Goal: Task Accomplishment & Management: Manage account settings

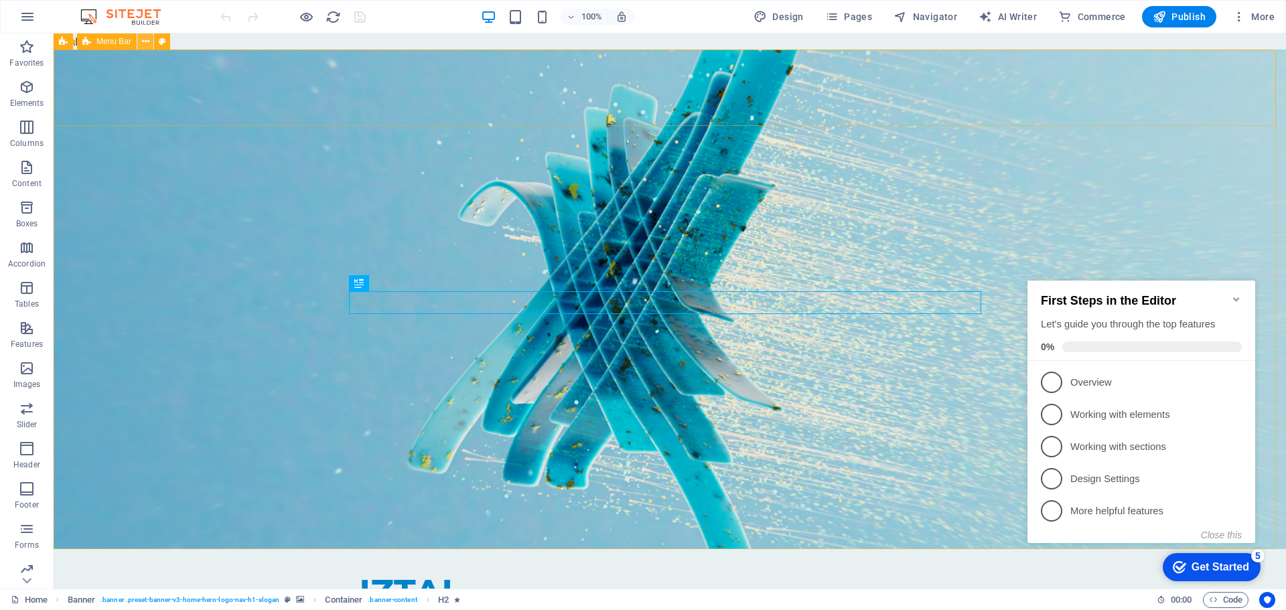
click at [146, 39] on icon at bounding box center [145, 42] width 7 height 14
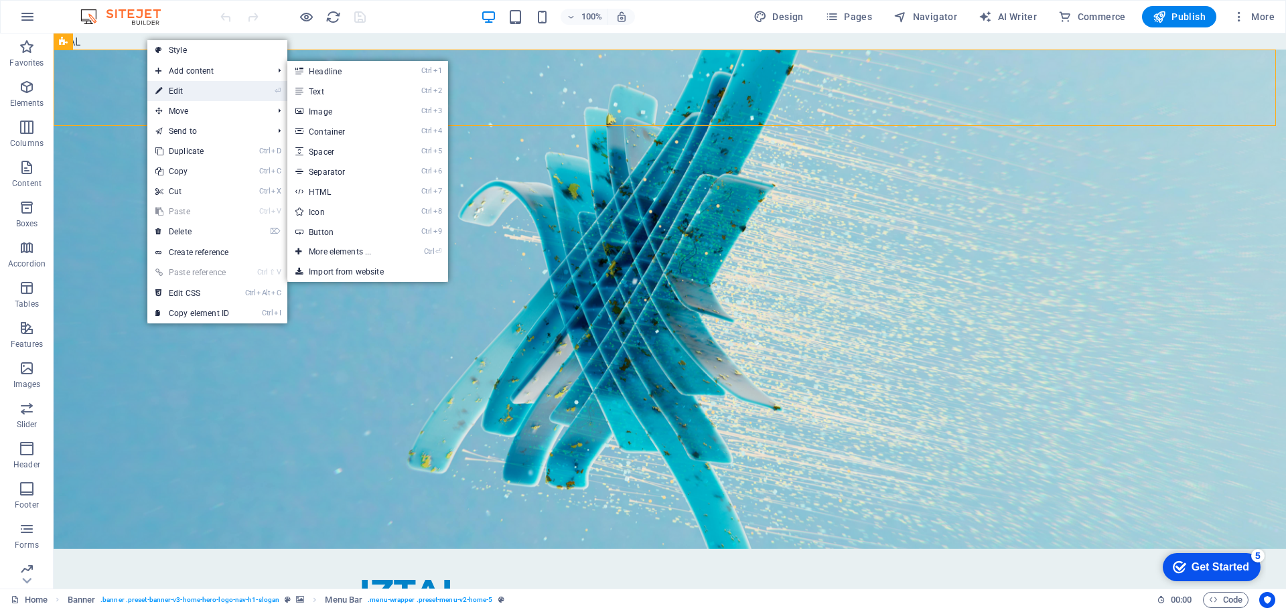
click at [163, 85] on link "⏎ Edit" at bounding box center [192, 91] width 90 height 20
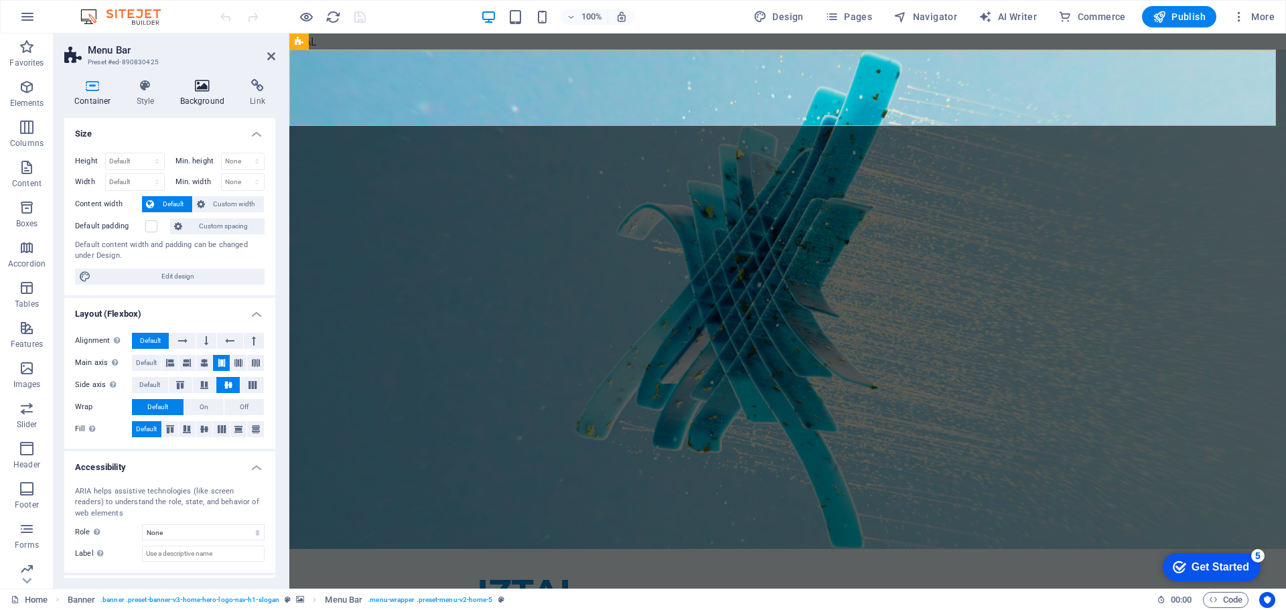
click at [218, 85] on icon at bounding box center [202, 85] width 65 height 13
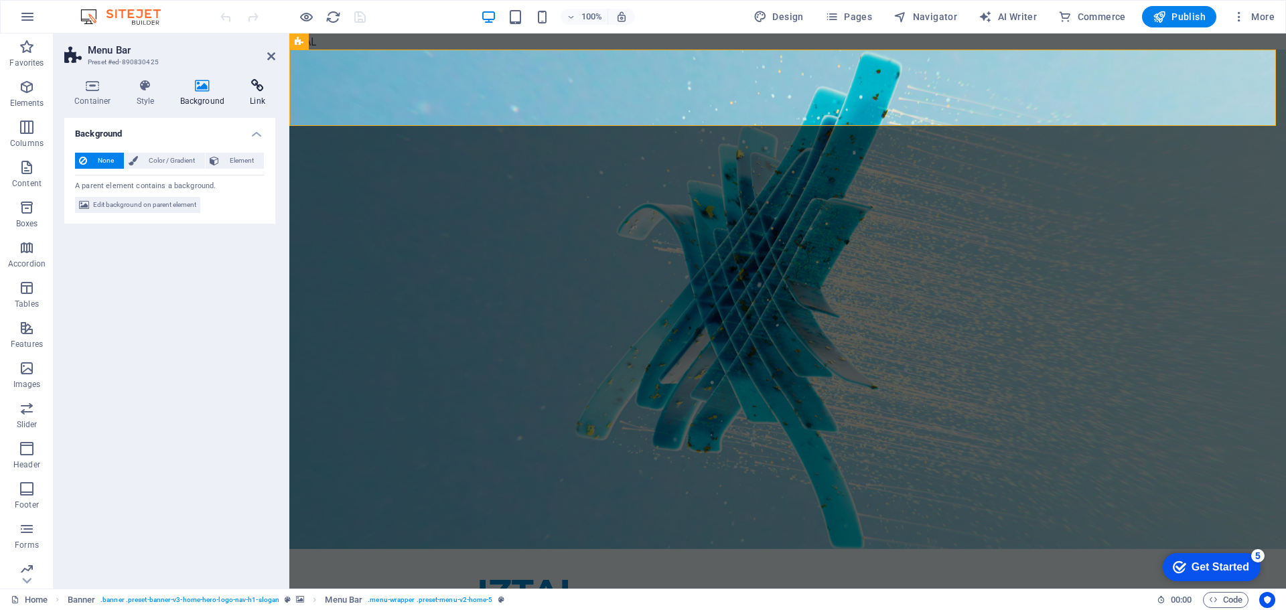
click at [245, 86] on icon at bounding box center [257, 85] width 35 height 13
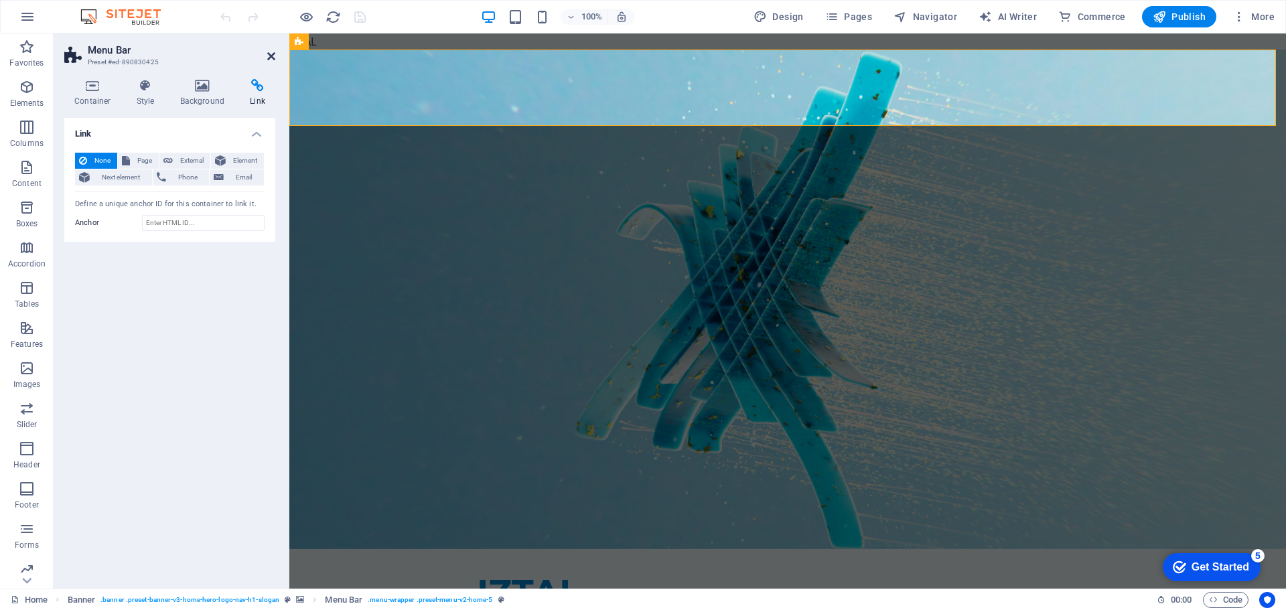
click at [270, 55] on icon at bounding box center [271, 56] width 8 height 11
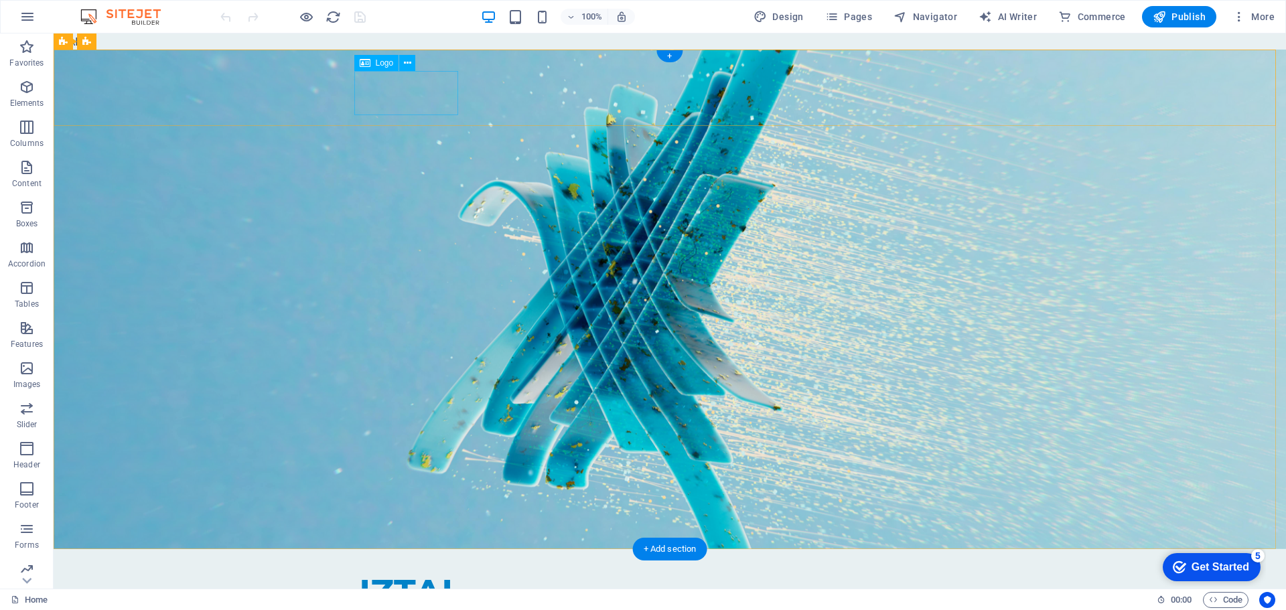
click at [359, 571] on div "IZTAL" at bounding box center [670, 593] width 622 height 44
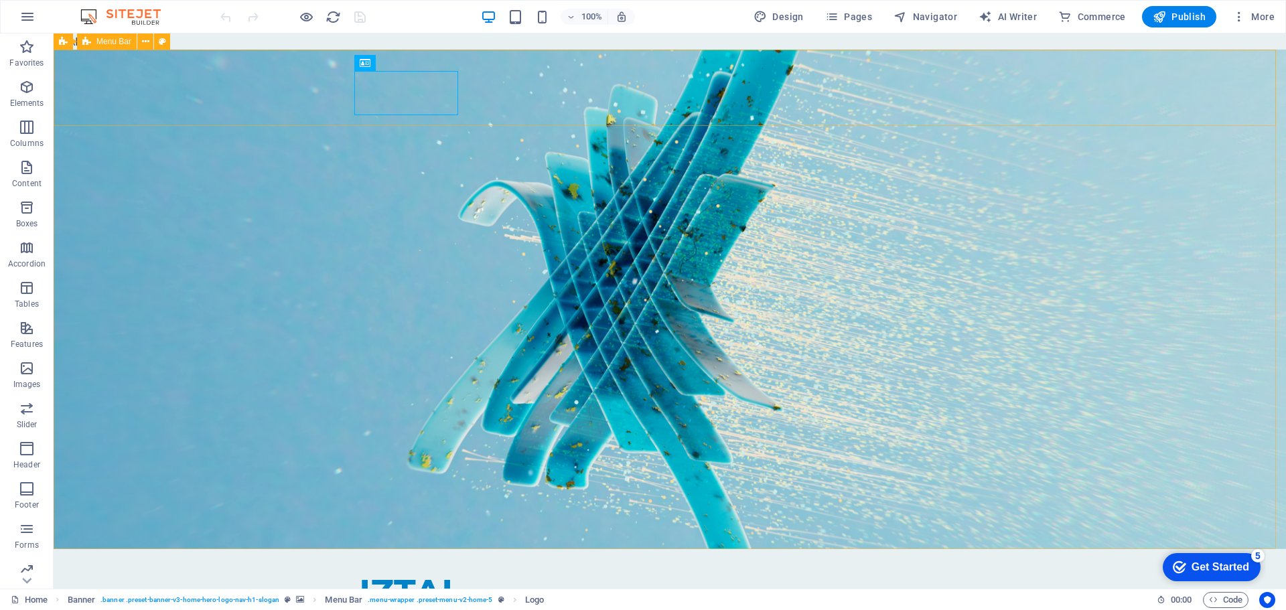
click at [112, 41] on span "Menu Bar" at bounding box center [113, 42] width 35 height 8
drag, startPoint x: 175, startPoint y: 62, endPoint x: 175, endPoint y: 46, distance: 16.1
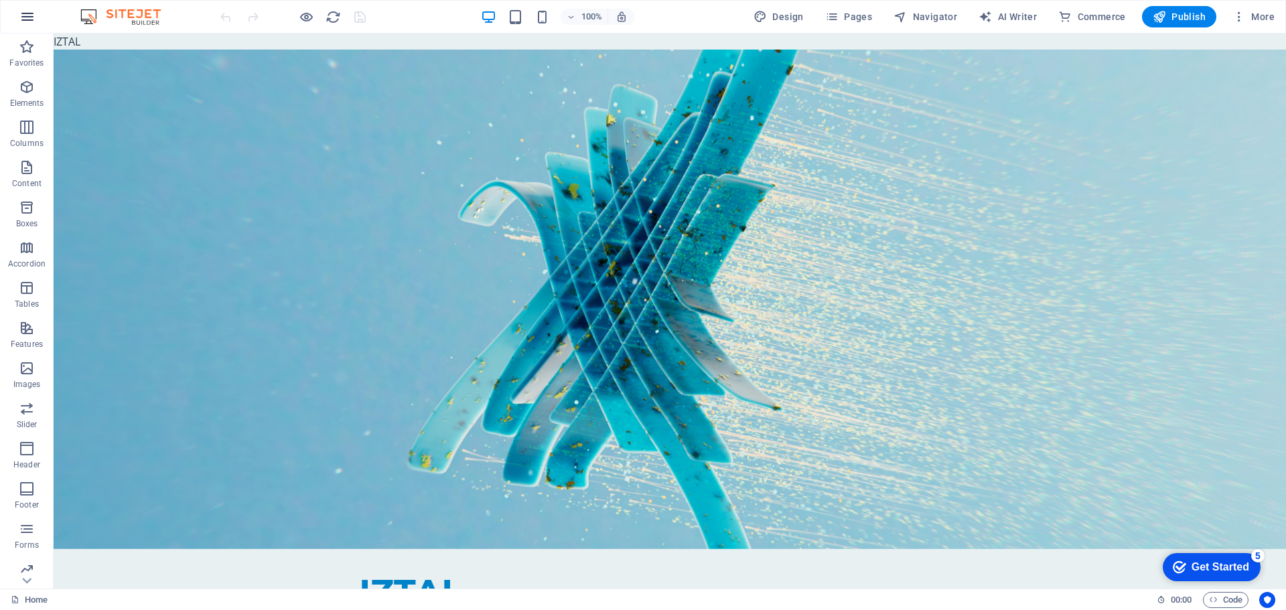
click at [33, 23] on icon "button" at bounding box center [27, 17] width 16 height 16
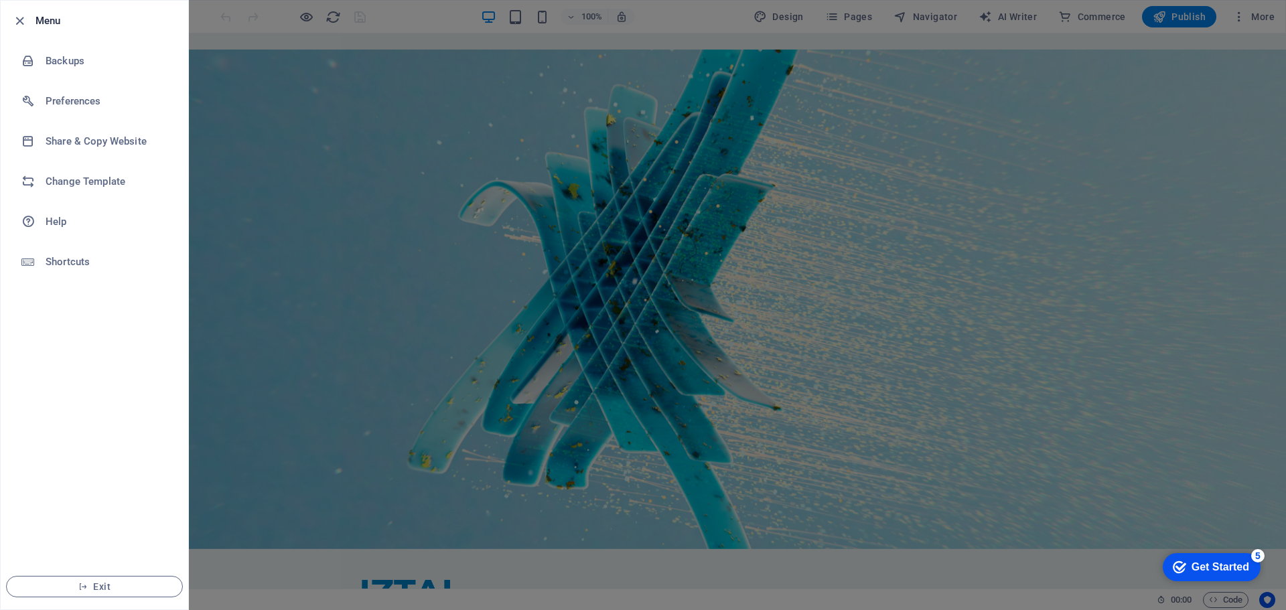
click at [313, 113] on div at bounding box center [643, 305] width 1286 height 610
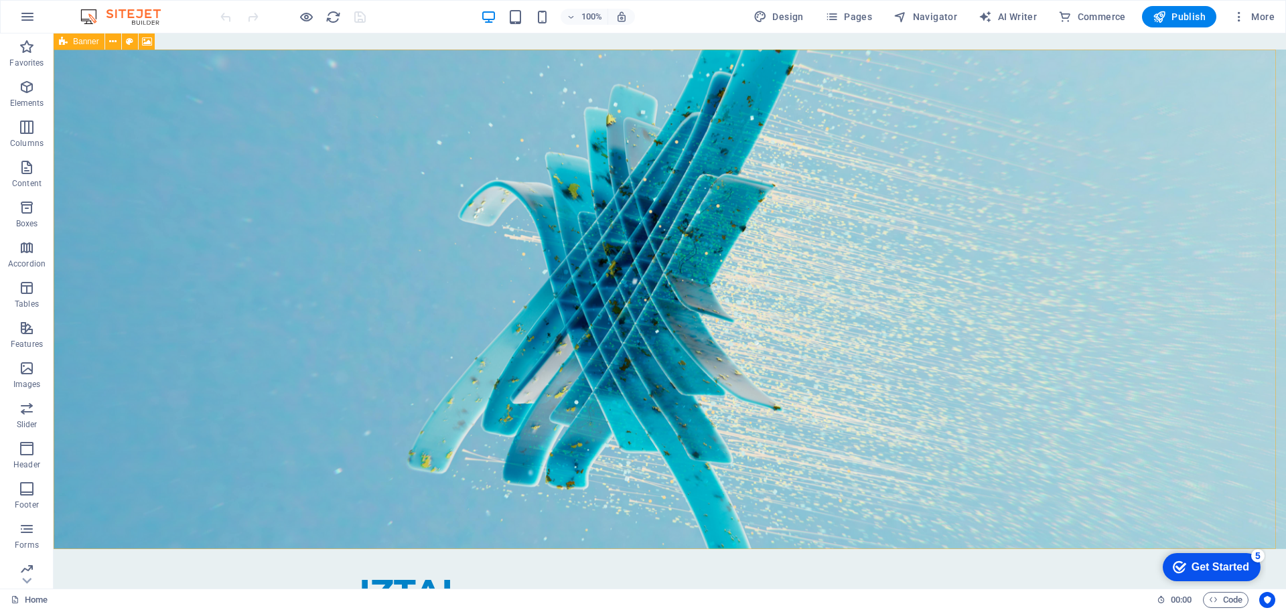
click at [65, 44] on icon at bounding box center [63, 41] width 9 height 16
click at [117, 33] on section "Favorites Elements Columns Content Boxes Accordion Tables Features Images Slide…" at bounding box center [643, 310] width 1286 height 555
click at [58, 42] on div "Banner" at bounding box center [79, 41] width 51 height 16
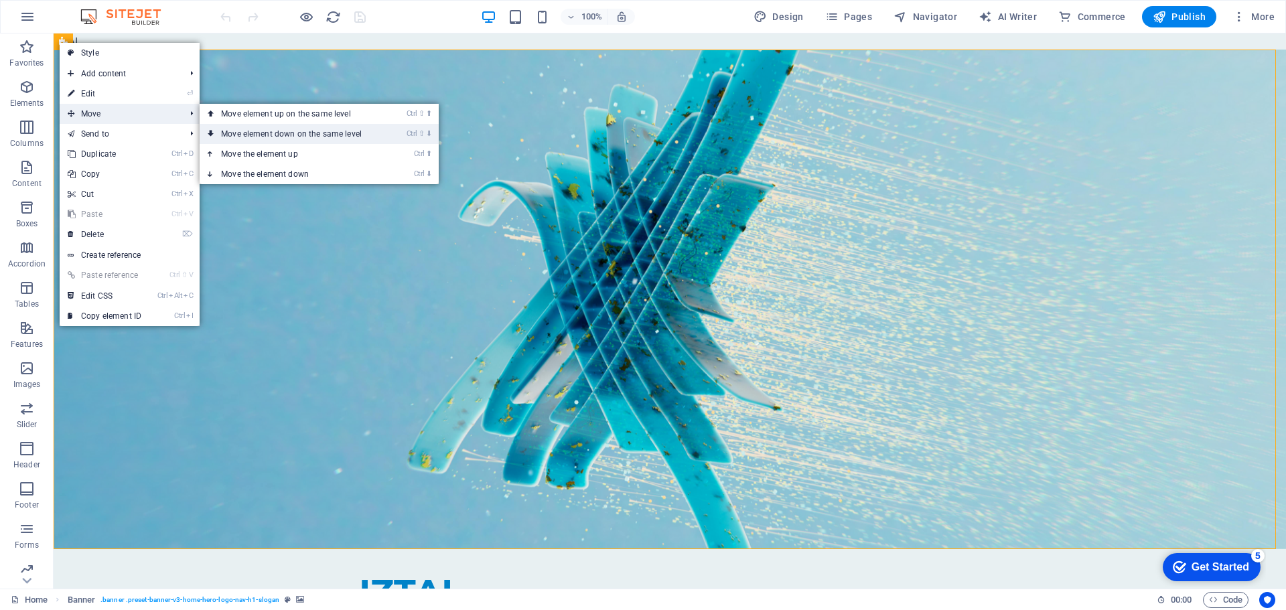
click at [270, 140] on link "Ctrl ⇧ ⬇ Move element down on the same level" at bounding box center [294, 134] width 189 height 20
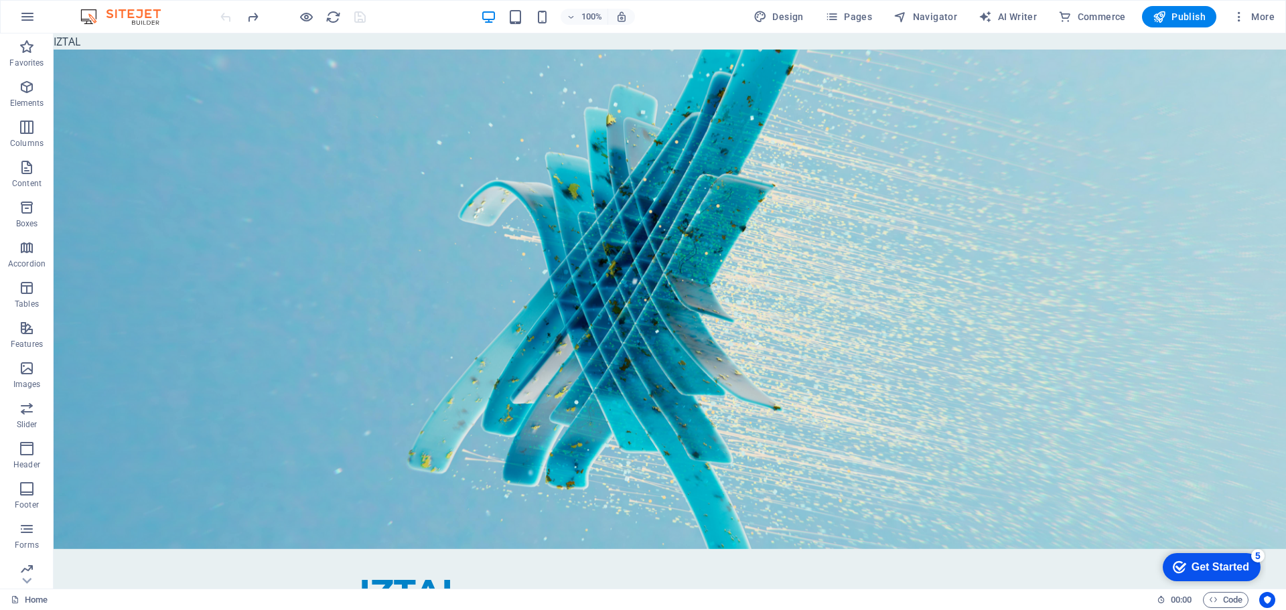
drag, startPoint x: 88, startPoint y: 40, endPoint x: 58, endPoint y: 39, distance: 30.2
click at [623, 549] on div "IZTAL Home About cores services packages Menu" at bounding box center [670, 603] width 1232 height 109
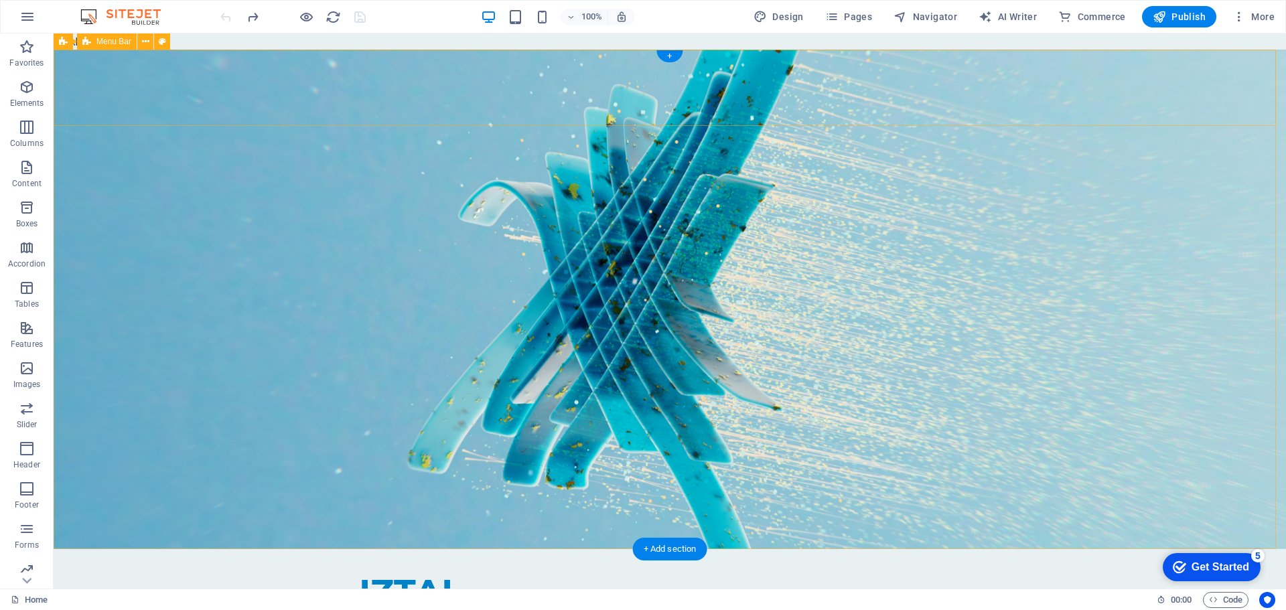
click at [1171, 549] on div "IZTAL Home About cores services packages Menu" at bounding box center [670, 603] width 1232 height 109
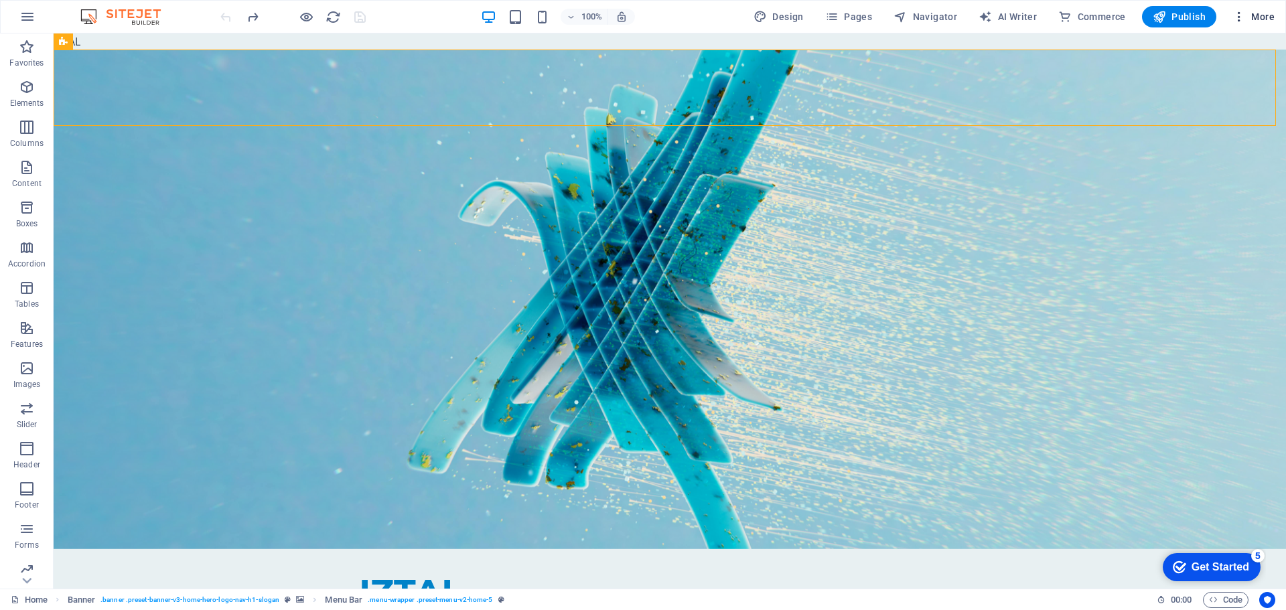
click at [1242, 18] on icon "button" at bounding box center [1238, 16] width 13 height 13
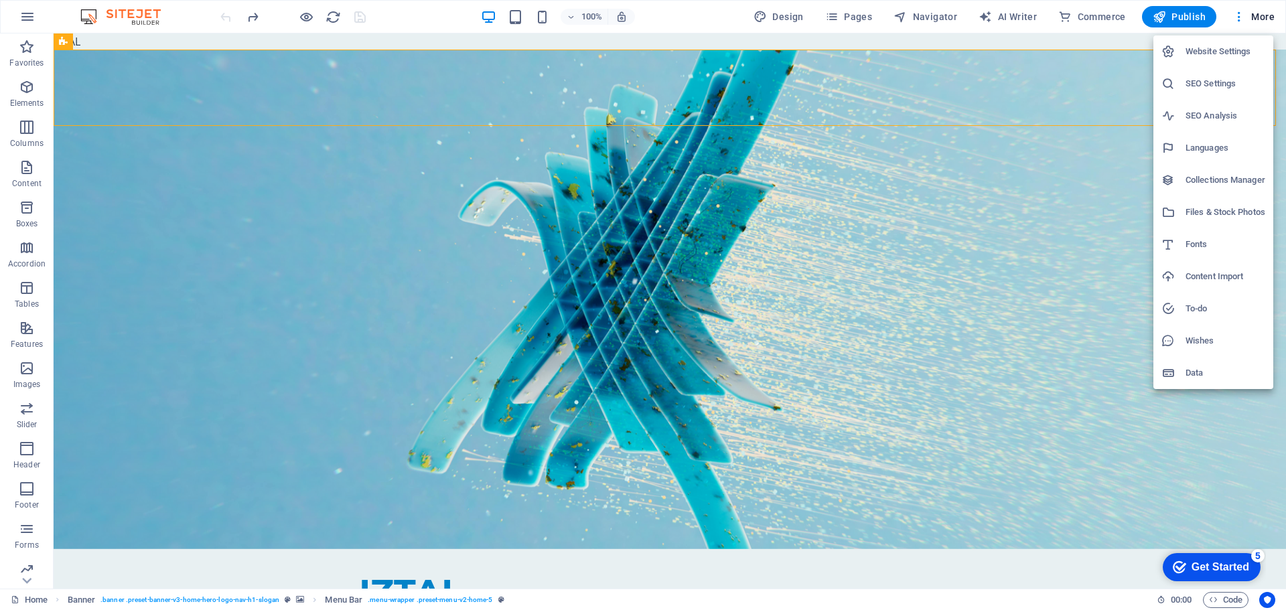
click at [1234, 54] on h6 "Website Settings" at bounding box center [1226, 52] width 80 height 16
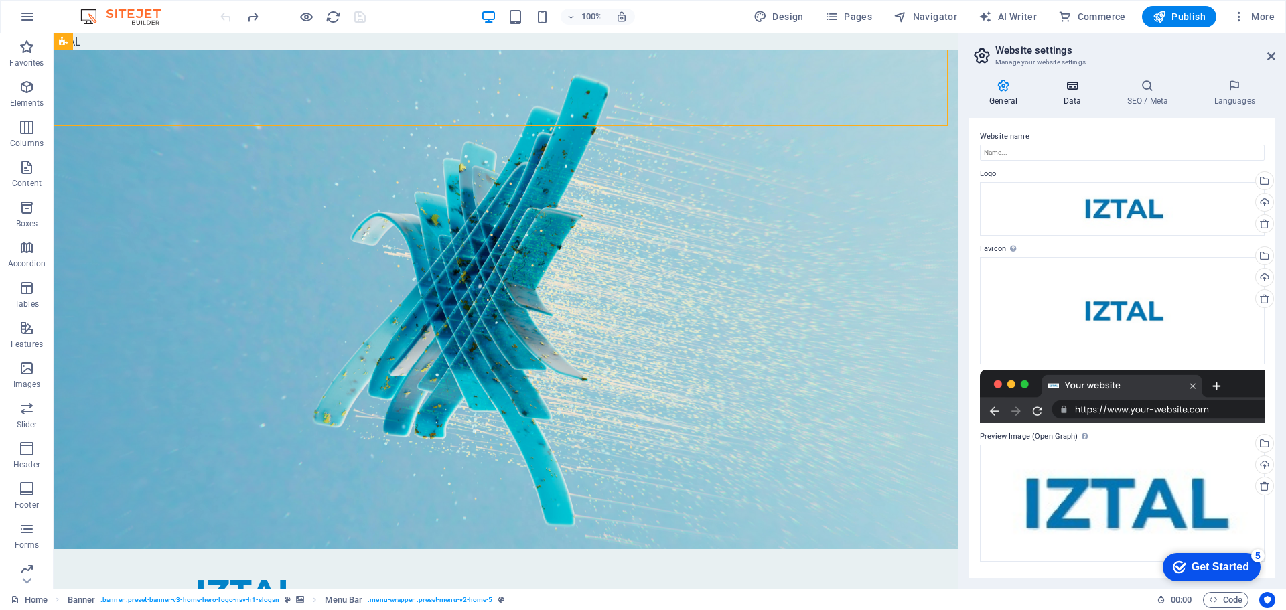
click at [1050, 84] on icon at bounding box center [1072, 85] width 58 height 13
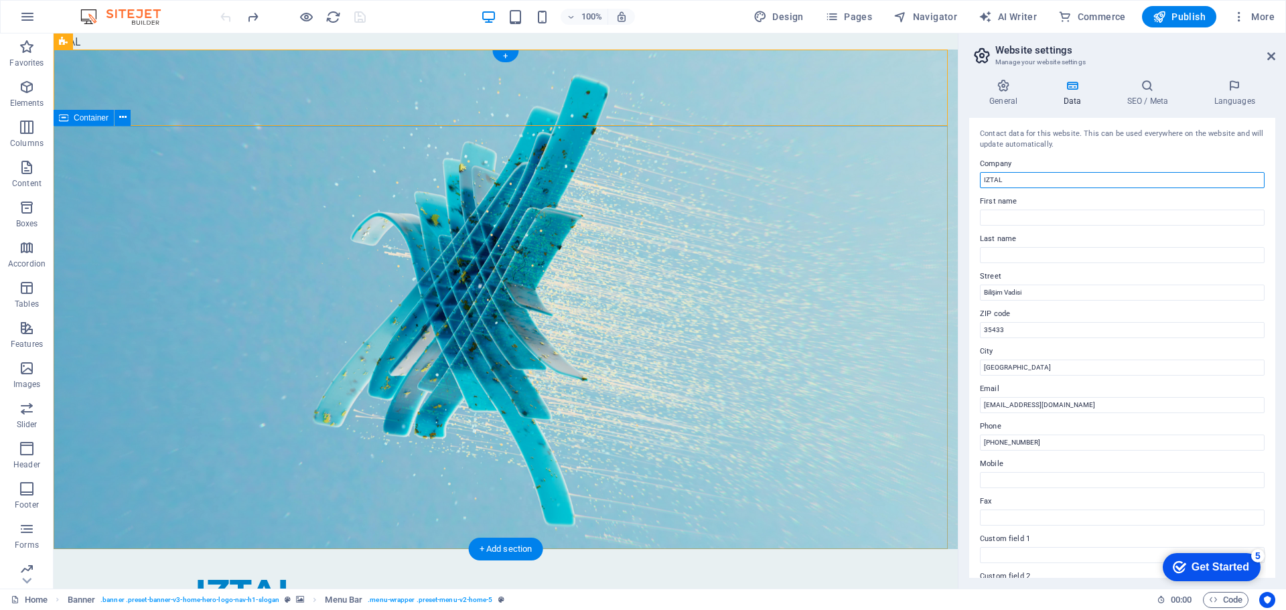
drag, startPoint x: 1088, startPoint y: 206, endPoint x: 922, endPoint y: 179, distance: 168.3
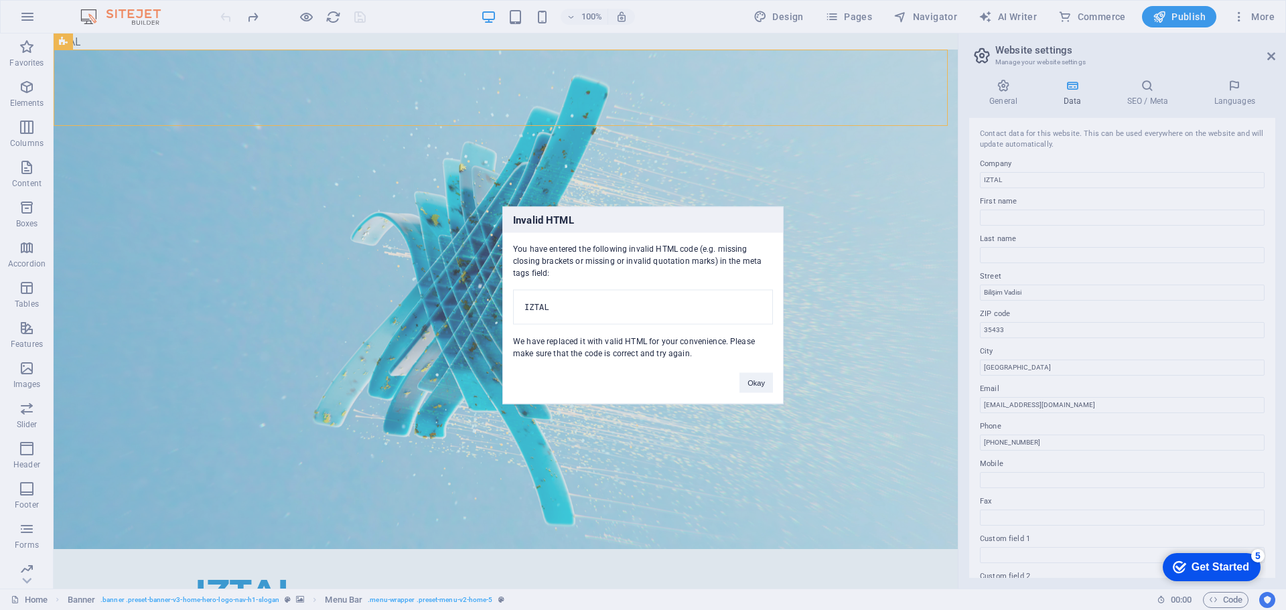
click at [986, 181] on div "Invalid HTML You have entered the following invalid HTML code (e.g. missing clo…" at bounding box center [643, 305] width 1286 height 610
click at [994, 182] on div "Invalid HTML You have entered the following invalid HTML code (e.g. missing clo…" at bounding box center [643, 305] width 1286 height 610
click at [750, 393] on button "Okay" at bounding box center [755, 382] width 33 height 20
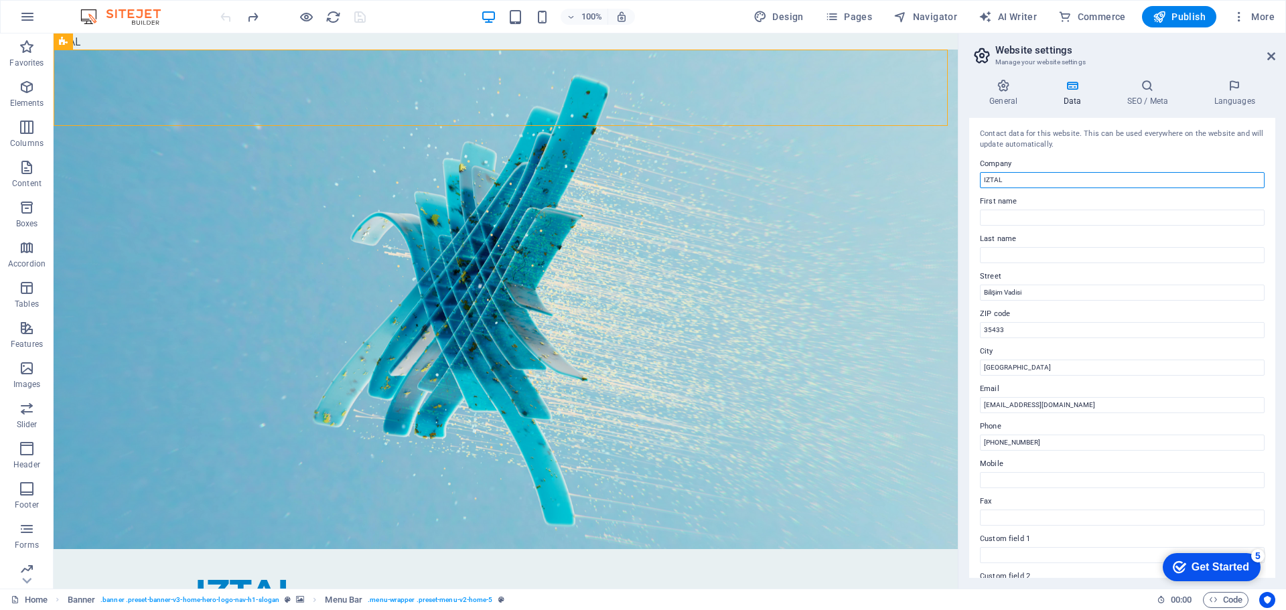
click at [995, 177] on input "IZTAL" at bounding box center [1122, 180] width 285 height 16
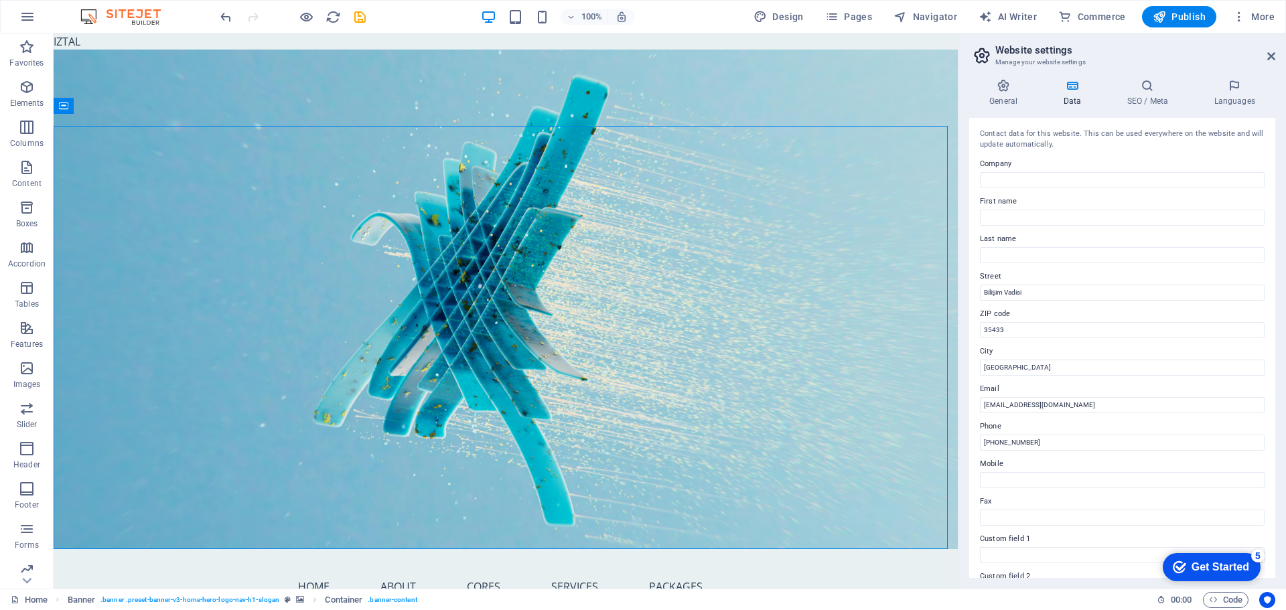
click at [1010, 190] on div "Contact data for this website. This can be used everywhere on the website and w…" at bounding box center [1122, 348] width 306 height 460
click at [1010, 182] on input "Company" at bounding box center [1122, 180] width 285 height 16
paste input "IZTAL"
type input "IZTAL"
click at [1212, 94] on h4 "Languages" at bounding box center [1235, 93] width 82 height 28
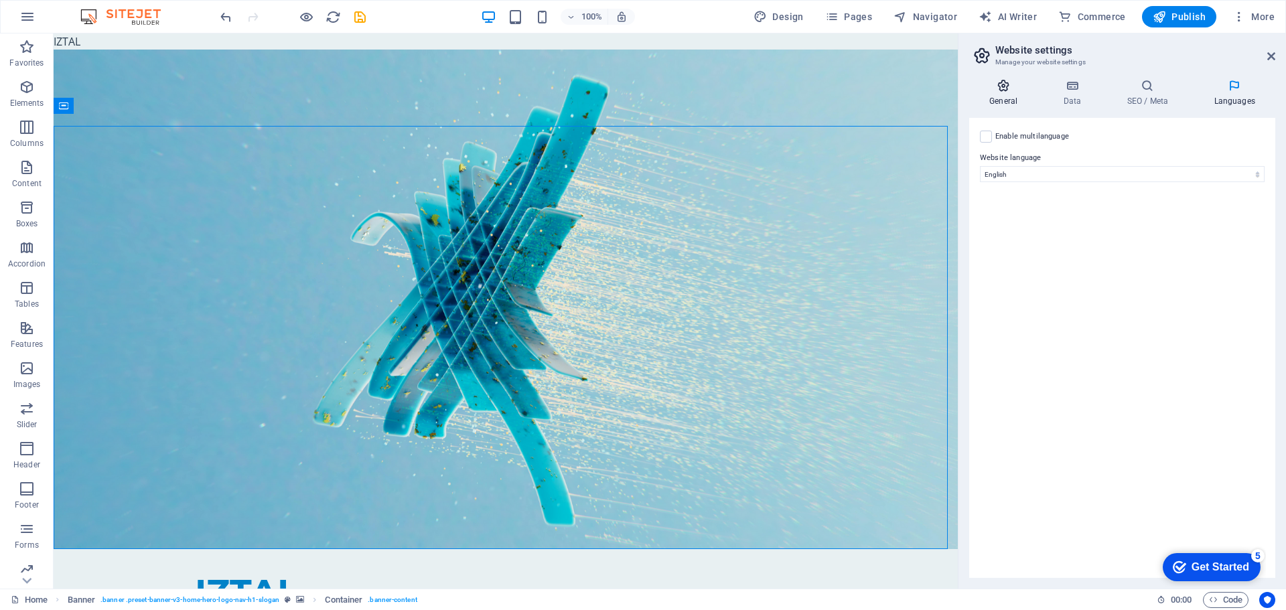
click at [1009, 90] on icon at bounding box center [1003, 85] width 68 height 13
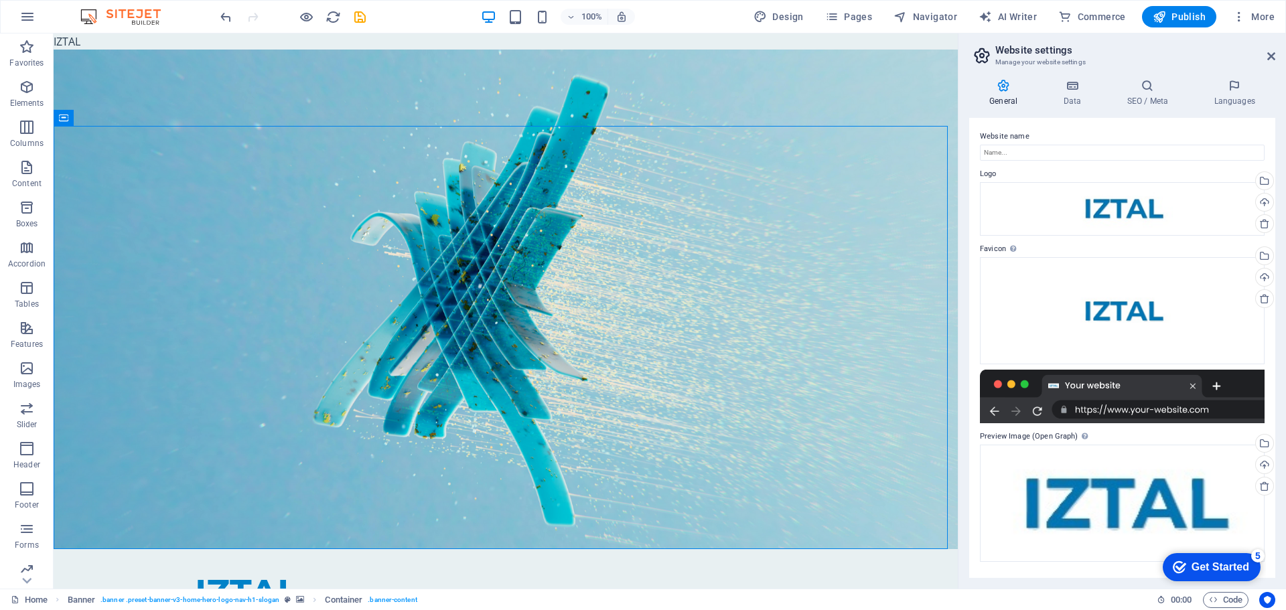
click at [780, 19] on span "Design" at bounding box center [779, 16] width 50 height 13
select select "px"
select select "200"
select select "px"
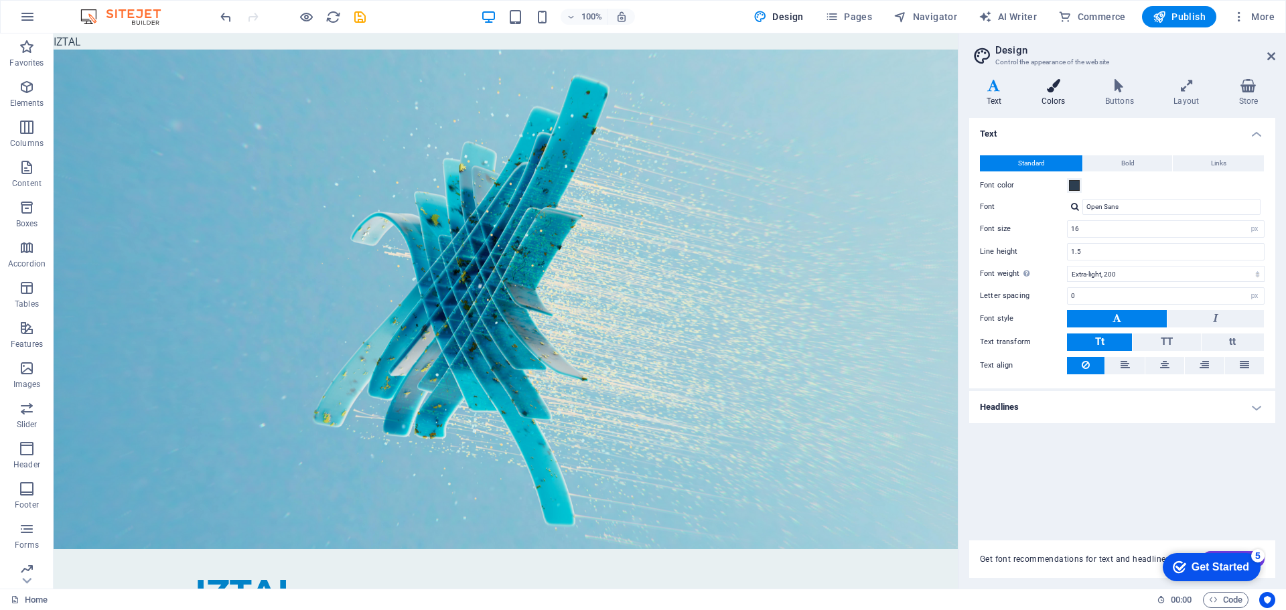
click at [1078, 84] on icon at bounding box center [1053, 85] width 58 height 13
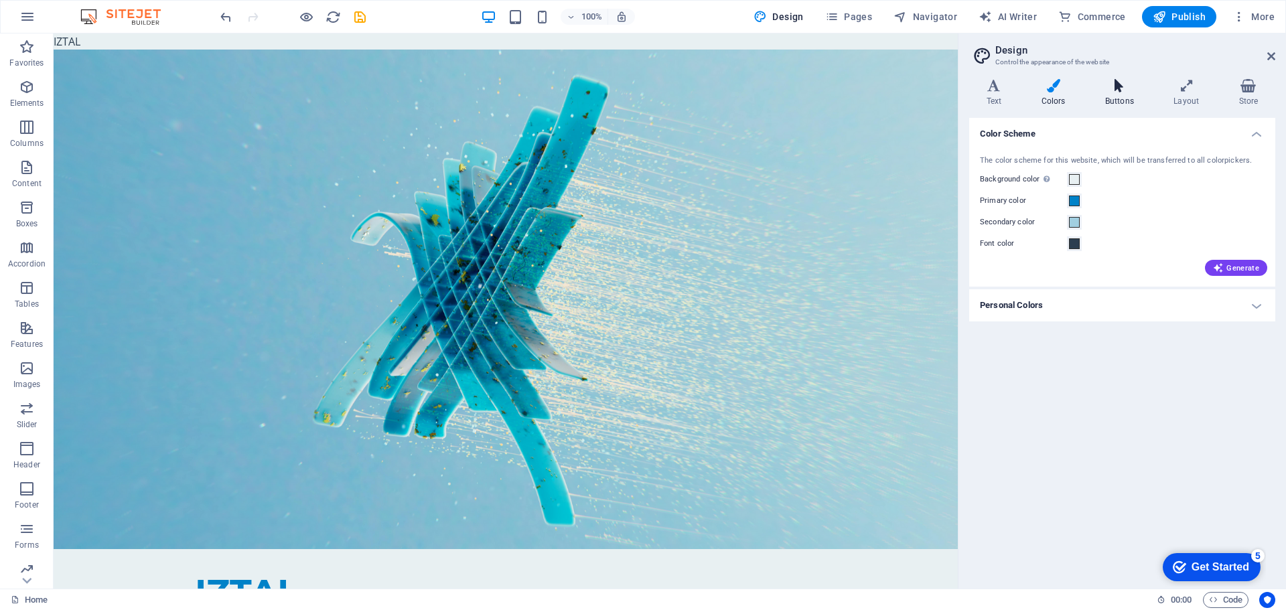
click at [1138, 85] on icon at bounding box center [1119, 85] width 63 height 13
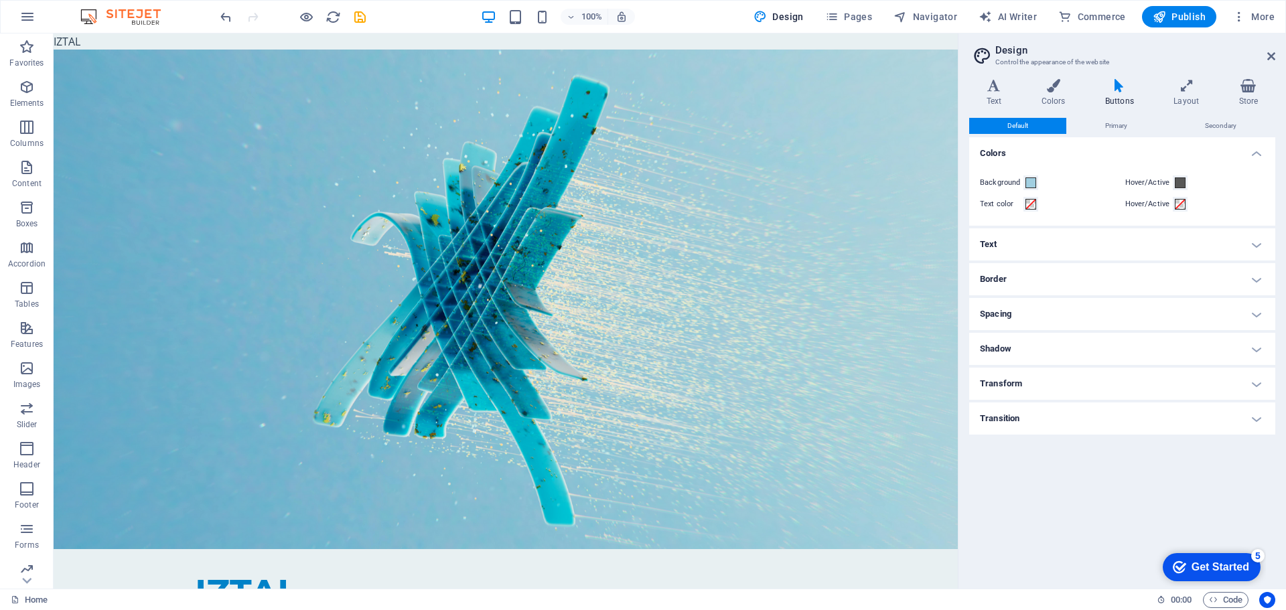
click at [1057, 246] on h4 "Text" at bounding box center [1122, 244] width 306 height 32
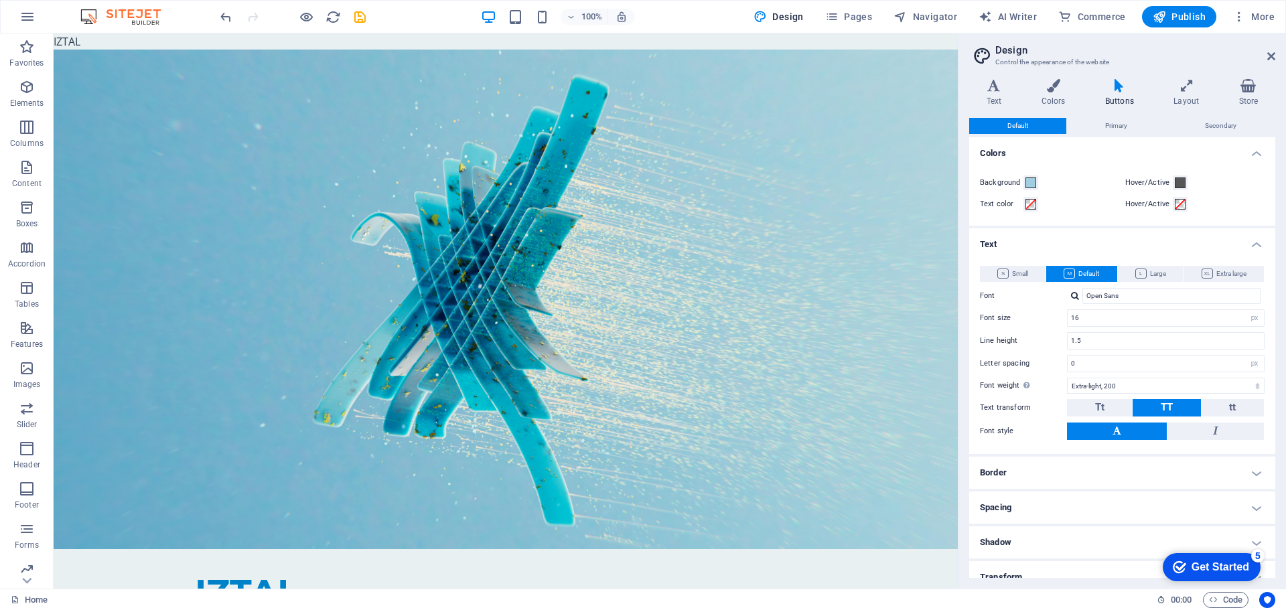
click at [1057, 245] on h4 "Text" at bounding box center [1122, 240] width 306 height 24
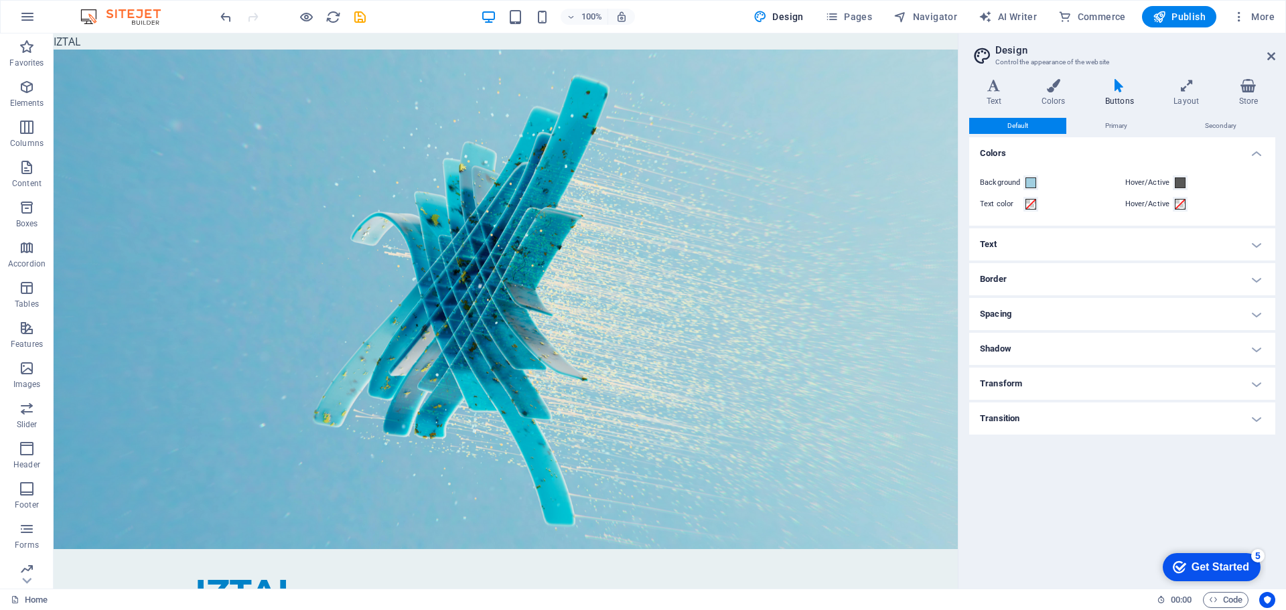
click at [1025, 293] on h4 "Border" at bounding box center [1122, 279] width 306 height 32
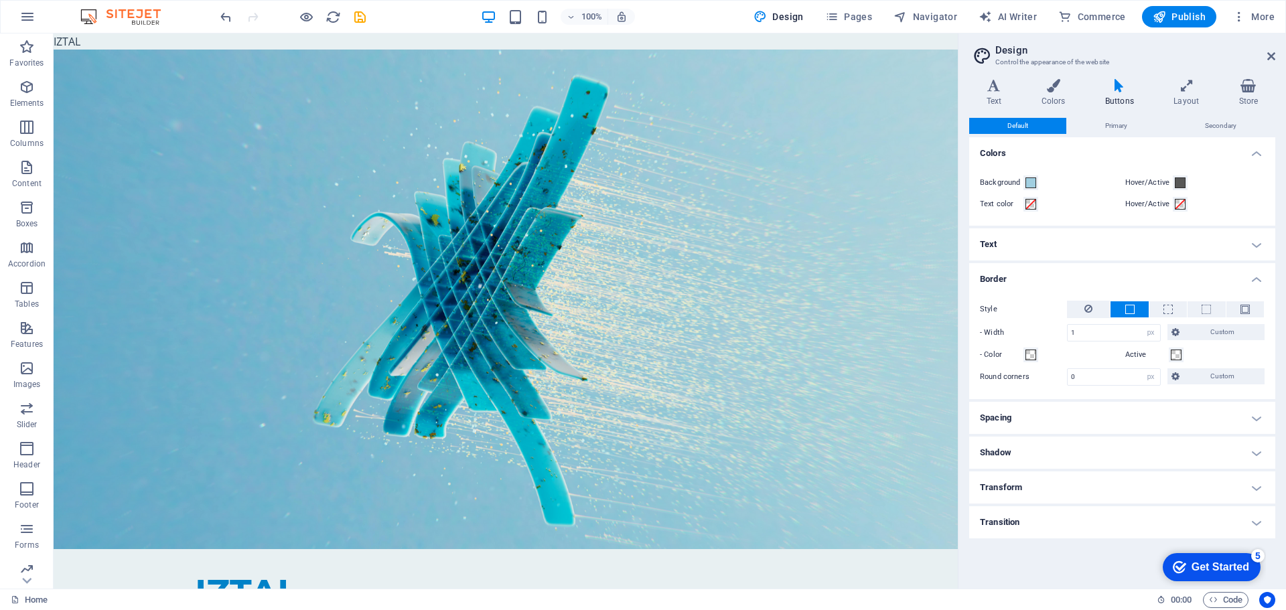
click at [1025, 283] on h4 "Border" at bounding box center [1122, 275] width 306 height 24
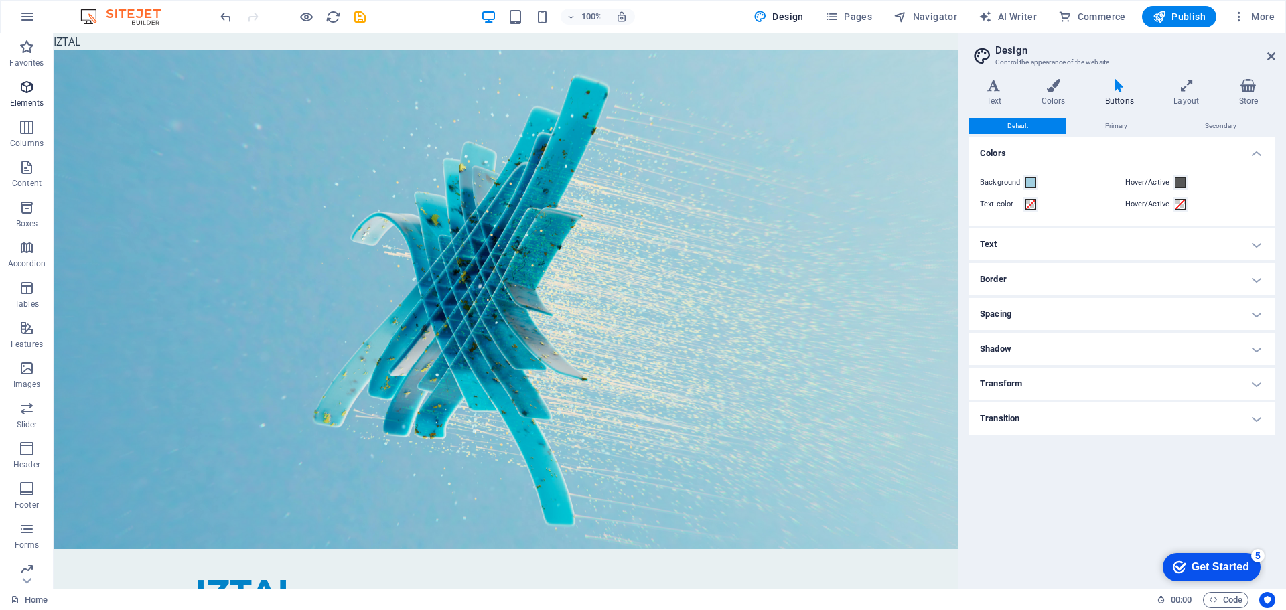
click at [31, 88] on icon "button" at bounding box center [27, 87] width 16 height 16
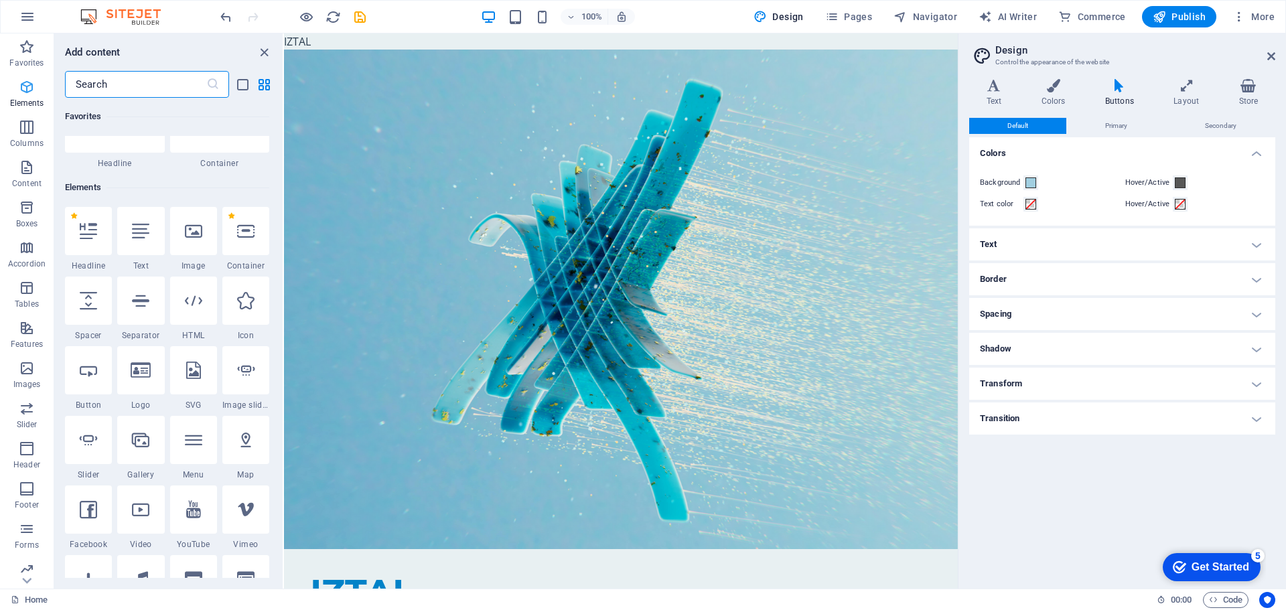
scroll to position [143, 0]
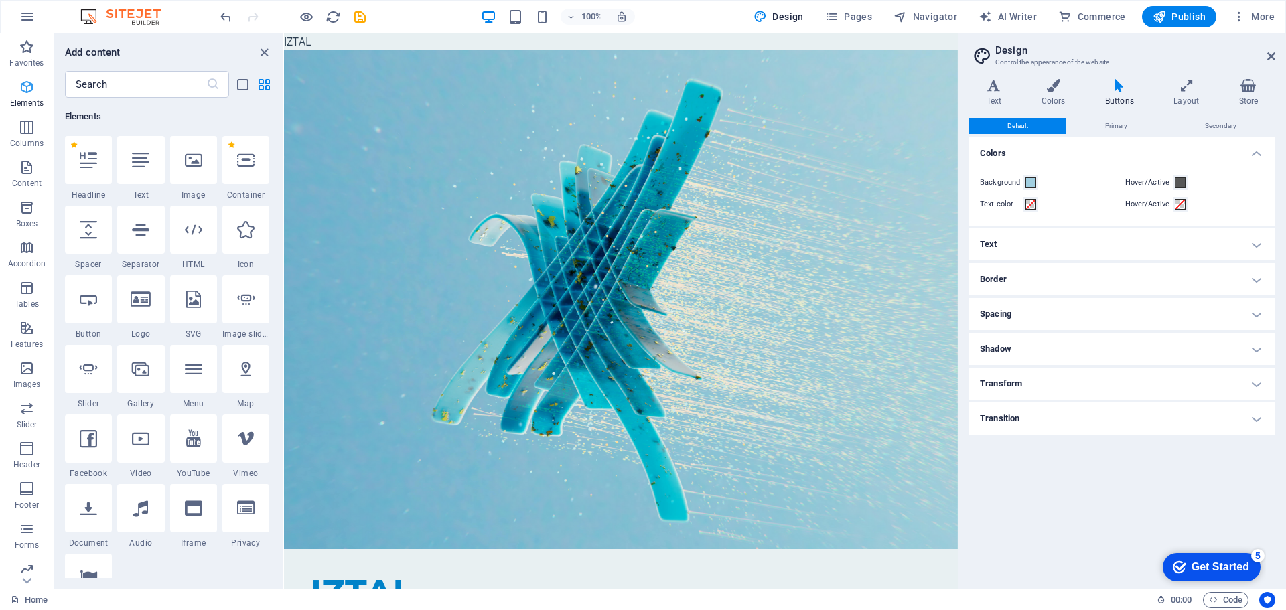
click at [31, 88] on icon "button" at bounding box center [27, 87] width 16 height 16
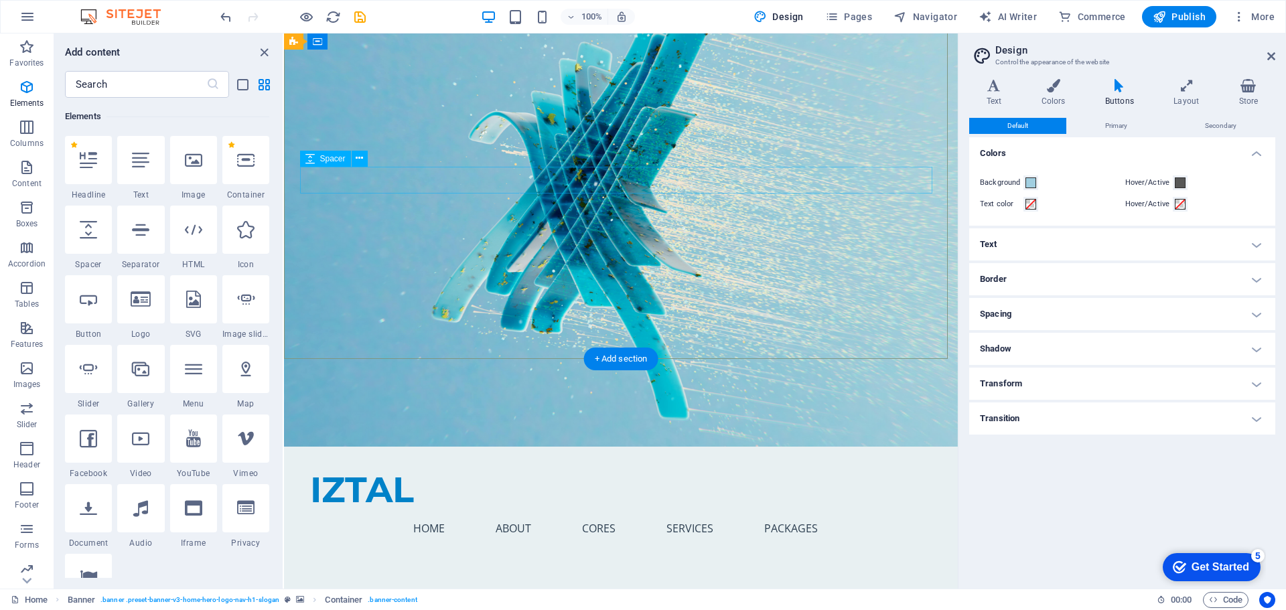
scroll to position [0, 0]
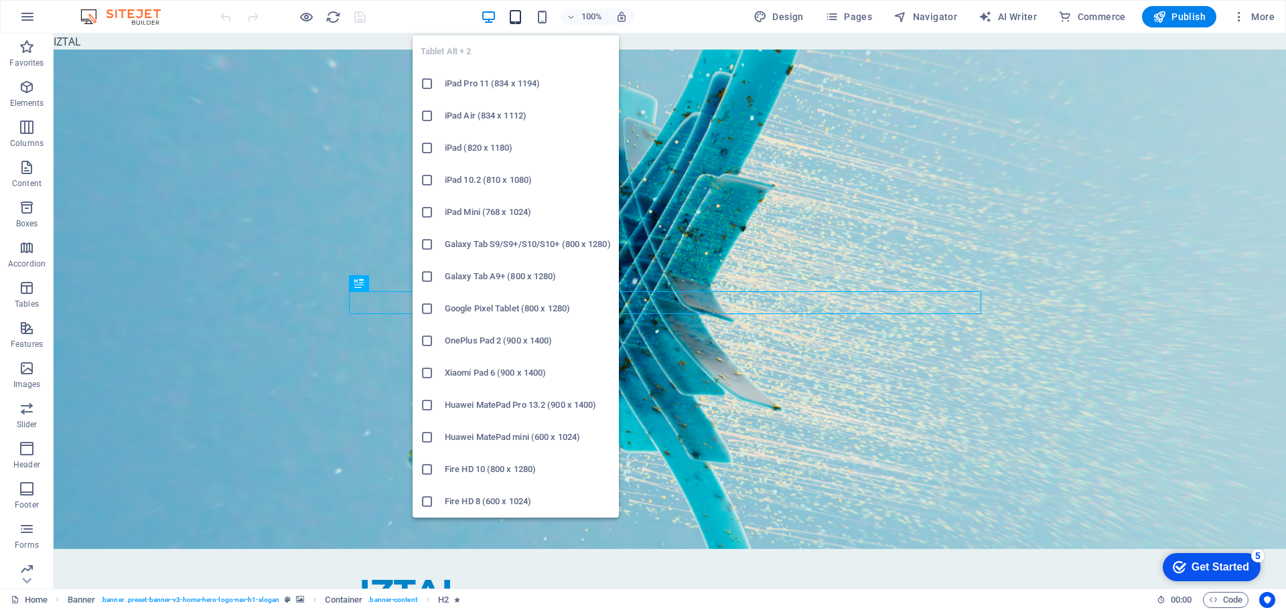
click at [523, 19] on icon "button" at bounding box center [515, 16] width 15 height 15
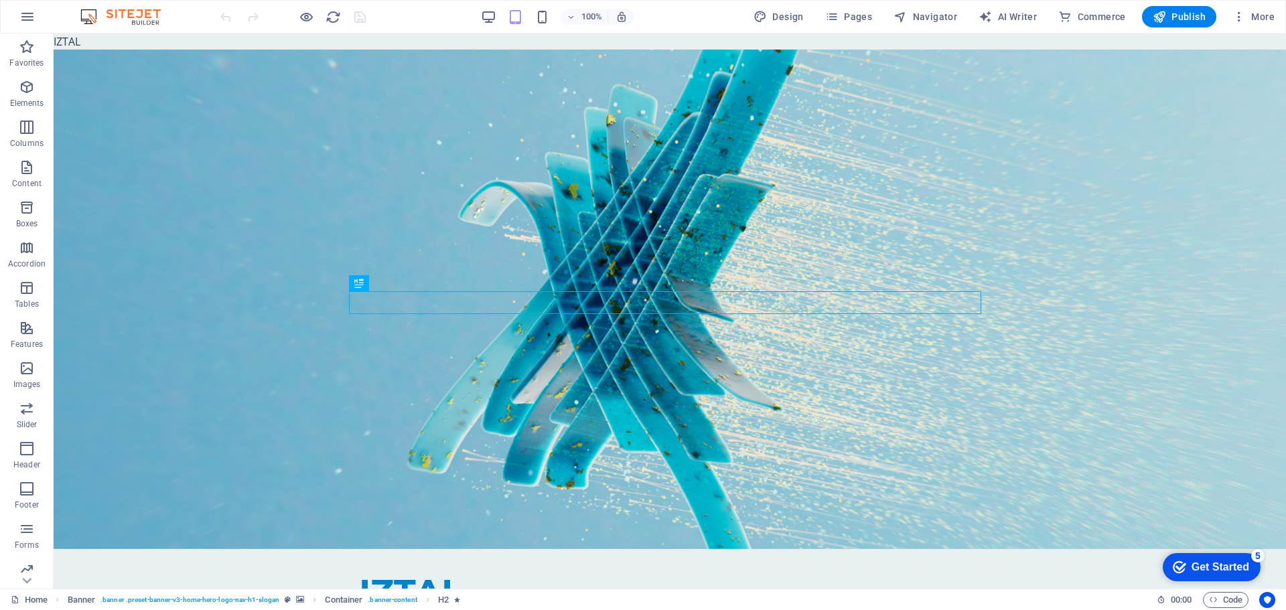
click at [500, 15] on div "100%" at bounding box center [557, 16] width 155 height 21
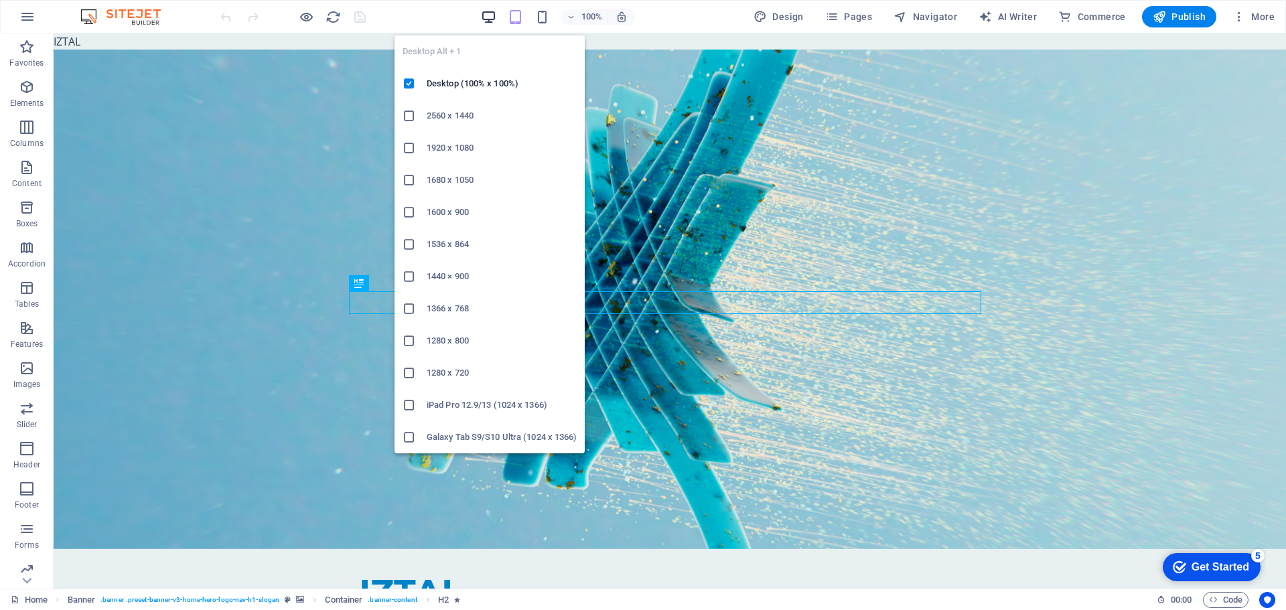
click at [494, 19] on icon "button" at bounding box center [488, 16] width 15 height 15
click at [456, 117] on h6 "2560 x 1440" at bounding box center [502, 116] width 150 height 16
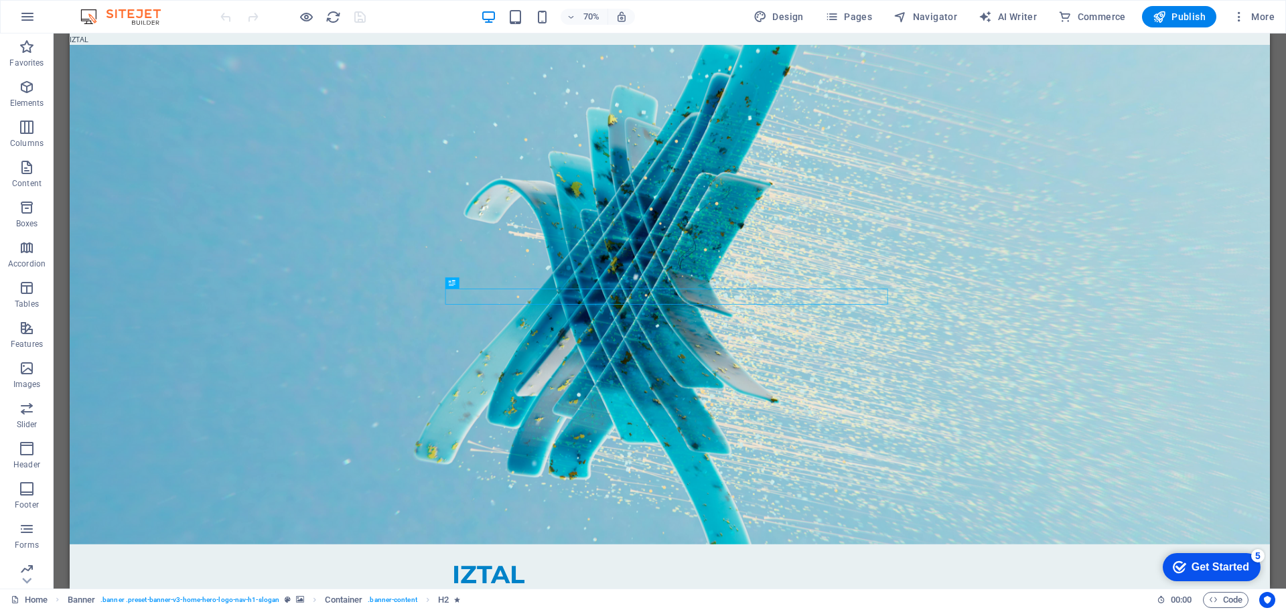
click at [484, 13] on span "button" at bounding box center [488, 16] width 16 height 15
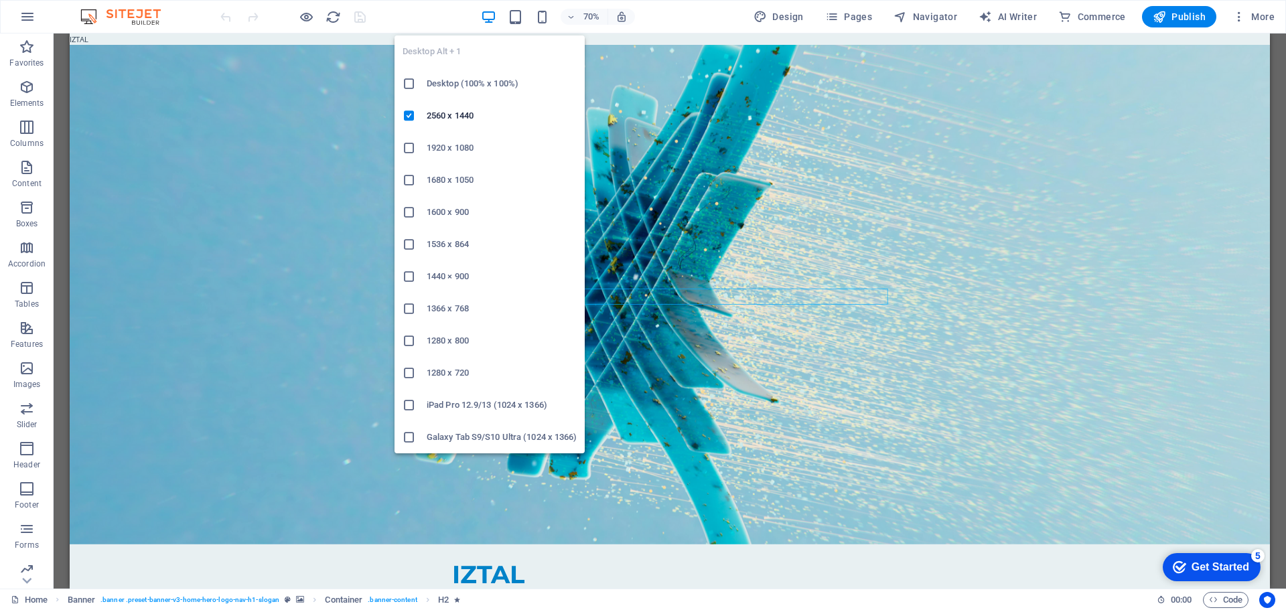
click at [453, 88] on h6 "Desktop (100% x 100%)" at bounding box center [502, 84] width 150 height 16
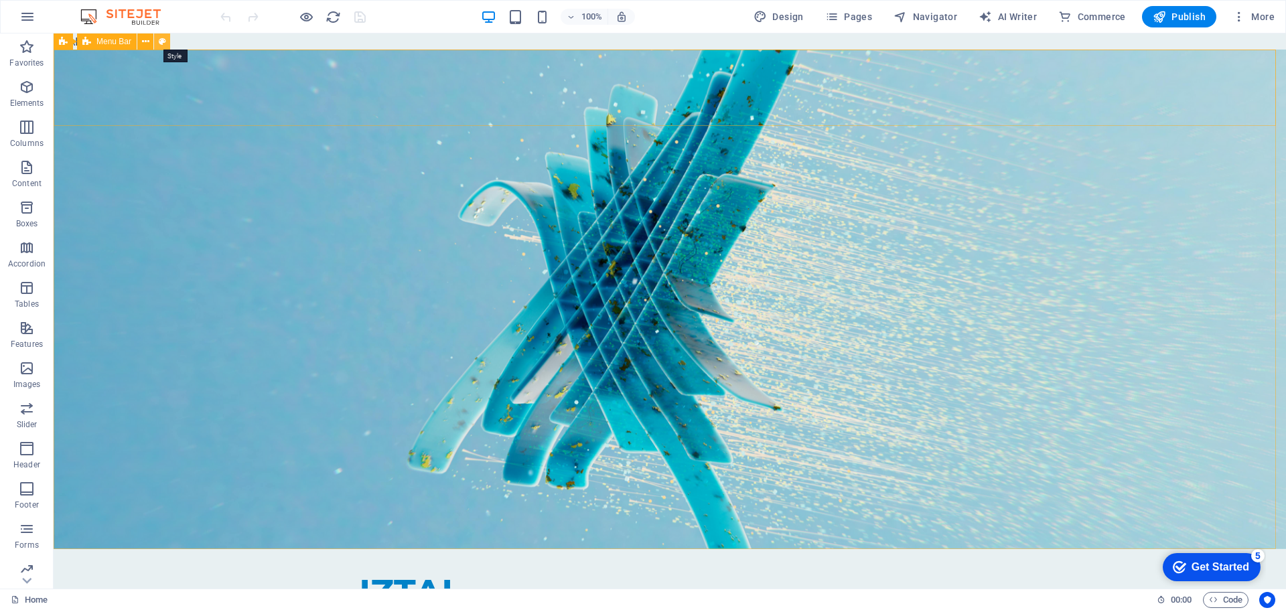
click at [159, 43] on icon at bounding box center [162, 42] width 7 height 14
select select "rem"
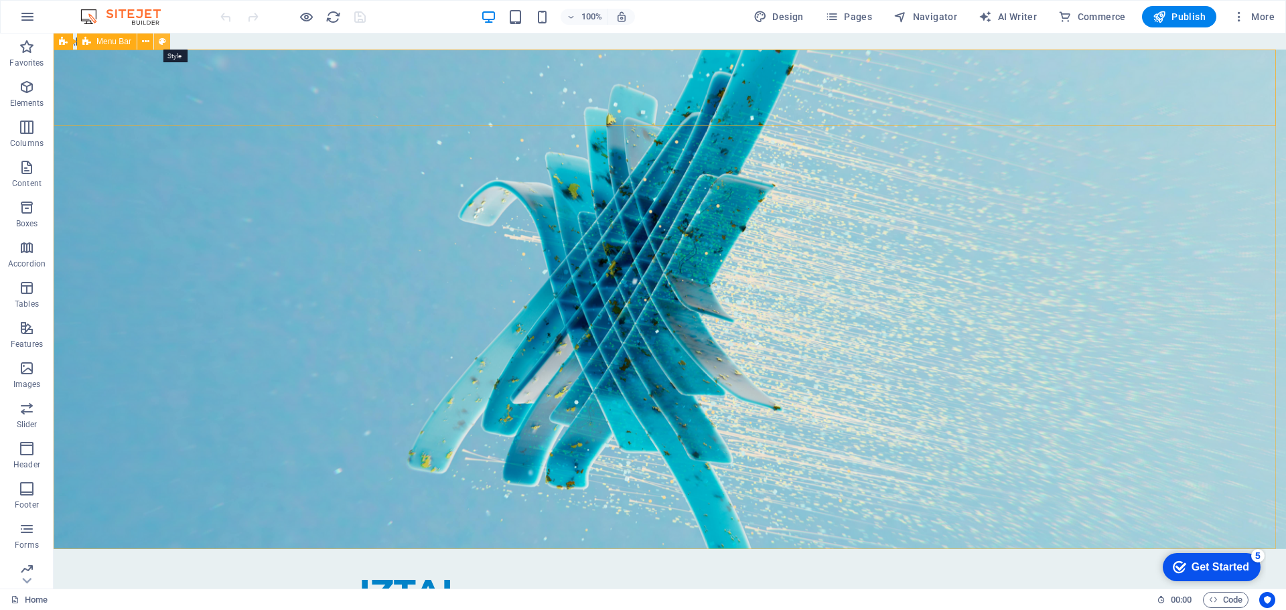
select select "preset-menu-v2-home-5"
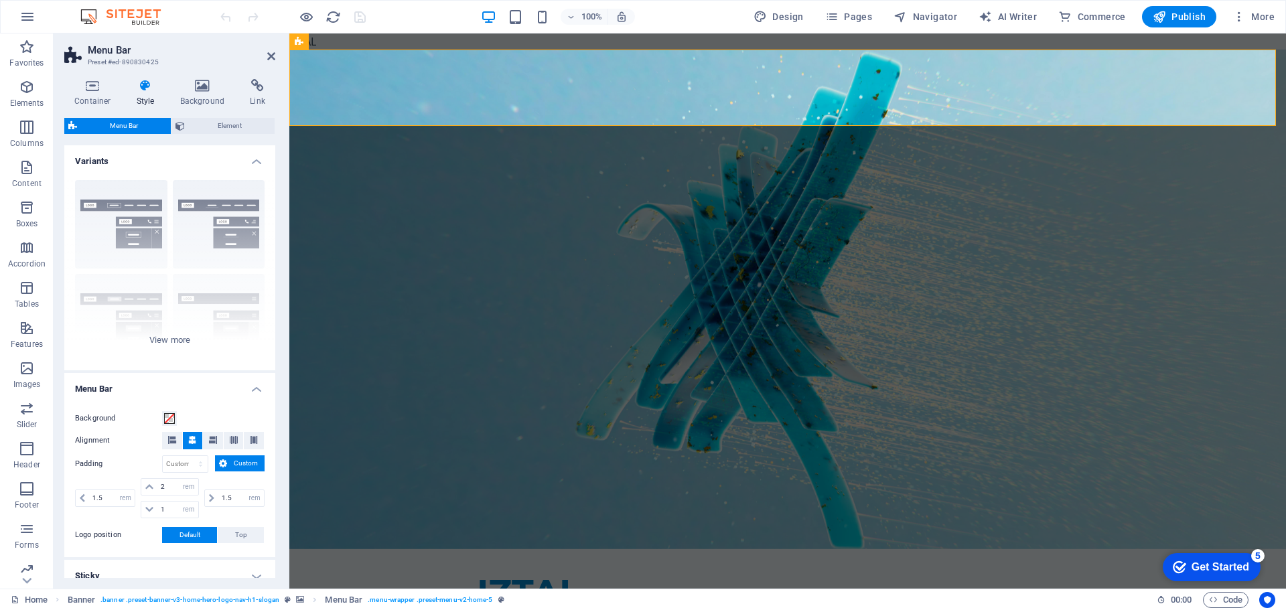
click at [269, 49] on h2 "Menu Bar" at bounding box center [182, 50] width 188 height 12
click at [206, 89] on icon at bounding box center [202, 85] width 65 height 13
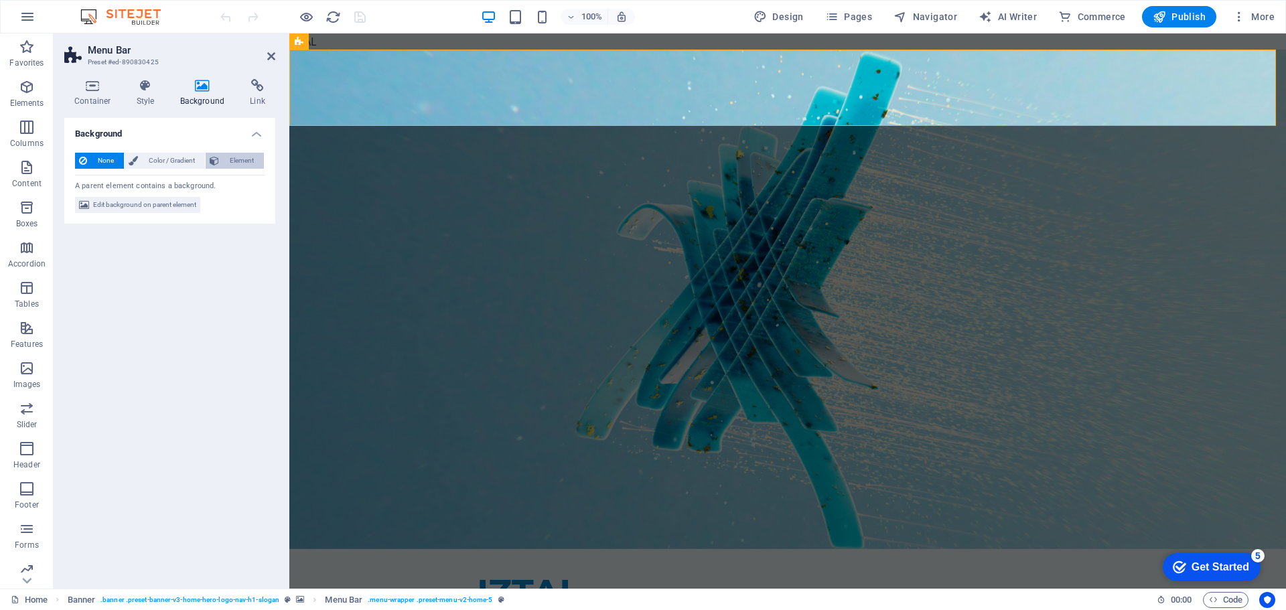
click at [228, 161] on span "Element" at bounding box center [241, 161] width 37 height 16
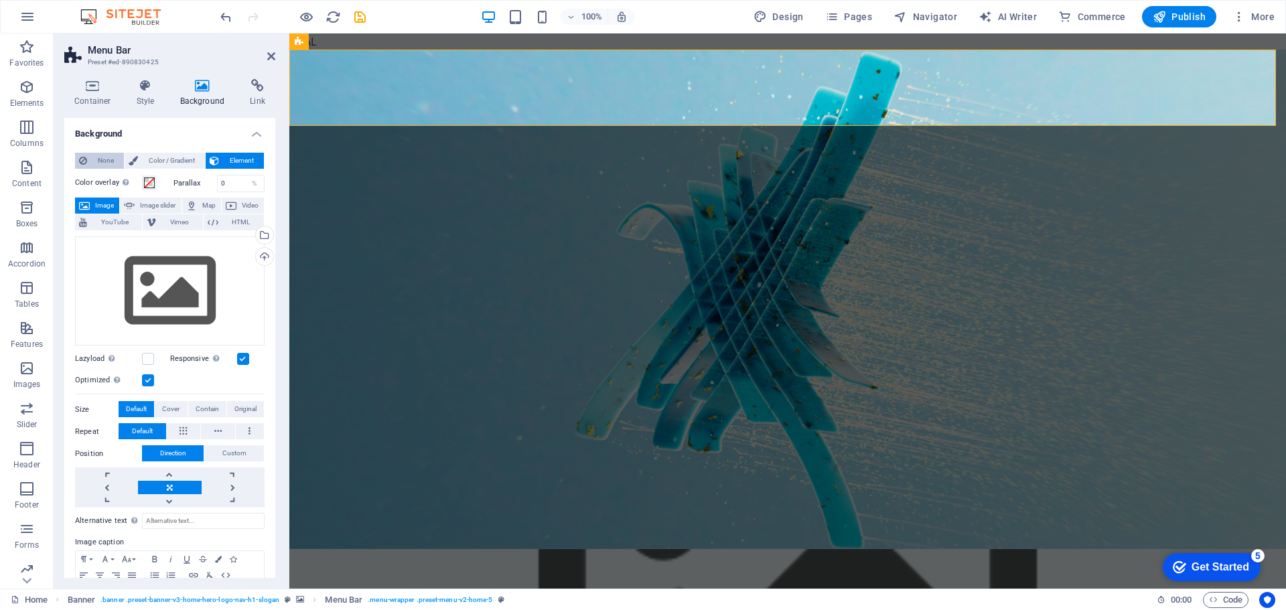
click at [102, 165] on span "None" at bounding box center [105, 161] width 29 height 16
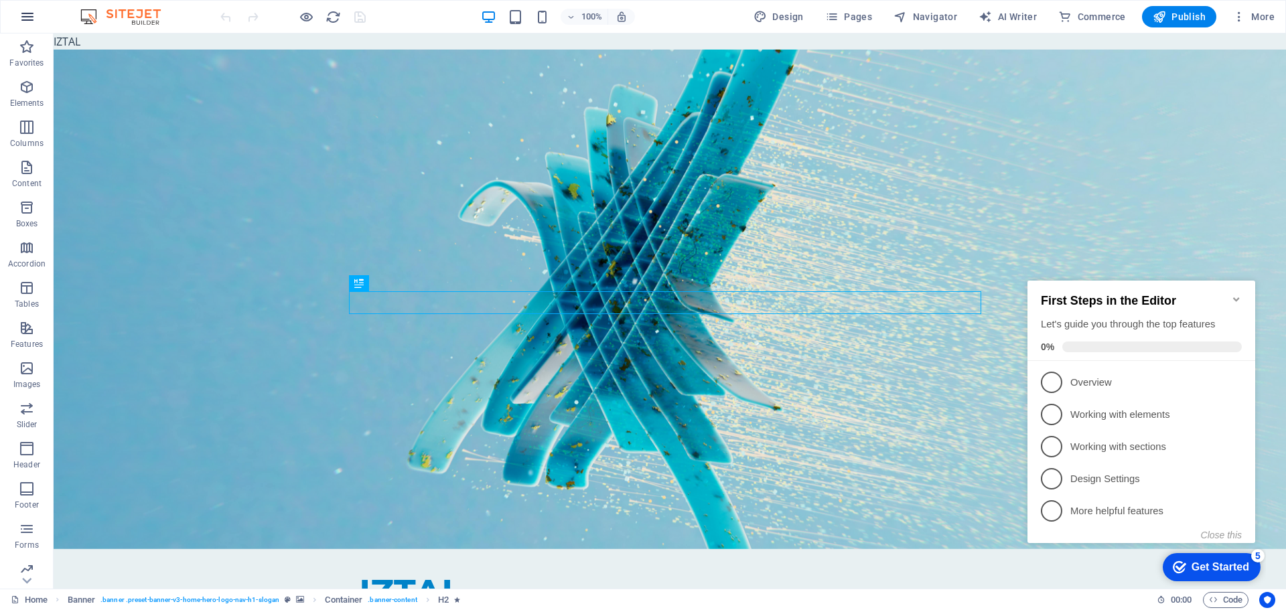
click at [26, 13] on icon "button" at bounding box center [27, 17] width 16 height 16
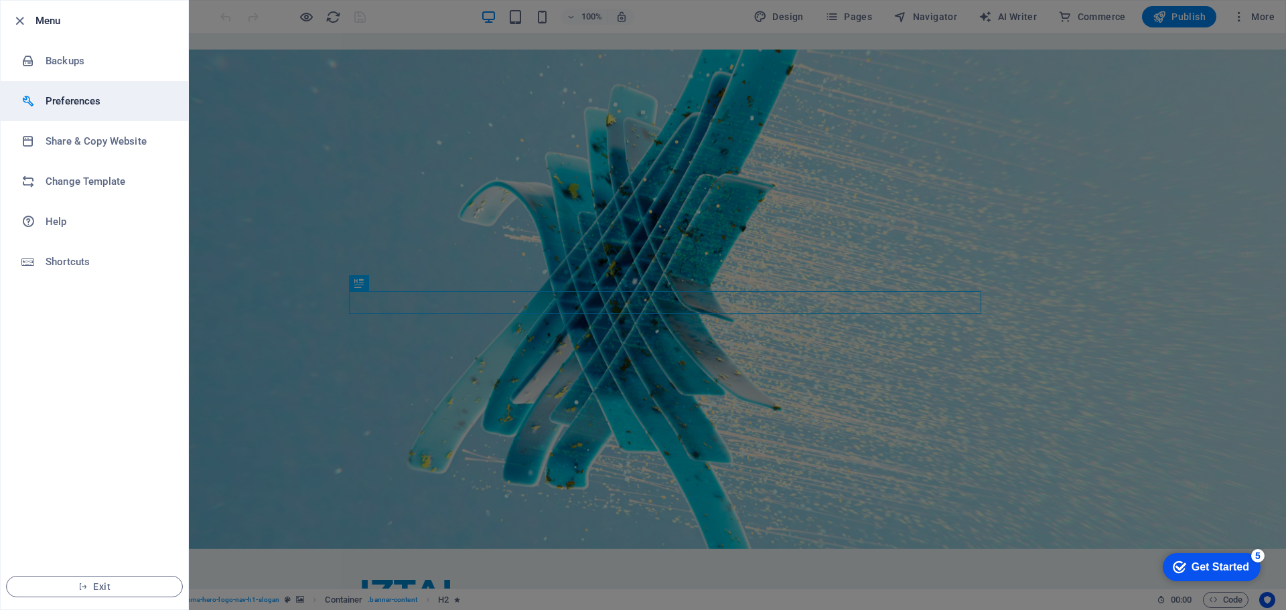
click at [94, 99] on h6 "Preferences" at bounding box center [108, 101] width 124 height 16
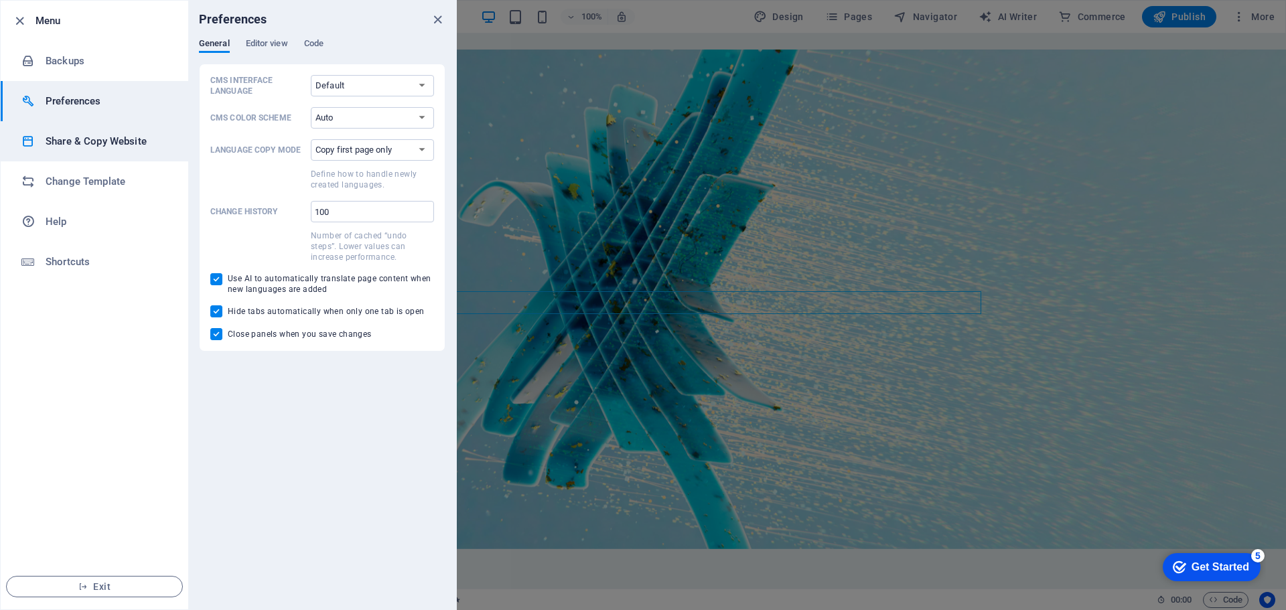
click at [104, 136] on h6 "Share & Copy Website" at bounding box center [108, 141] width 124 height 16
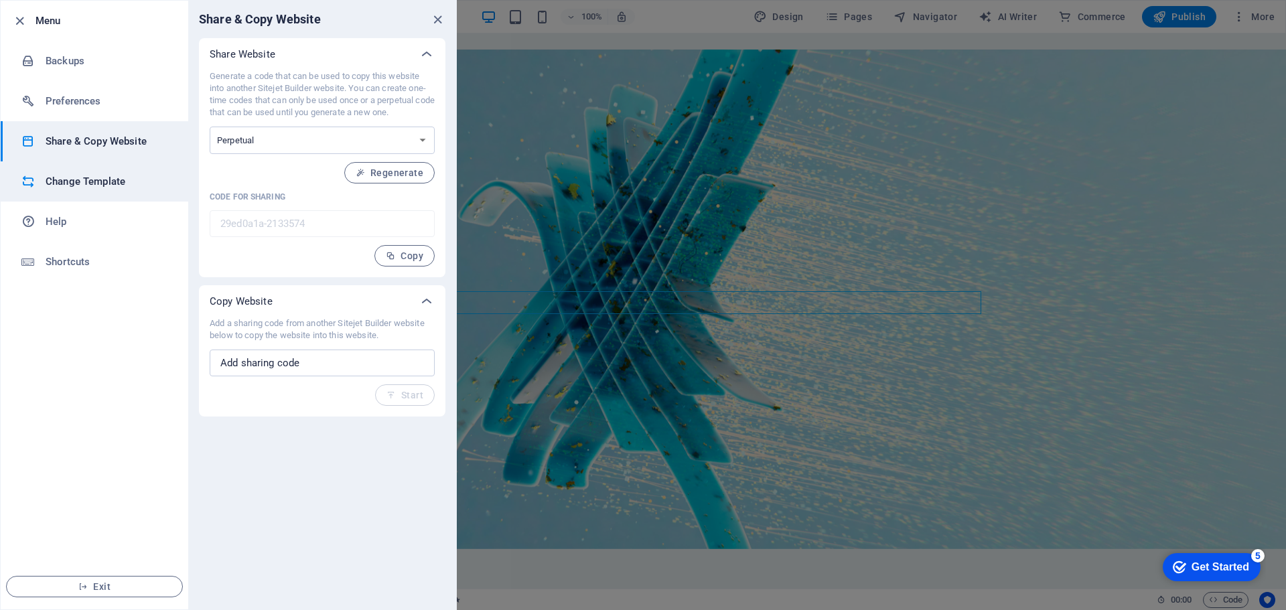
click at [113, 182] on h6 "Change Template" at bounding box center [108, 181] width 124 height 16
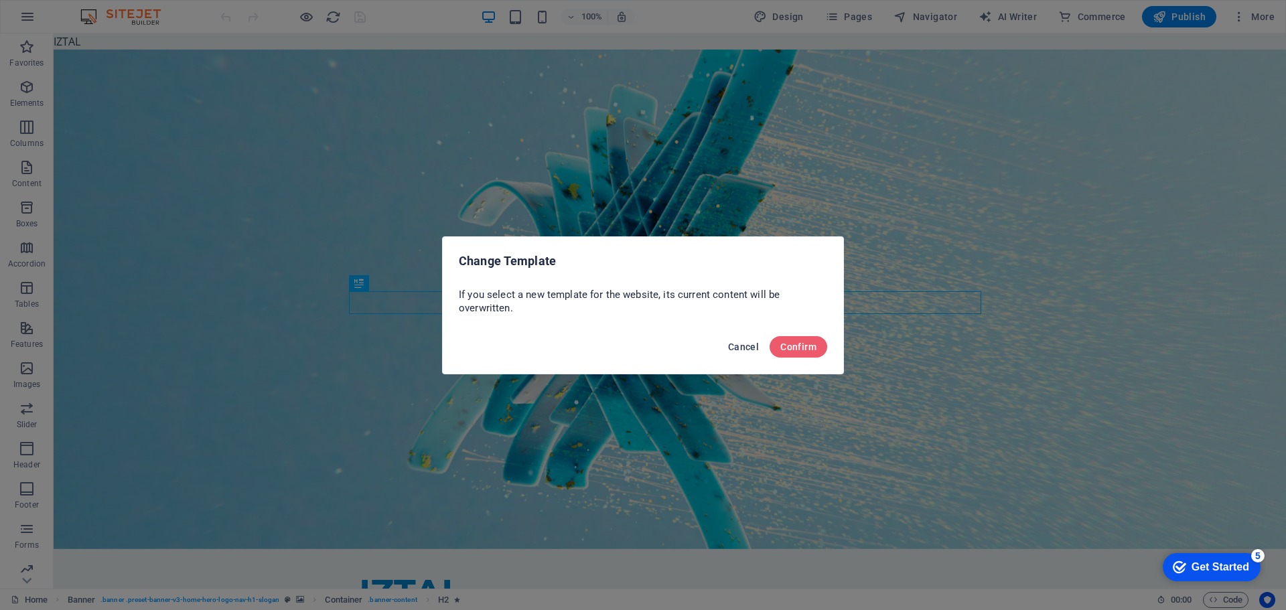
click at [738, 346] on span "Cancel" at bounding box center [743, 347] width 31 height 11
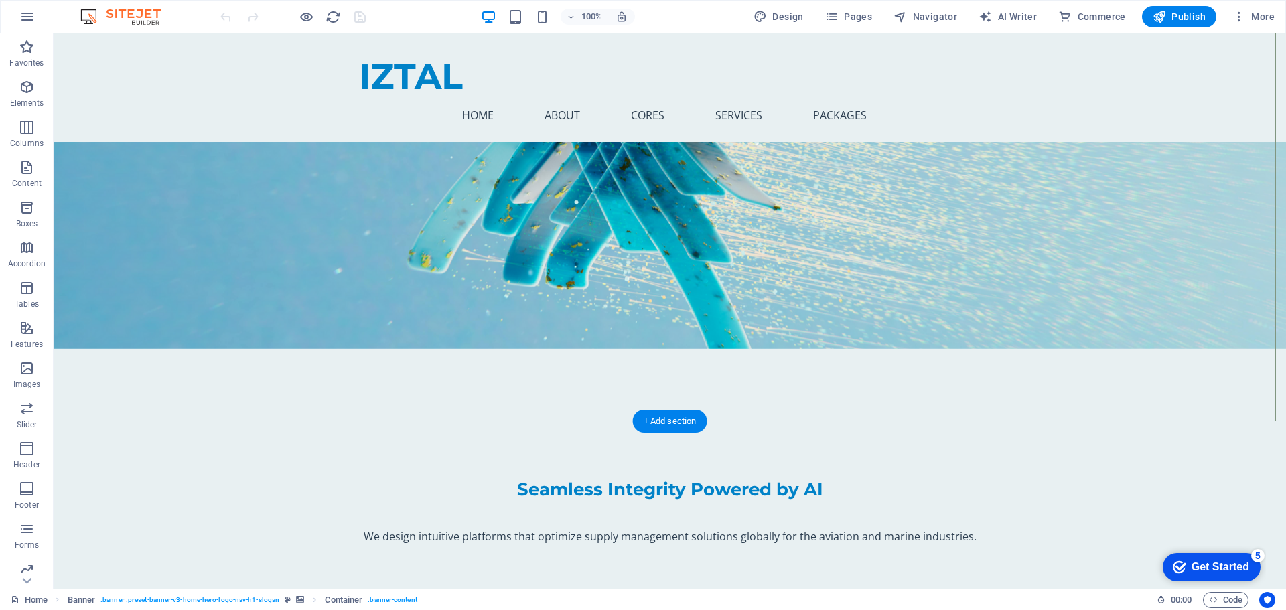
scroll to position [201, 0]
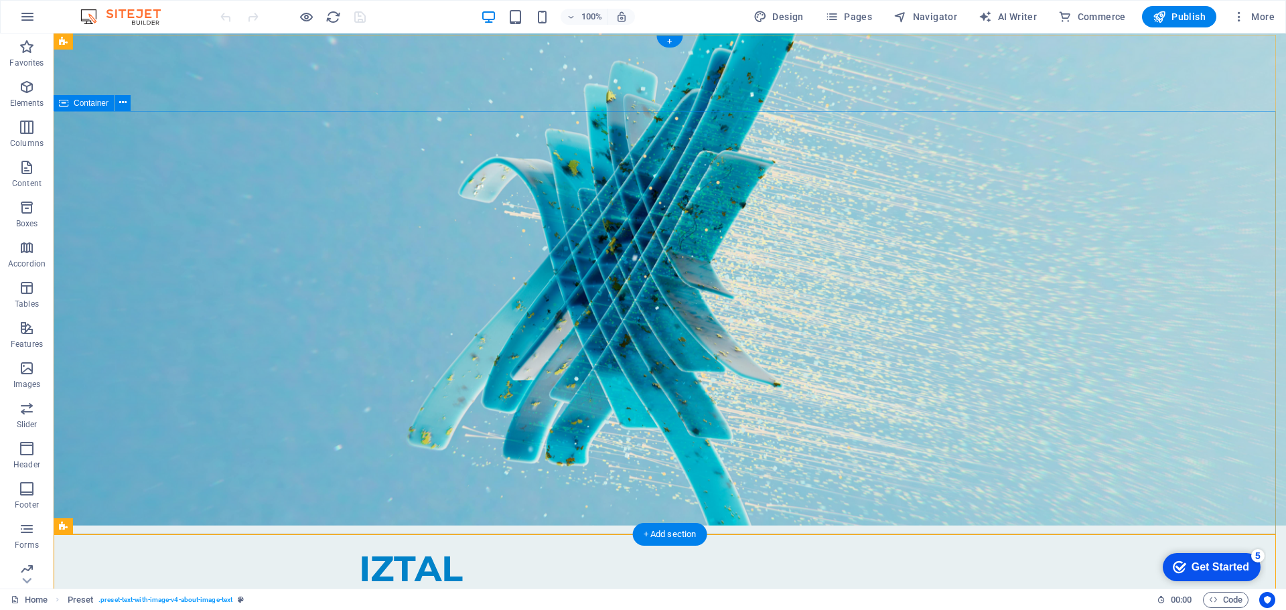
scroll to position [0, 0]
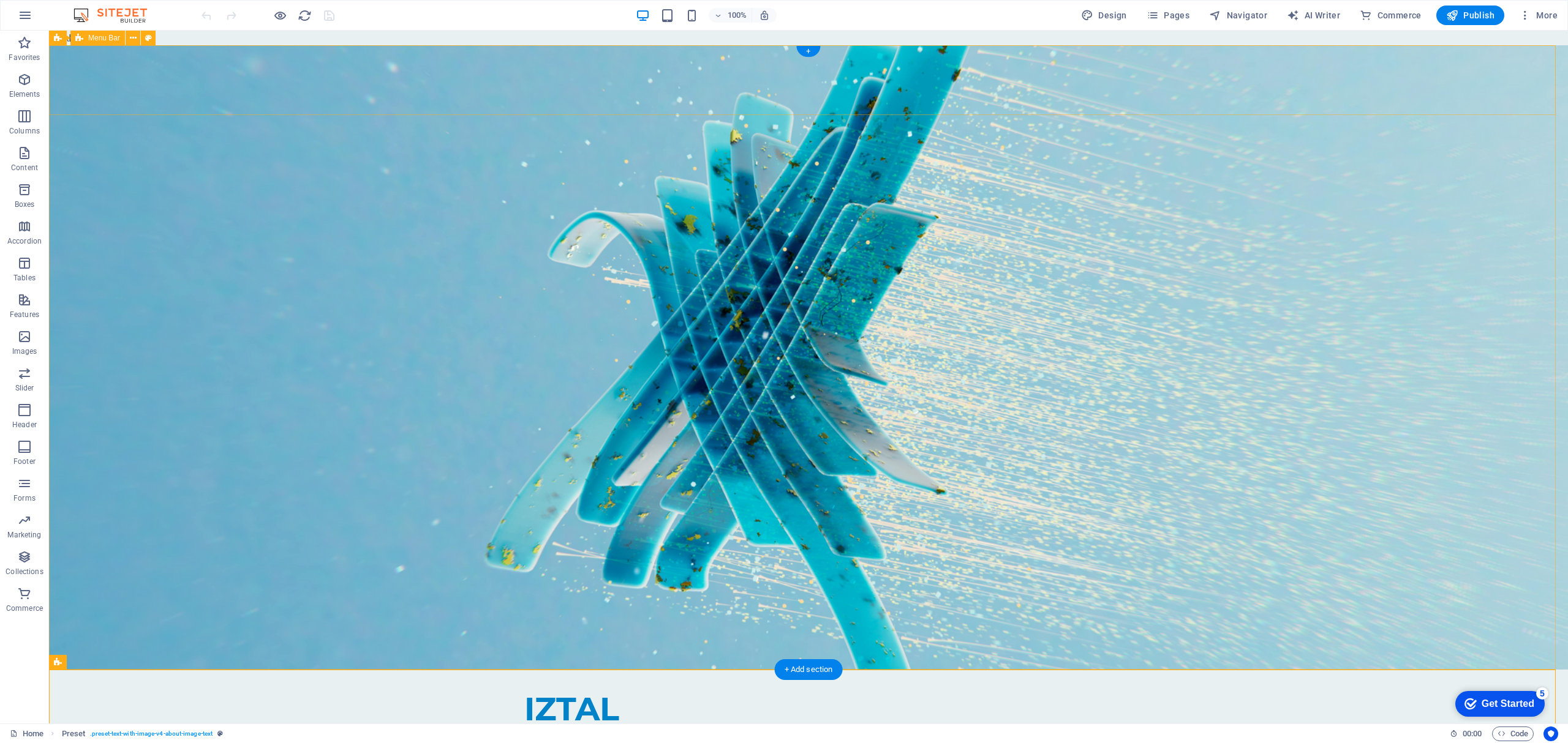
drag, startPoint x: 212, startPoint y: 37, endPoint x: 216, endPoint y: 62, distance: 25.3
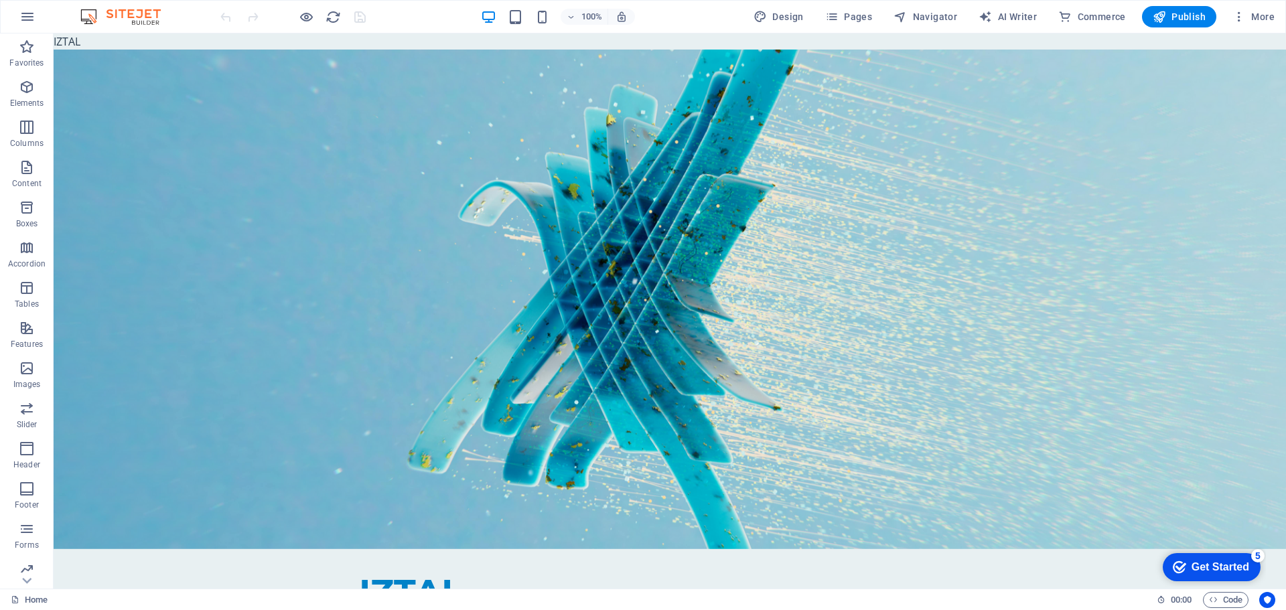
drag, startPoint x: 90, startPoint y: 48, endPoint x: 69, endPoint y: 42, distance: 21.8
click at [24, 364] on icon "button" at bounding box center [27, 361] width 16 height 16
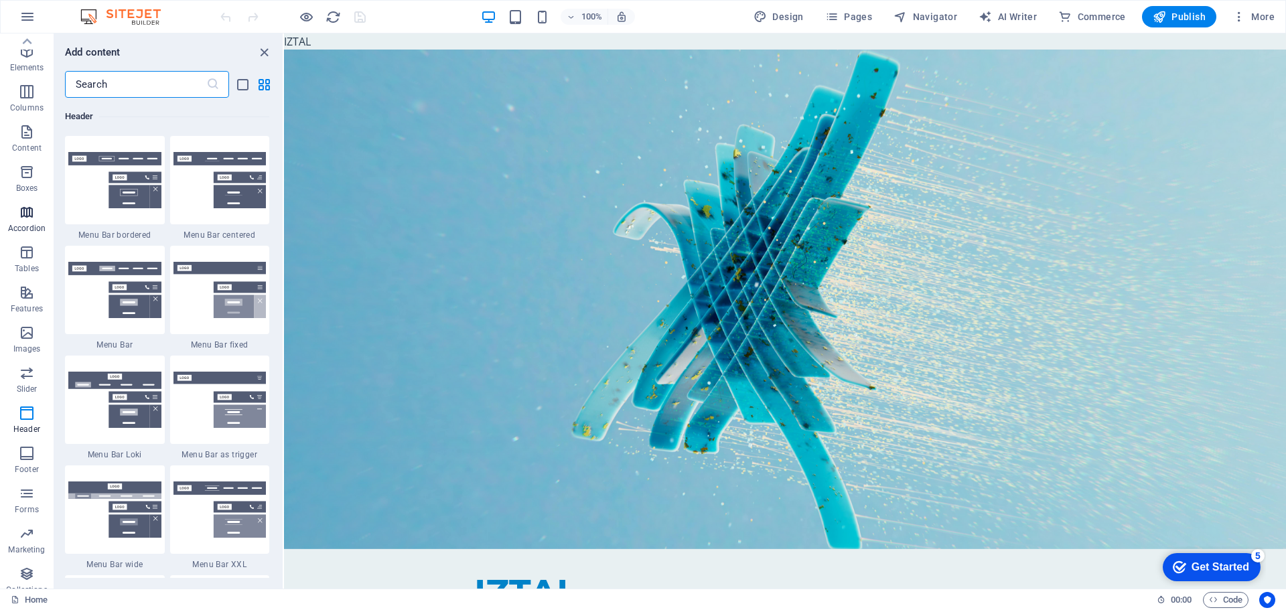
scroll to position [0, 0]
click at [26, 18] on icon "button" at bounding box center [27, 17] width 16 height 16
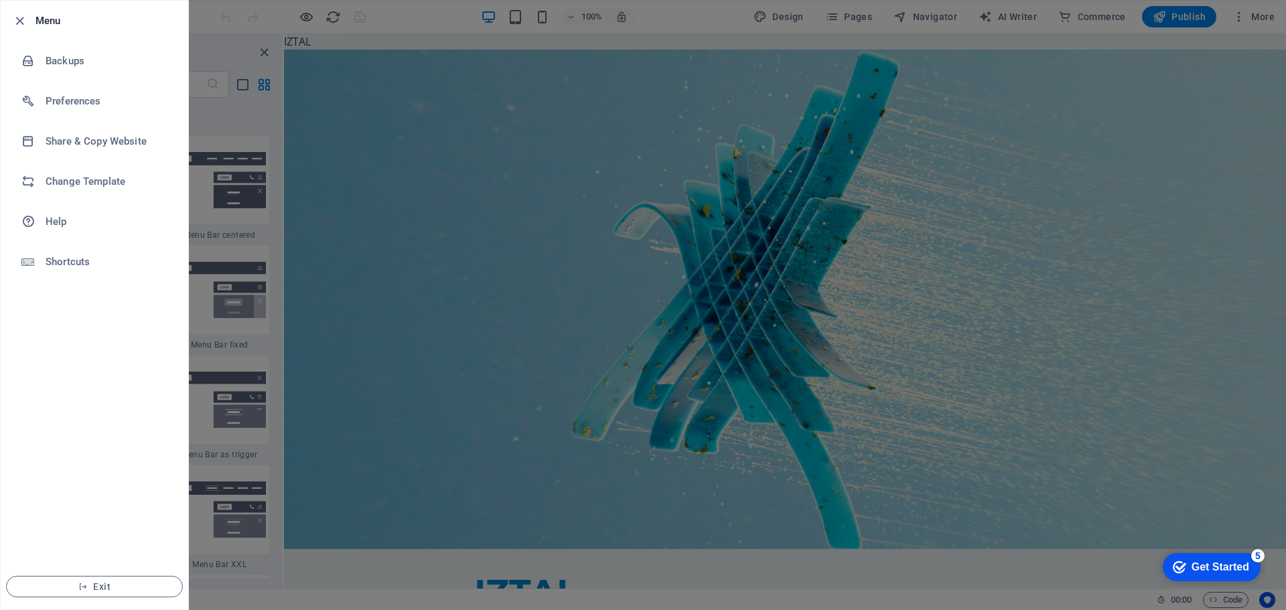
click at [0, 11] on div "Menu Backups Preferences Share & Copy Website Change Template Help Shortcuts Ex…" at bounding box center [94, 305] width 189 height 610
click at [9, 17] on li "Menu" at bounding box center [95, 21] width 188 height 40
click at [23, 23] on icon "button" at bounding box center [19, 20] width 15 height 15
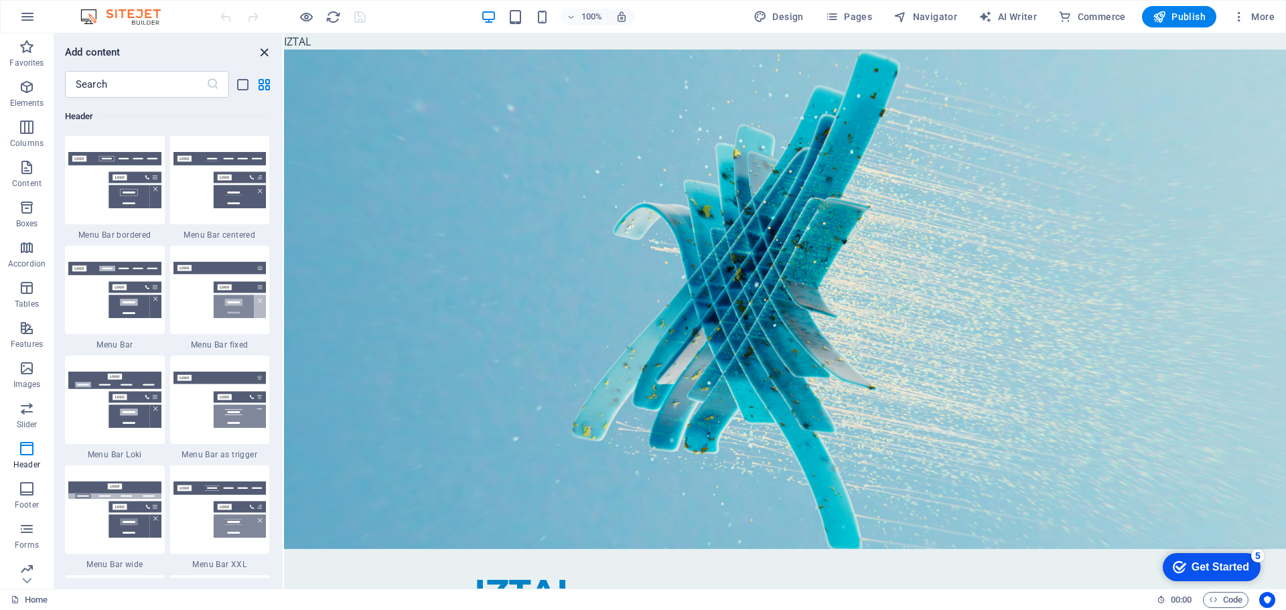
click at [267, 56] on icon "close panel" at bounding box center [264, 52] width 15 height 15
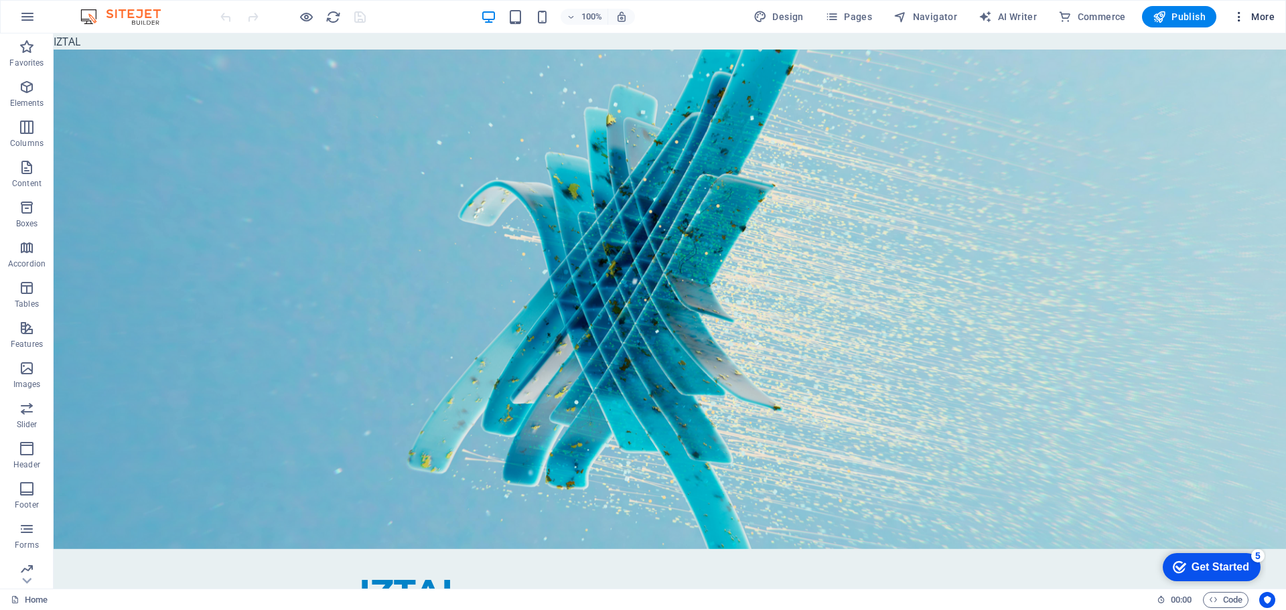
click at [1248, 15] on span "More" at bounding box center [1253, 16] width 42 height 13
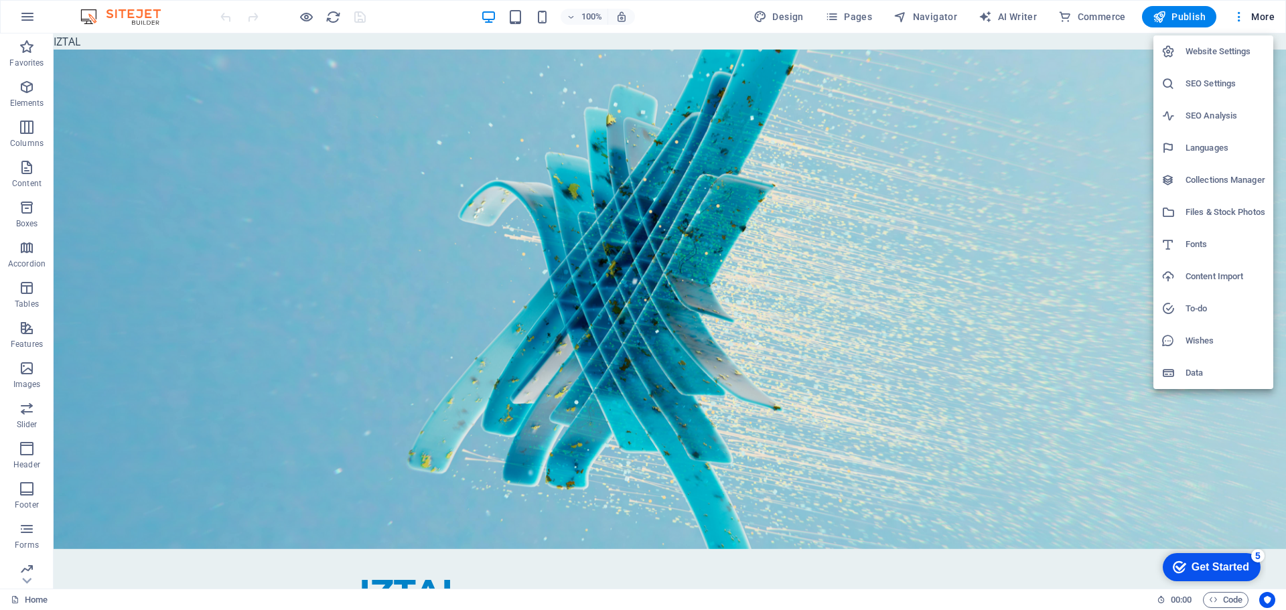
click at [1218, 366] on h6 "Data" at bounding box center [1226, 373] width 80 height 16
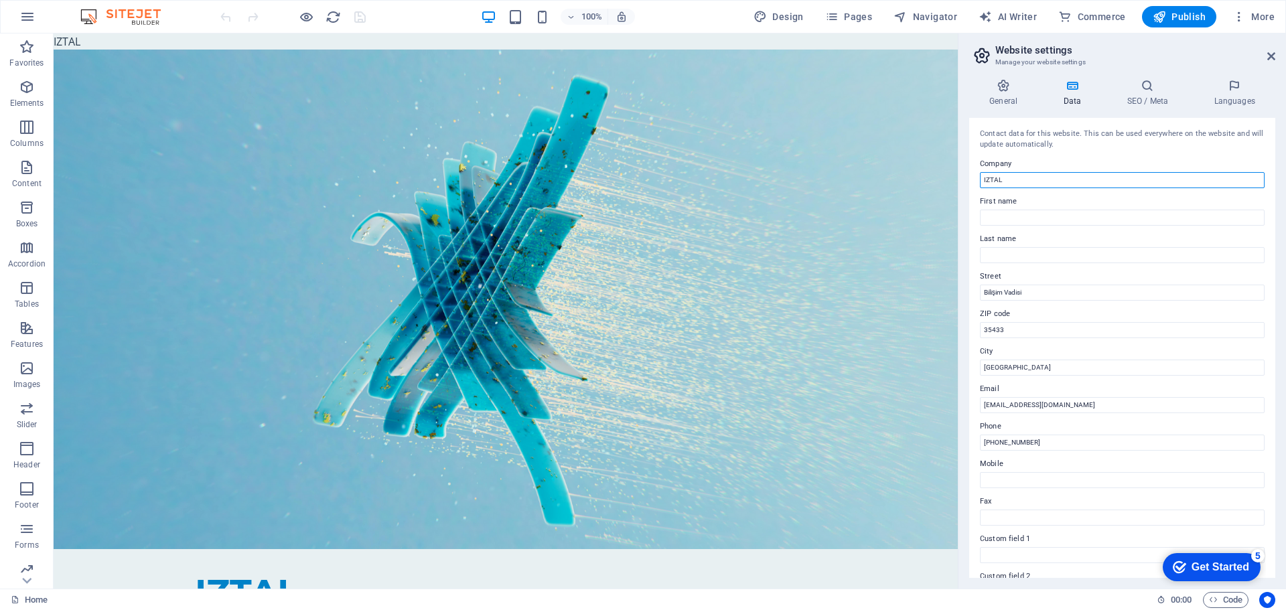
click at [1055, 177] on input "IZTAL" at bounding box center [1122, 180] width 285 height 16
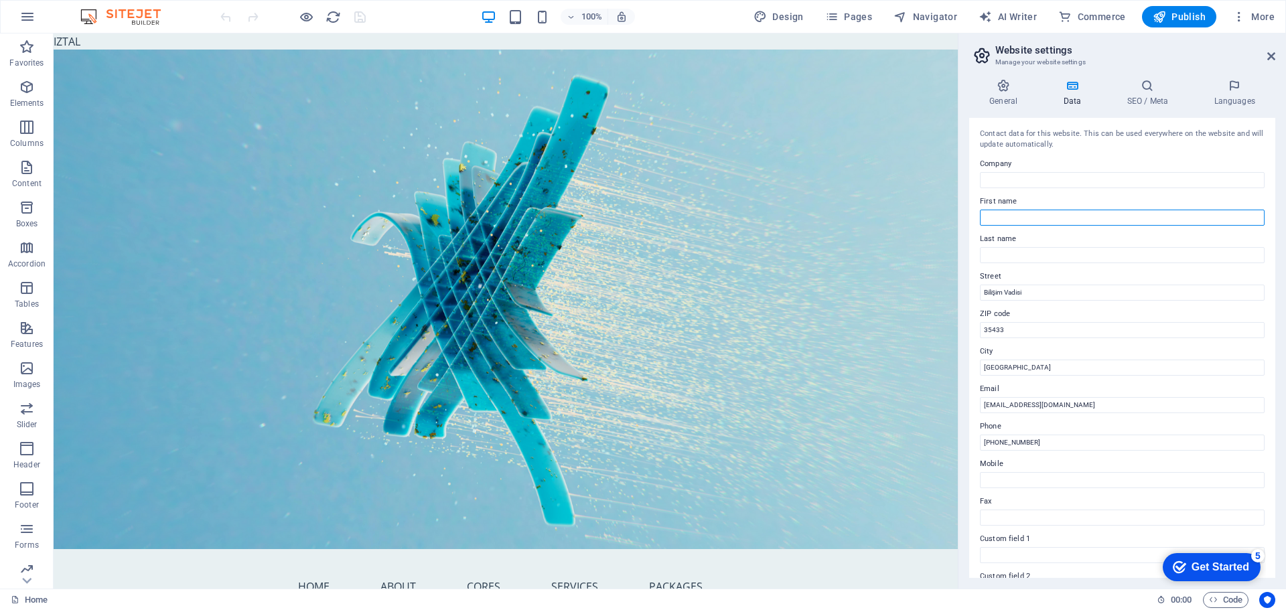
click at [1032, 210] on input "First name" at bounding box center [1122, 218] width 285 height 16
click at [1058, 176] on input "Company" at bounding box center [1122, 180] width 285 height 16
type input "IZTAL"
click at [1133, 93] on h4 "SEO / Meta" at bounding box center [1150, 93] width 87 height 28
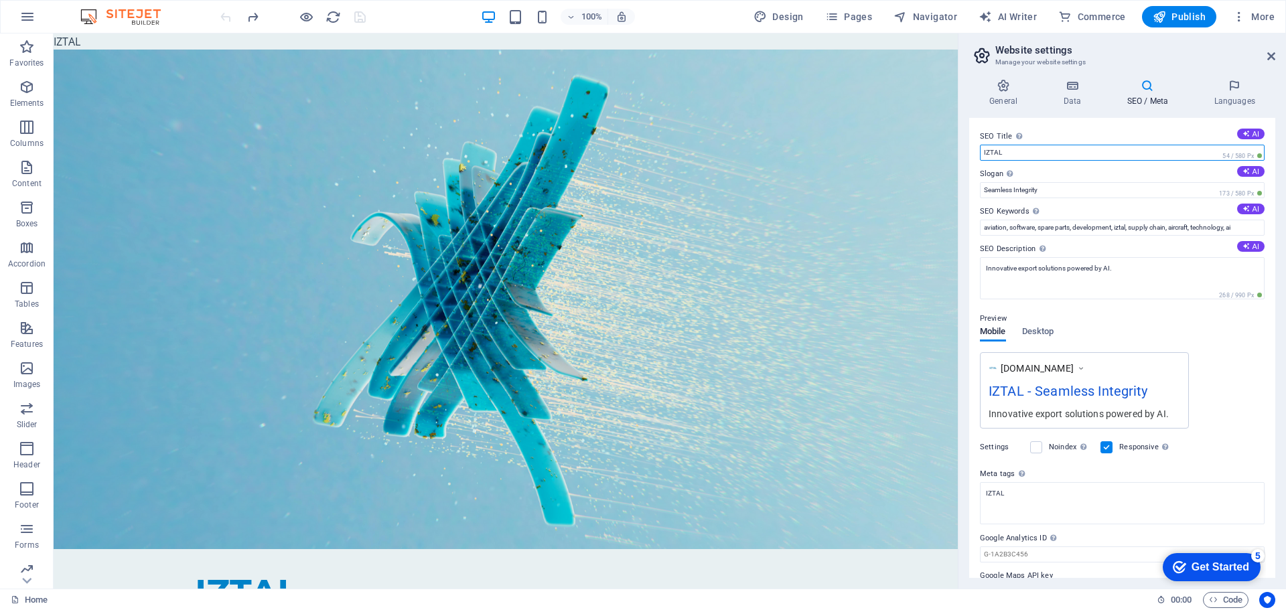
click at [1065, 157] on input "IZTAL" at bounding box center [1122, 153] width 285 height 16
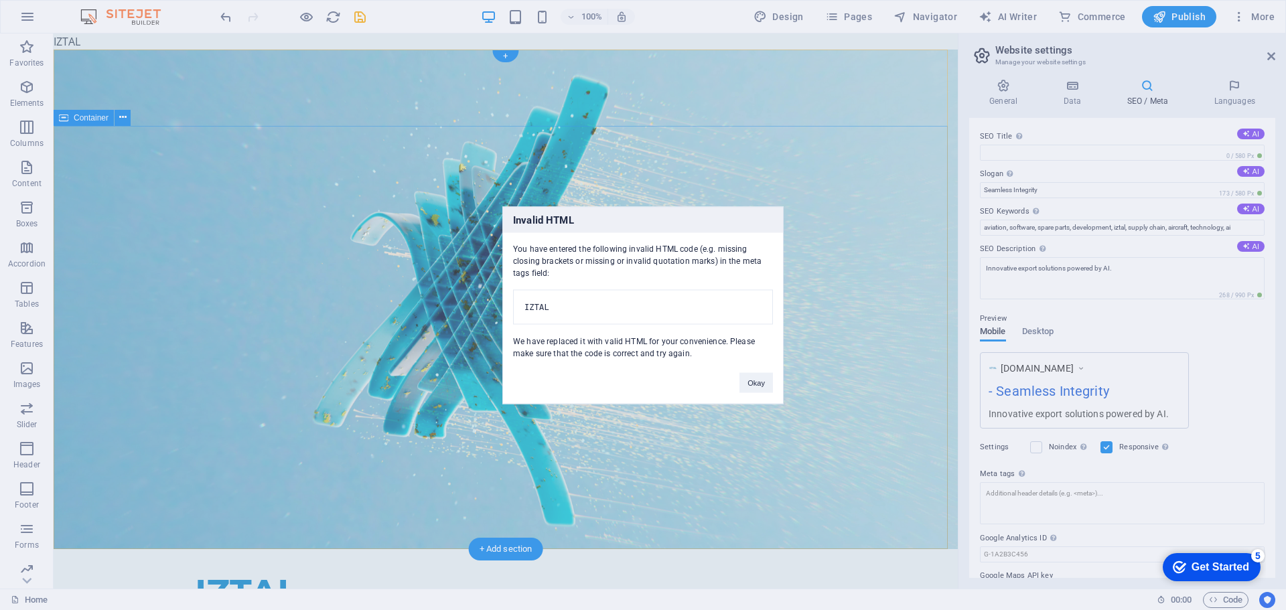
click at [752, 385] on button "Okay" at bounding box center [755, 382] width 33 height 20
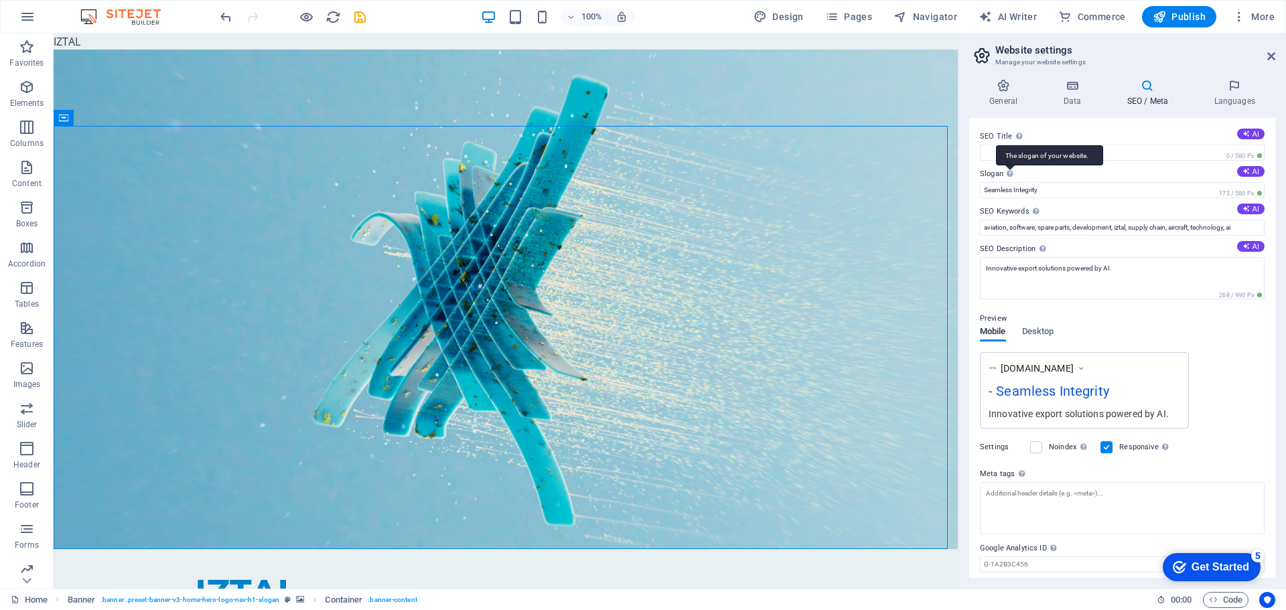
click at [1012, 157] on div "The slogan of your website." at bounding box center [1049, 155] width 107 height 20
click at [1012, 182] on input "Seamless Integrity" at bounding box center [1122, 190] width 285 height 16
click at [1015, 145] on input "SEO Title The title of your website - make it something that stands out in sear…" at bounding box center [1122, 153] width 285 height 16
type input "IZTAL"
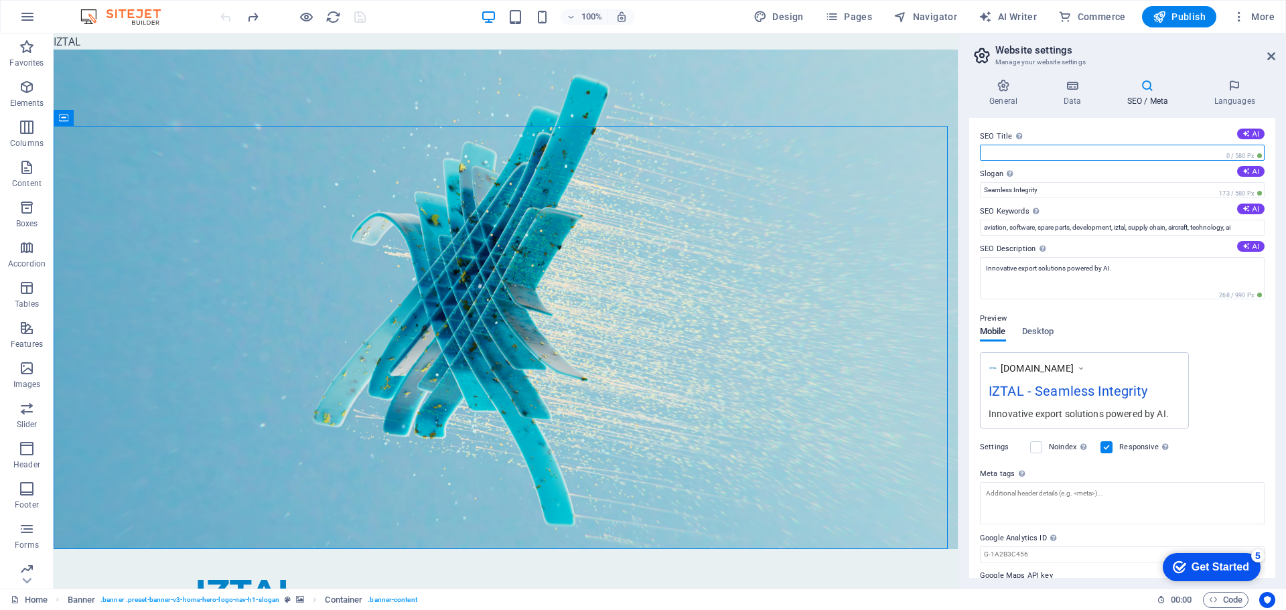
paste input "IZTAL"
type input "IZTAL"
click at [1013, 106] on h4 "General" at bounding box center [1006, 93] width 74 height 28
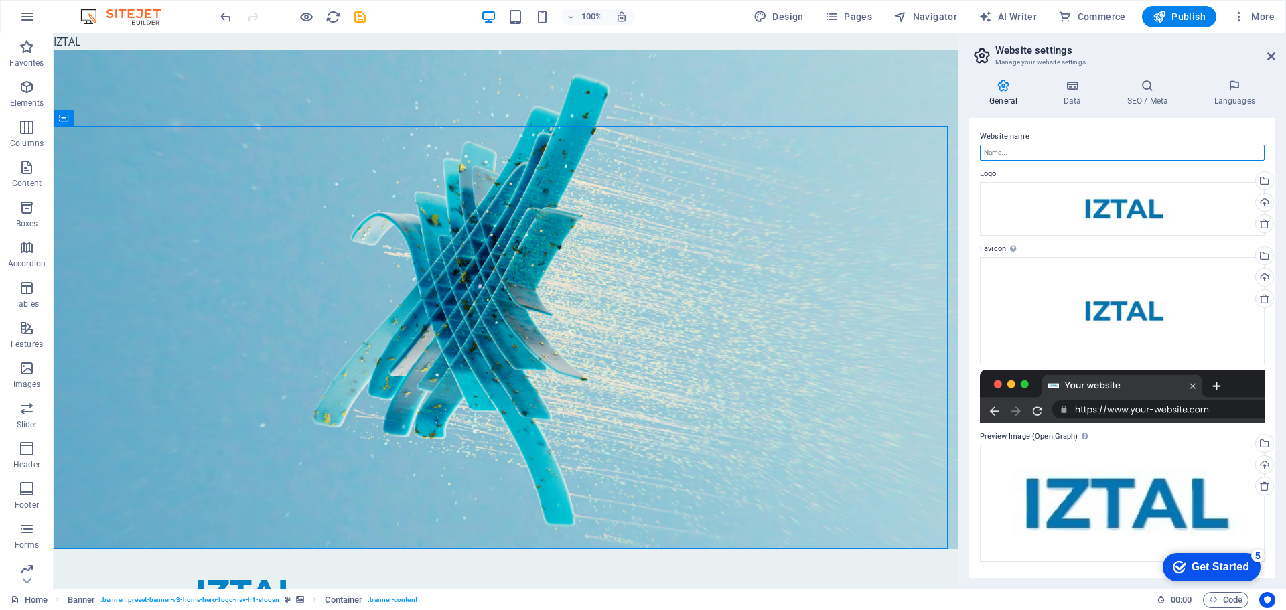
click at [1042, 152] on input "Website name" at bounding box center [1122, 153] width 285 height 16
type input "aaa"
click at [984, 157] on input "aaa" at bounding box center [1122, 153] width 285 height 16
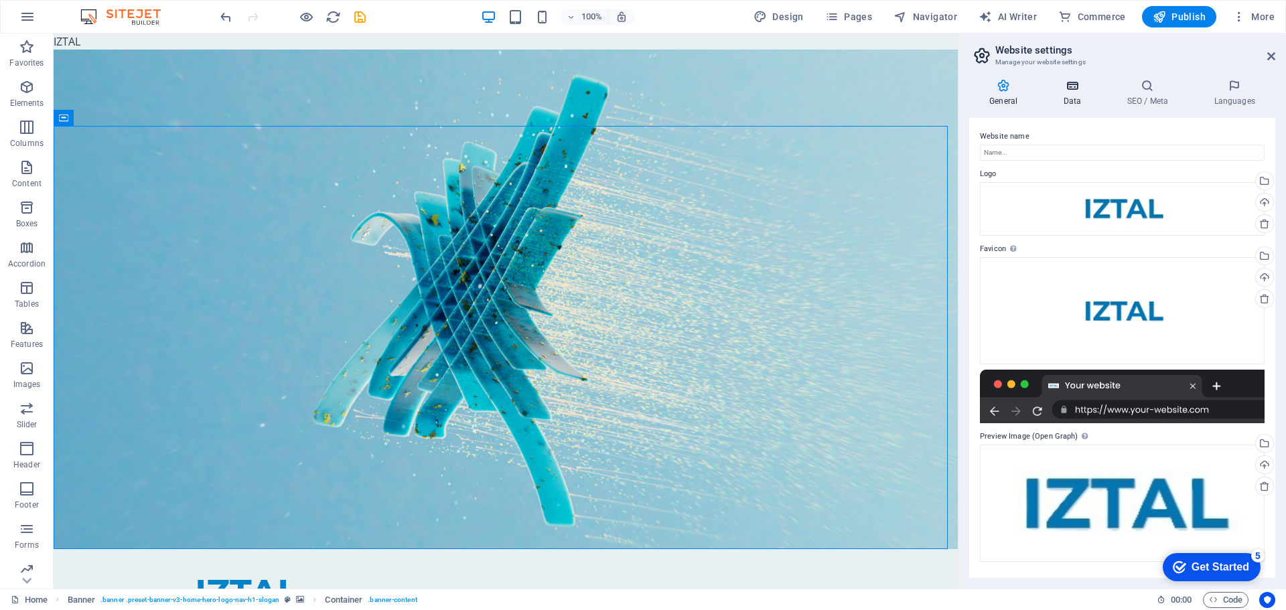
click at [1068, 97] on h4 "Data" at bounding box center [1075, 93] width 64 height 28
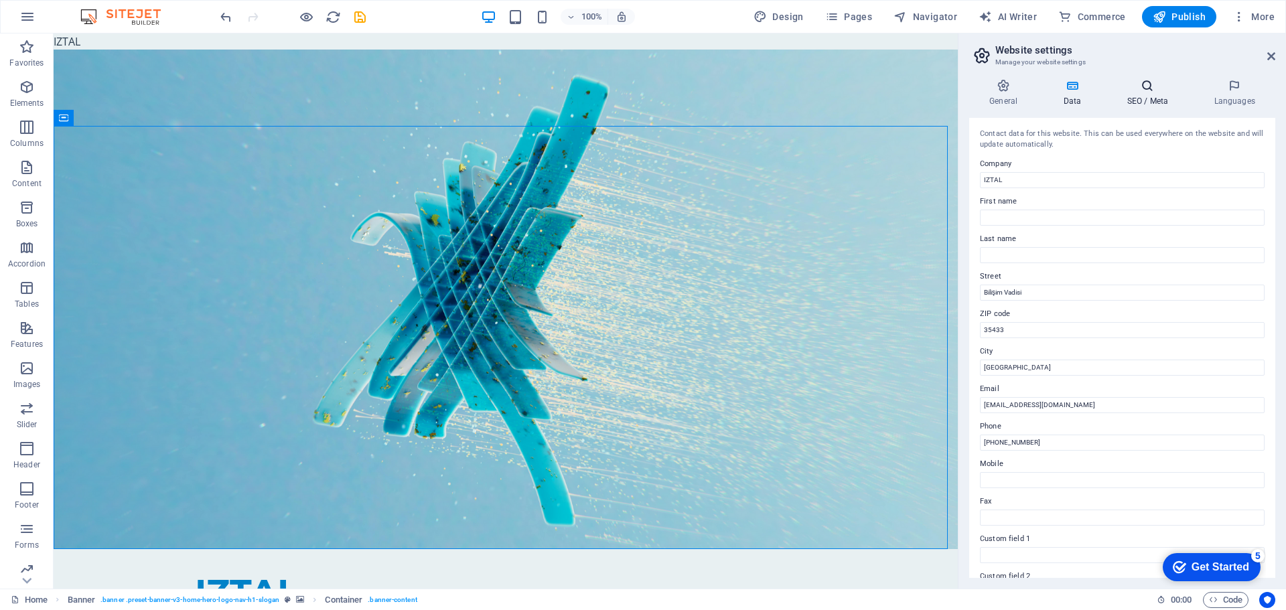
click at [1147, 95] on h4 "SEO / Meta" at bounding box center [1150, 93] width 87 height 28
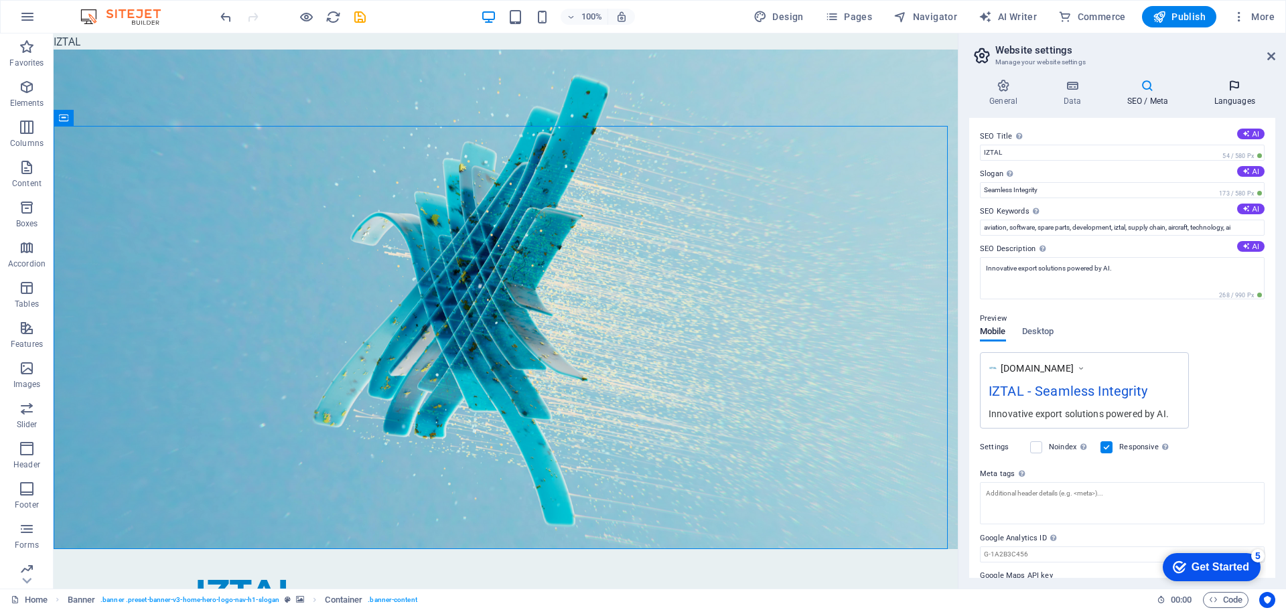
click at [1224, 93] on h4 "Languages" at bounding box center [1235, 93] width 82 height 28
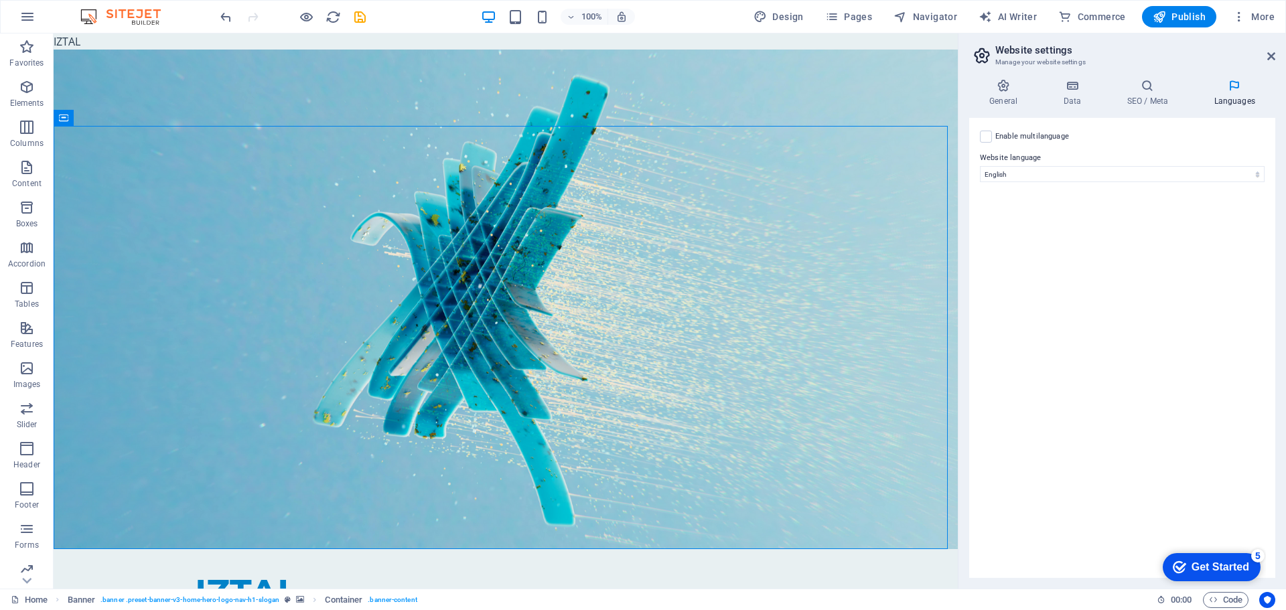
click at [1026, 135] on label "Enable multilanguage To disable multilanguage delete all languages until only o…" at bounding box center [1032, 137] width 74 height 16
click at [0, 0] on input "Enable multilanguage To disable multilanguage delete all languages until only o…" at bounding box center [0, 0] width 0 height 0
select select
click at [1026, 137] on label "Enable multilanguage To disable multilanguage delete all languages until only o…" at bounding box center [1032, 137] width 74 height 16
click at [0, 0] on input "Enable multilanguage To disable multilanguage delete all languages until only o…" at bounding box center [0, 0] width 0 height 0
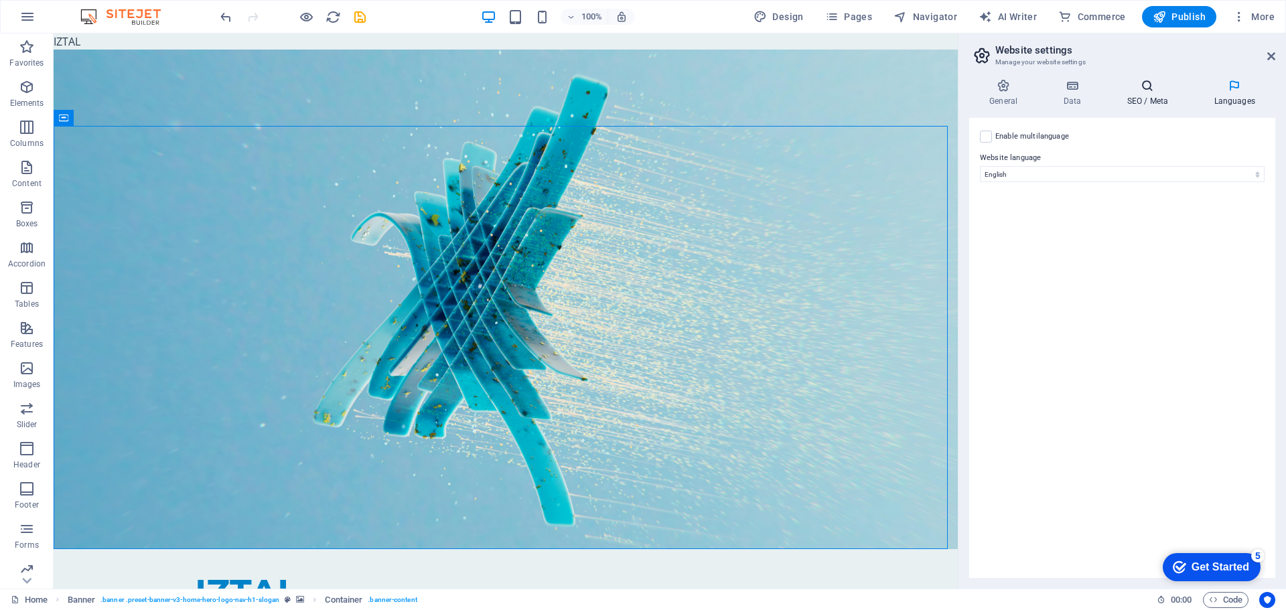
click at [1127, 98] on h4 "SEO / Meta" at bounding box center [1150, 93] width 87 height 28
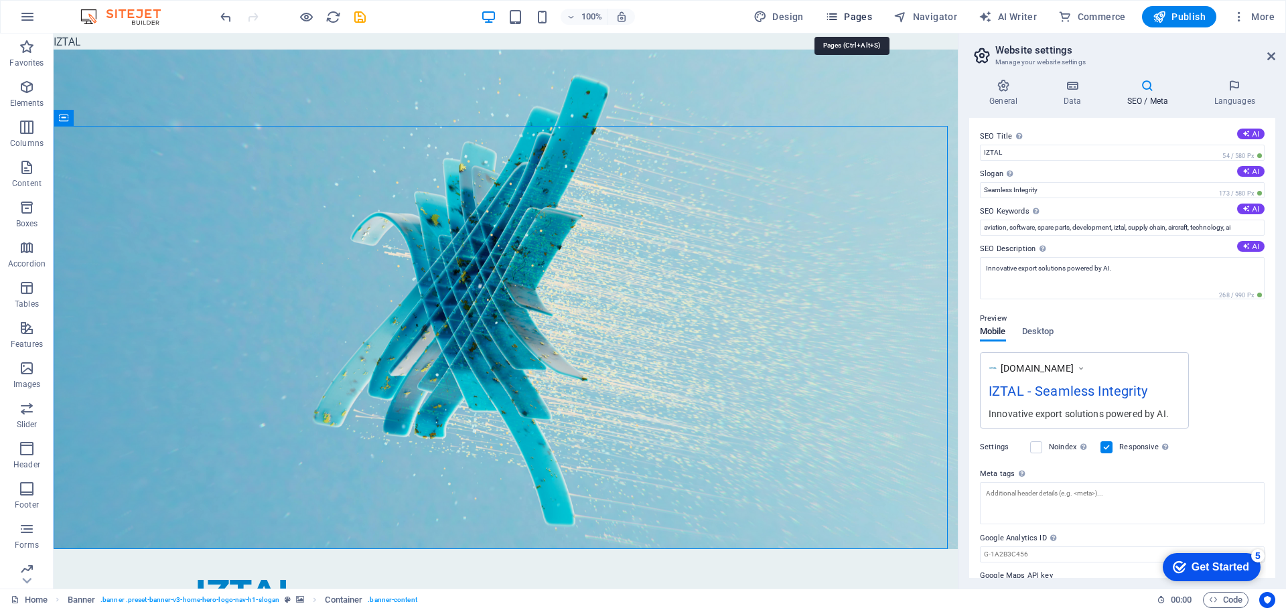
click at [862, 15] on span "Pages" at bounding box center [848, 16] width 47 height 13
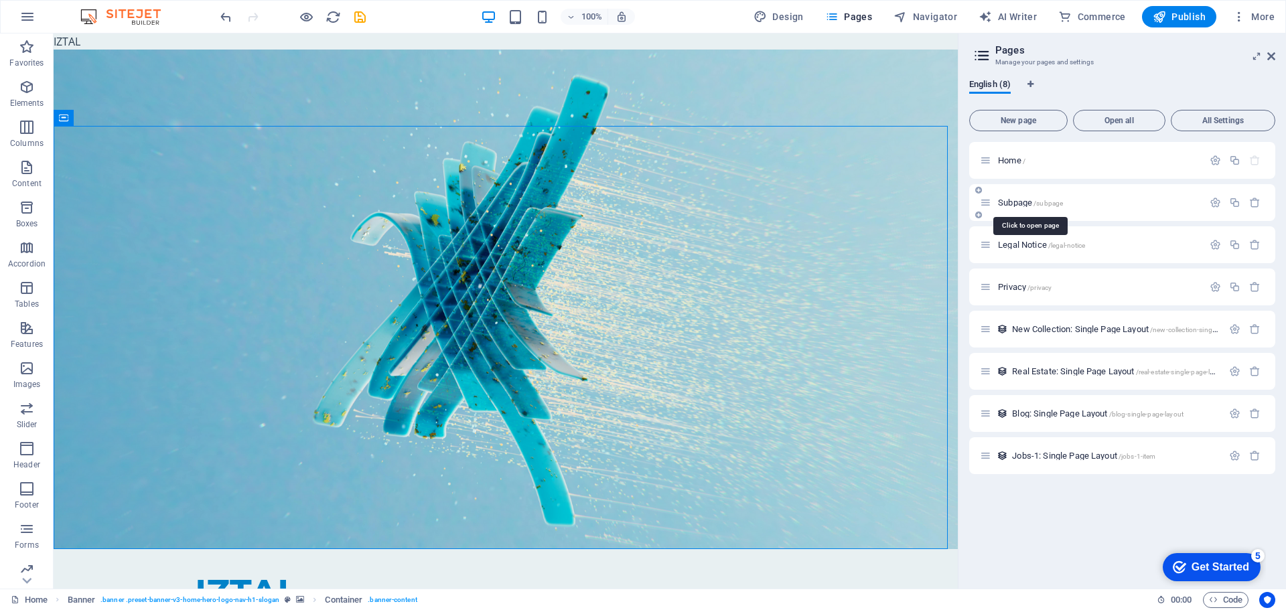
click at [1013, 200] on span "Subpage /subpage" at bounding box center [1030, 203] width 65 height 10
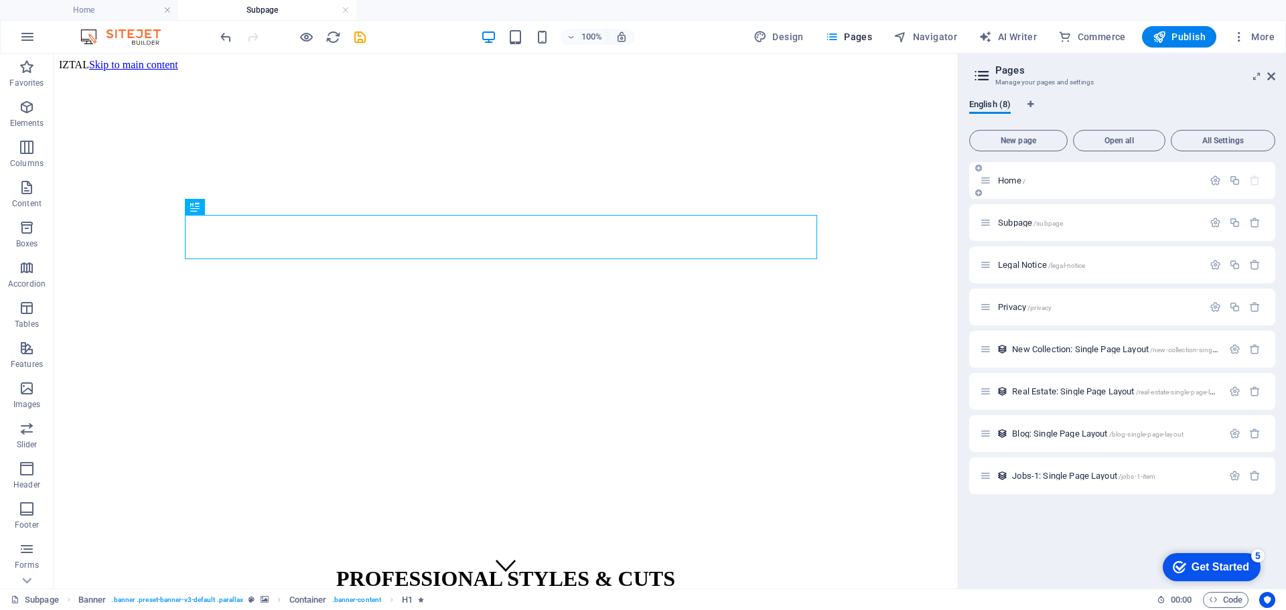
click at [1049, 169] on div "Home /" at bounding box center [1122, 180] width 306 height 37
click at [1017, 183] on span "Home /" at bounding box center [1011, 180] width 27 height 10
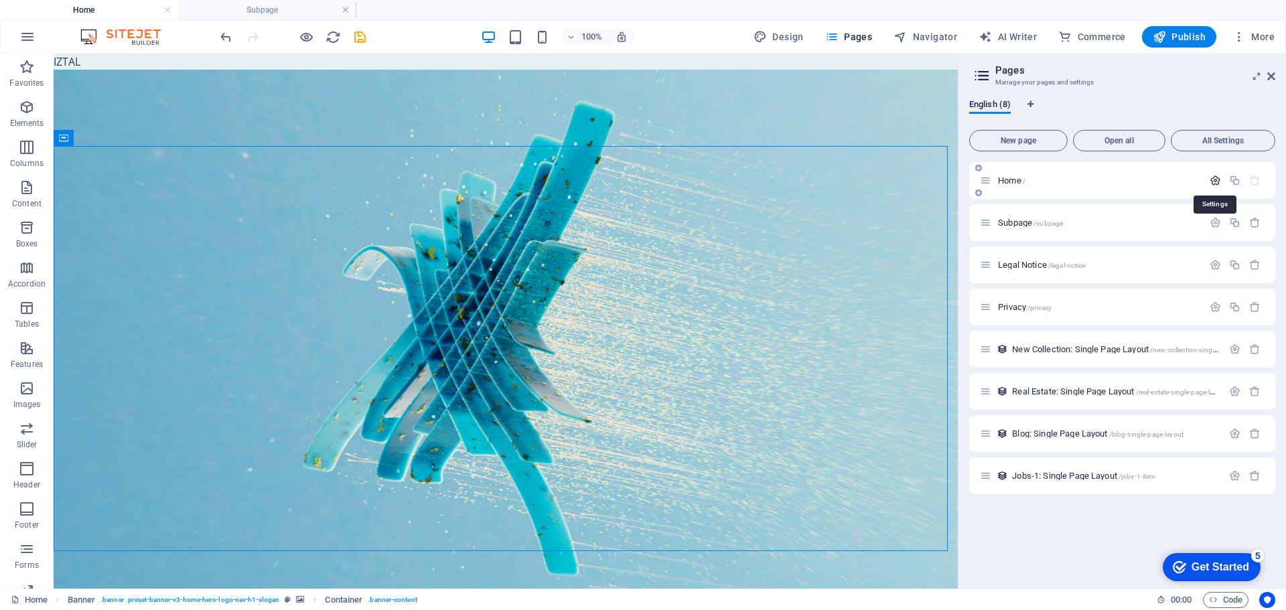
click at [1216, 178] on icon "button" at bounding box center [1215, 180] width 11 height 11
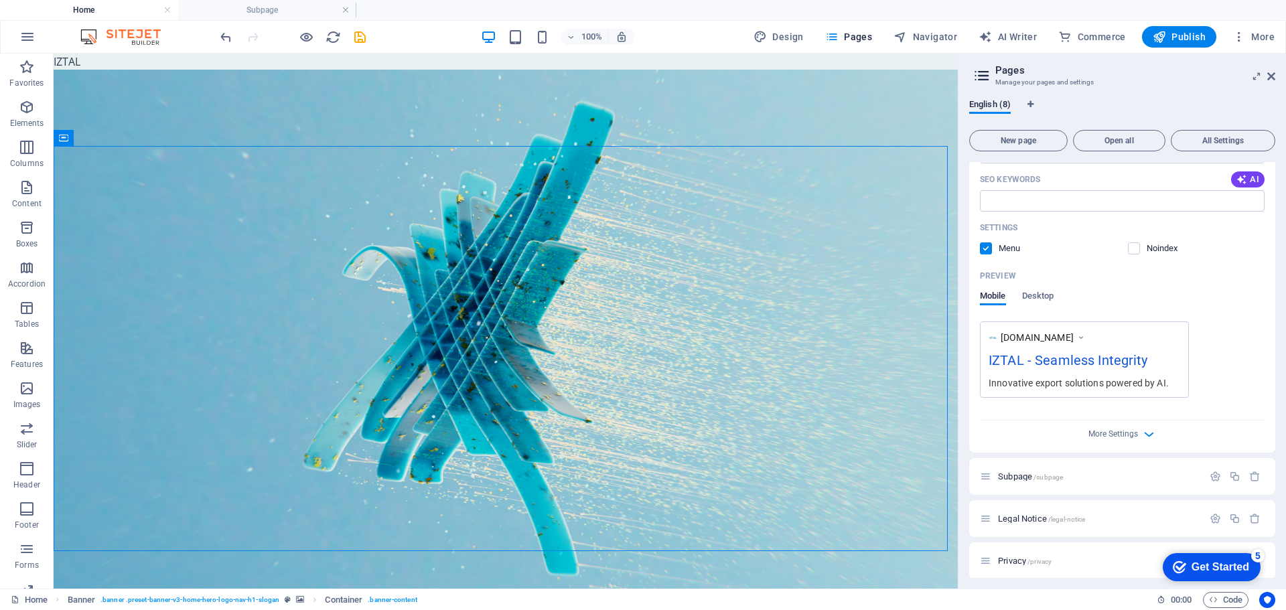
scroll to position [335, 0]
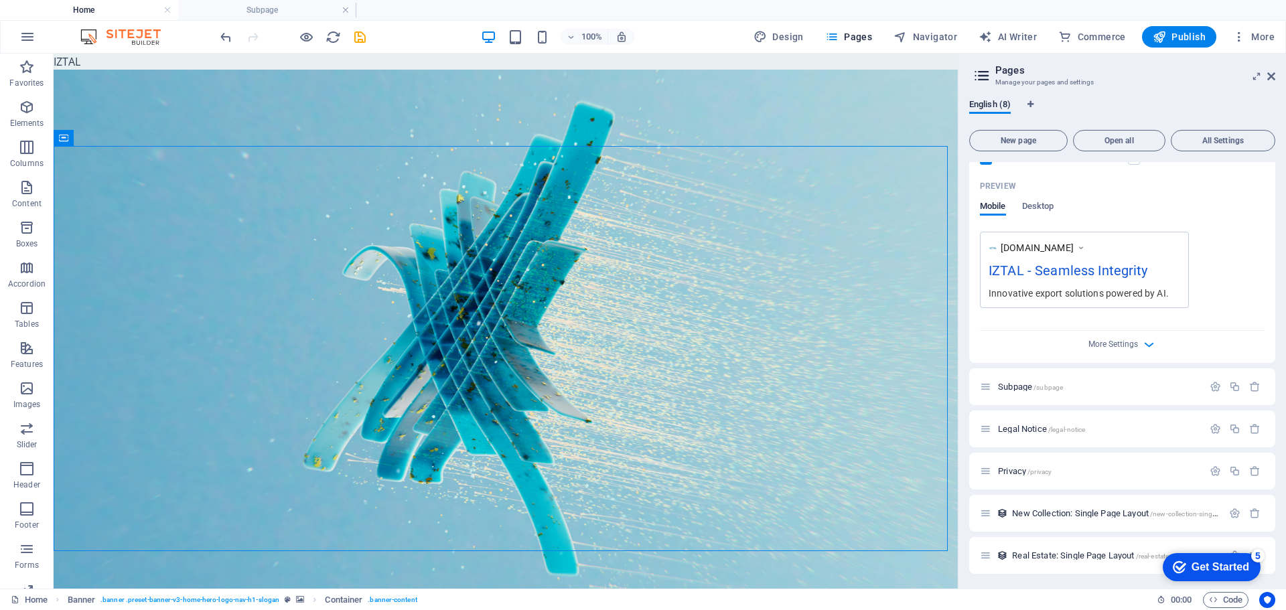
click at [1103, 337] on div "More Settings" at bounding box center [1122, 341] width 285 height 21
click at [1108, 345] on span "More Settings" at bounding box center [1113, 344] width 50 height 9
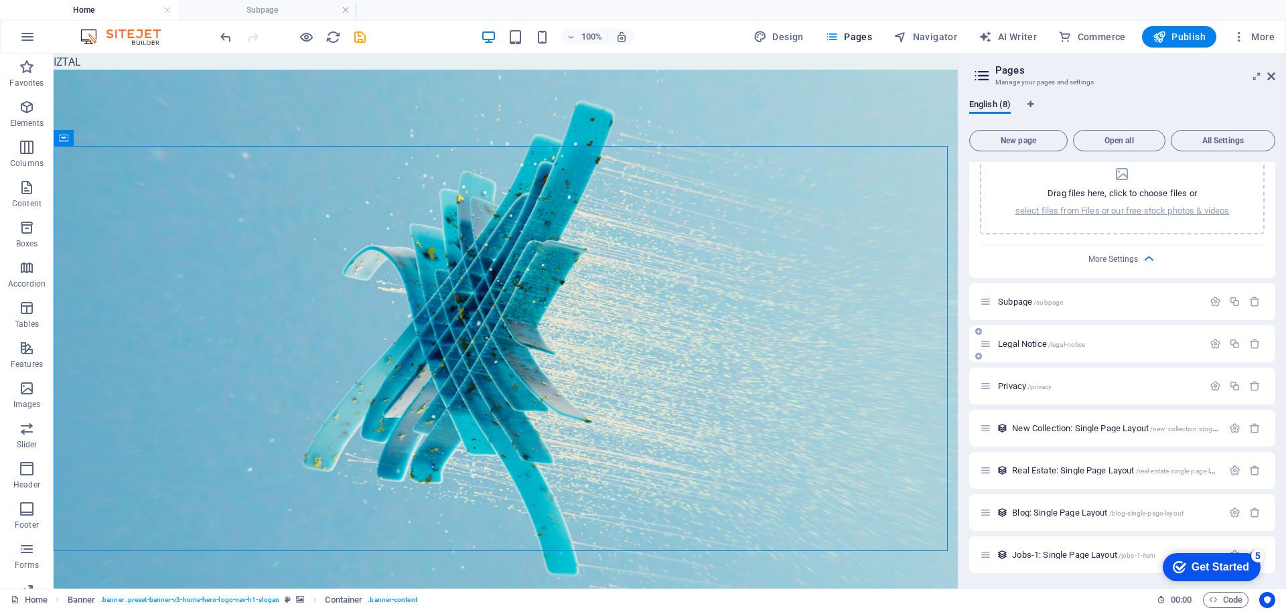
scroll to position [614, 0]
click at [1218, 301] on icon "button" at bounding box center [1215, 300] width 11 height 11
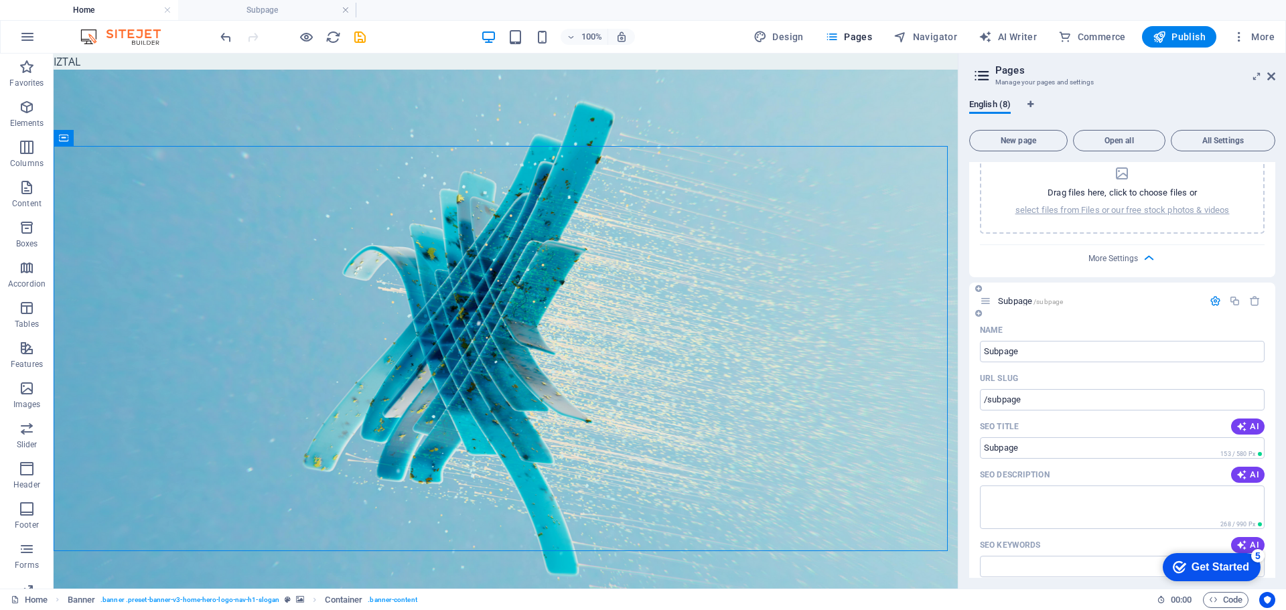
click at [1213, 303] on icon "button" at bounding box center [1215, 300] width 11 height 11
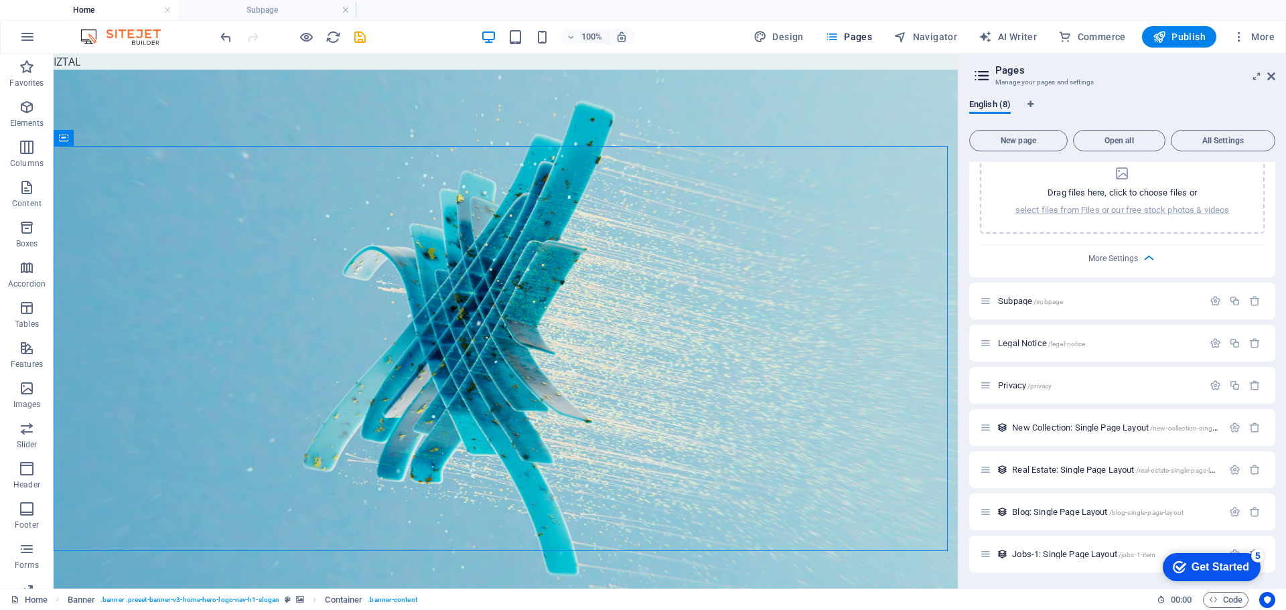
click div "checkmark Get Started 5 First Steps in the Editor Let's guide you through the t…"
click at [1129, 549] on div "Jobs-1: Single Page Layout /jobs-1-item" at bounding box center [1101, 554] width 242 height 15
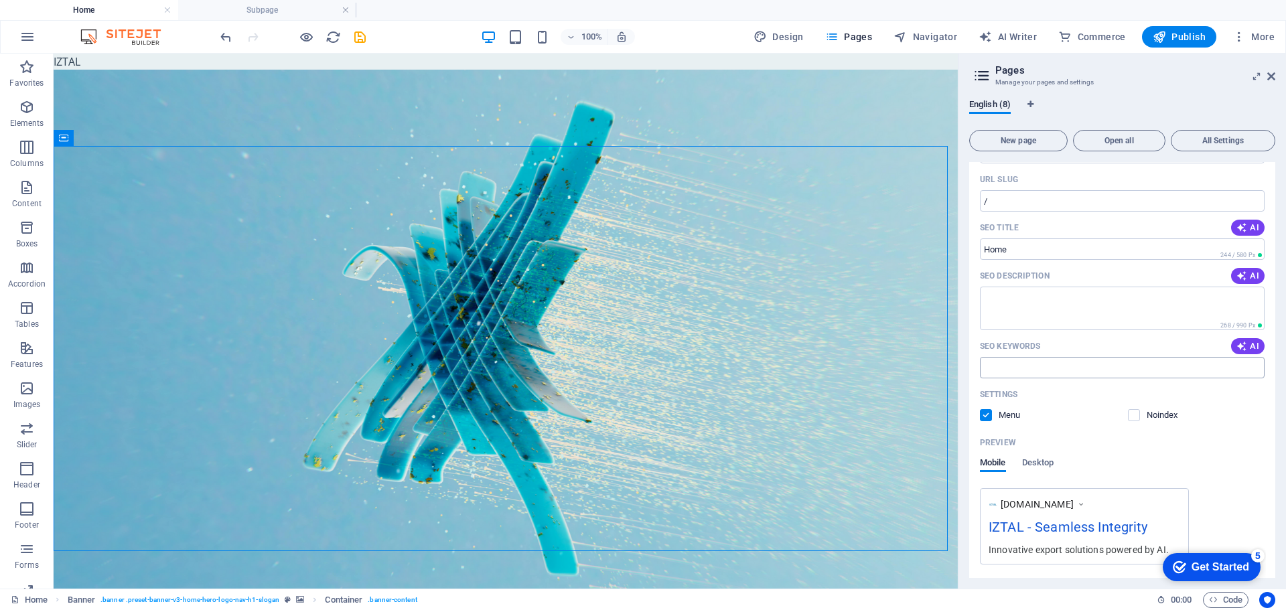
scroll to position [78, 0]
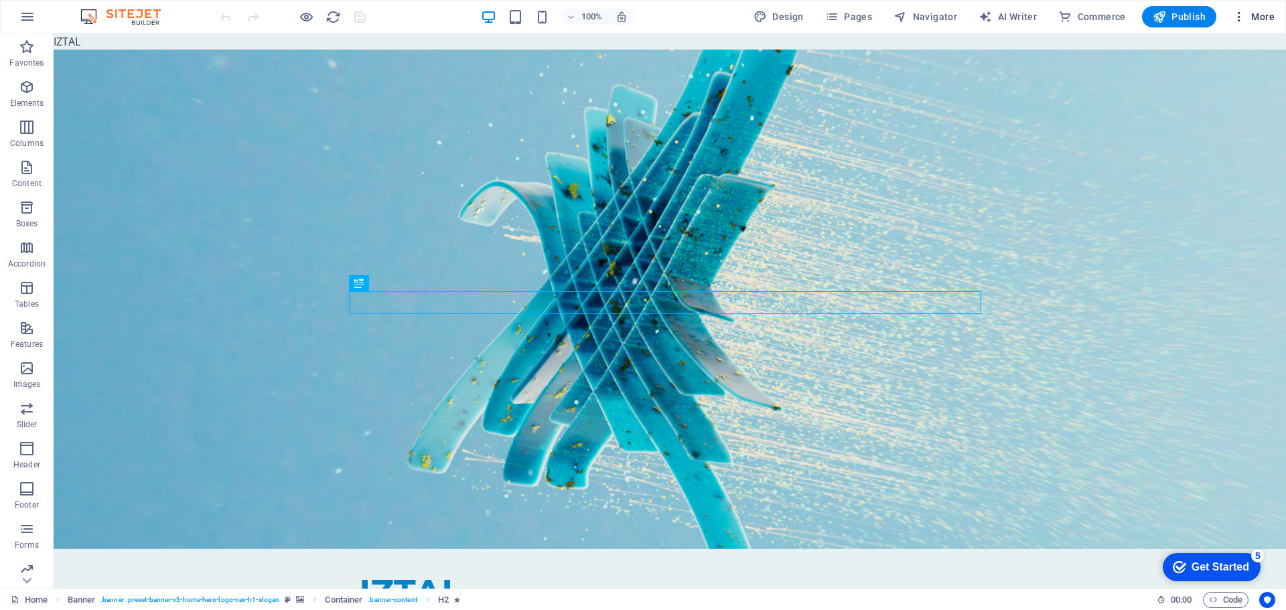
click at [1241, 19] on icon "button" at bounding box center [1238, 16] width 13 height 13
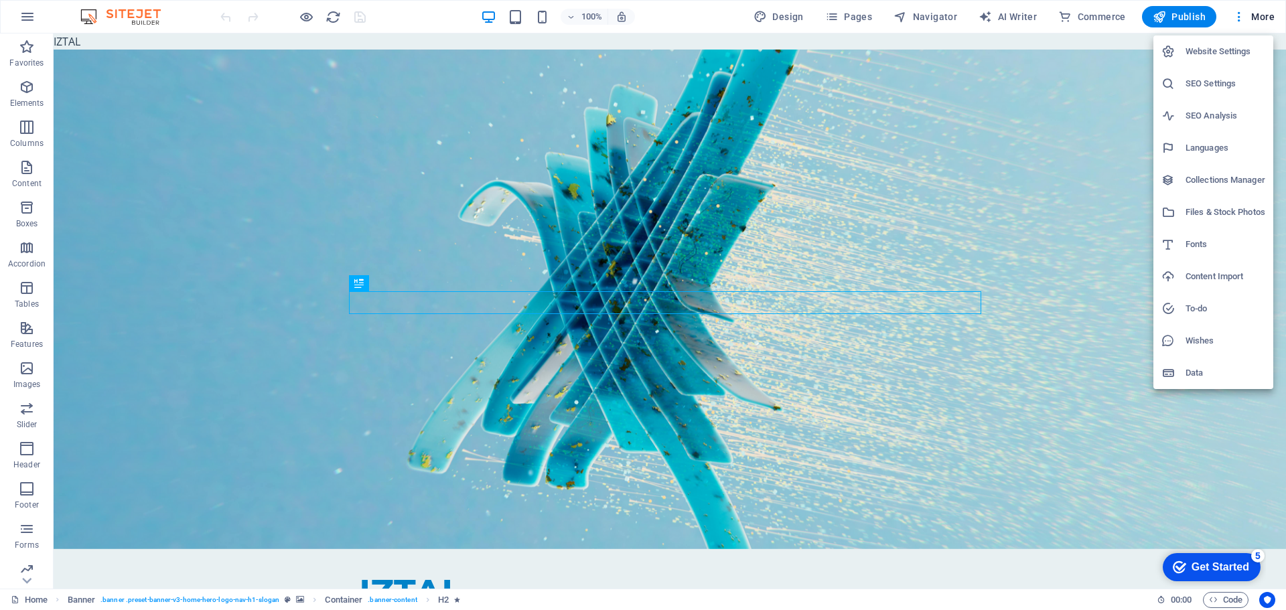
click at [1216, 153] on h6 "Languages" at bounding box center [1226, 148] width 80 height 16
select select "41"
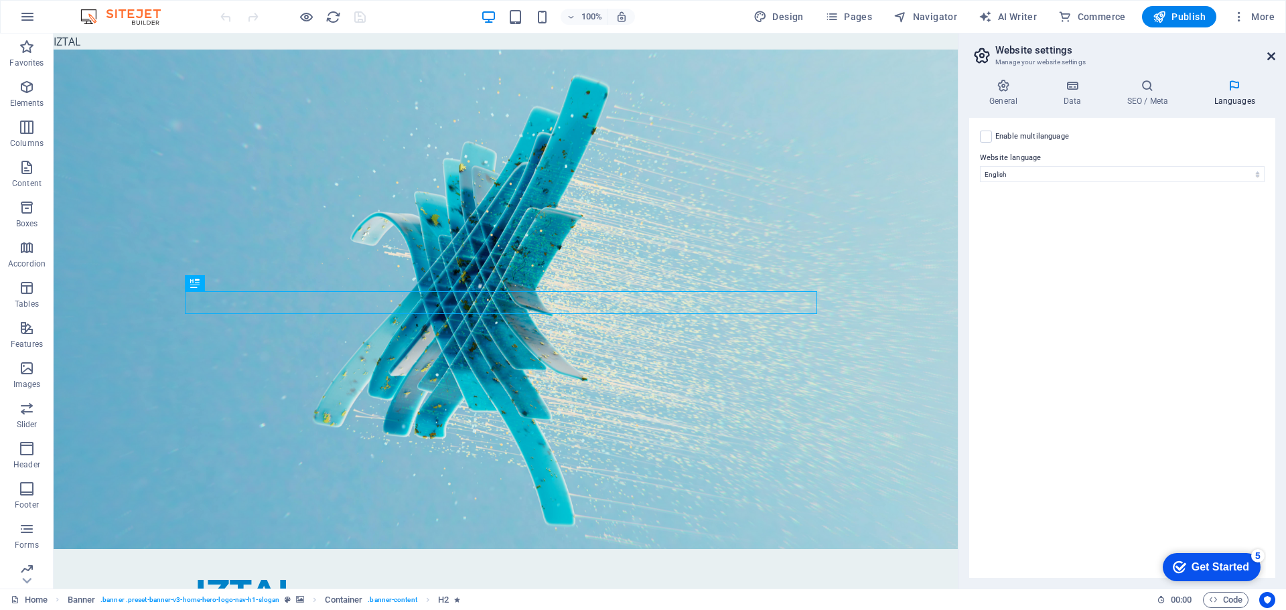
click at [1273, 54] on icon at bounding box center [1271, 56] width 8 height 11
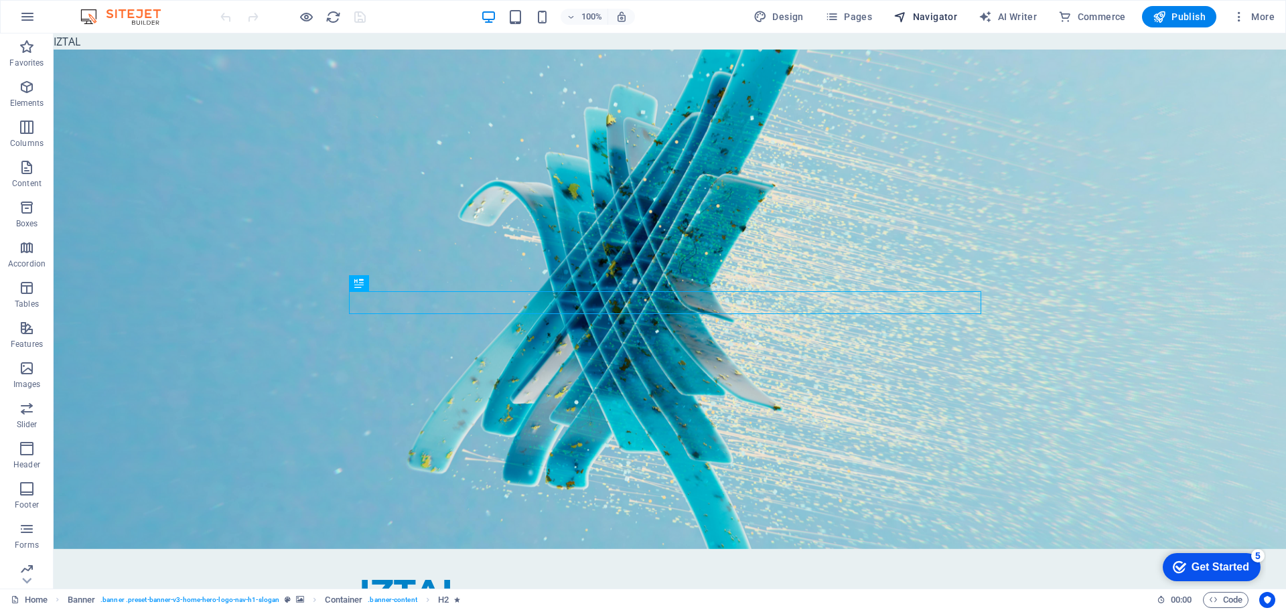
click at [922, 16] on span "Navigator" at bounding box center [926, 16] width 64 height 13
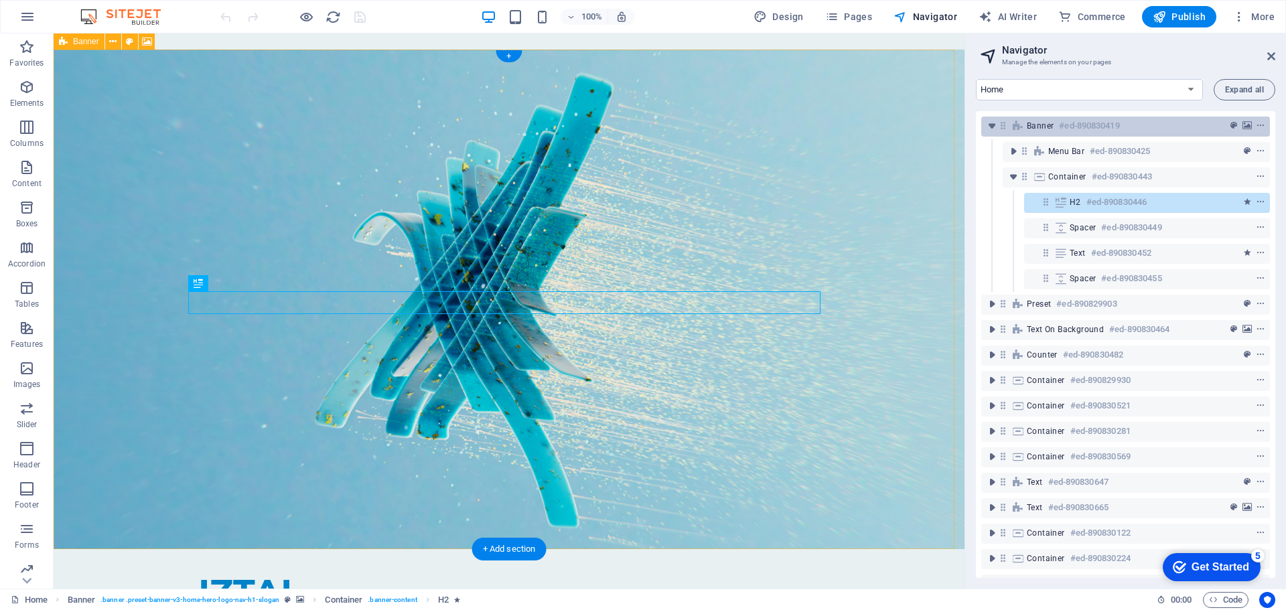
click at [1072, 127] on h6 "#ed-890830419" at bounding box center [1089, 126] width 60 height 16
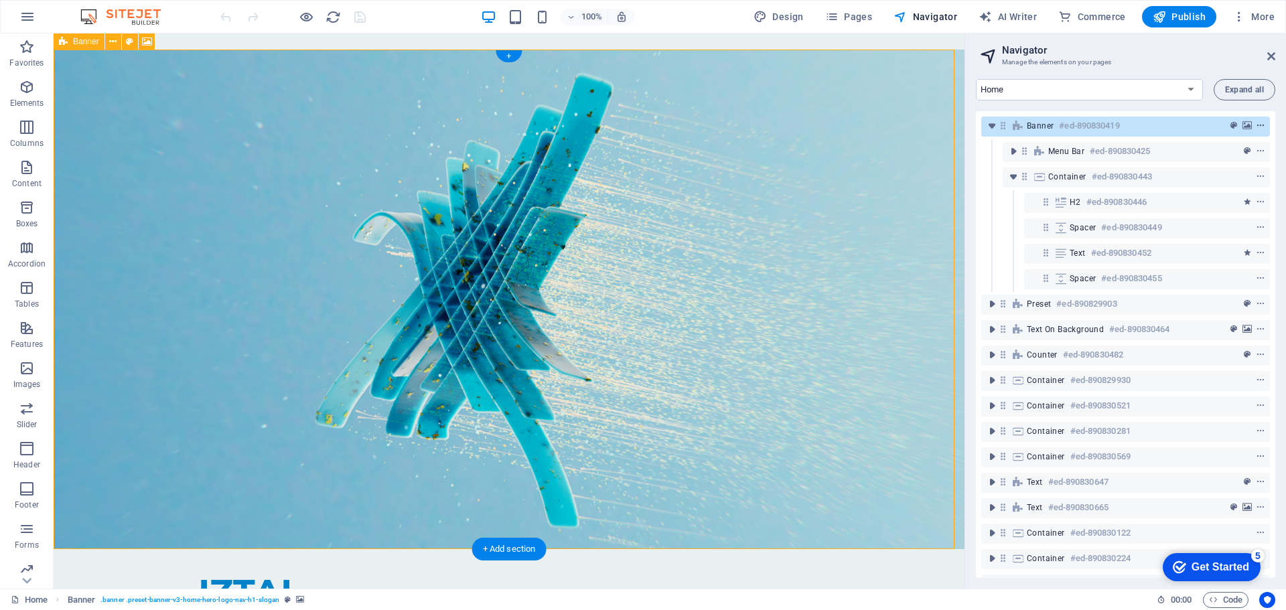
click at [1259, 127] on icon "context-menu" at bounding box center [1260, 125] width 9 height 9
click at [1263, 126] on span "context-menu" at bounding box center [1260, 125] width 13 height 9
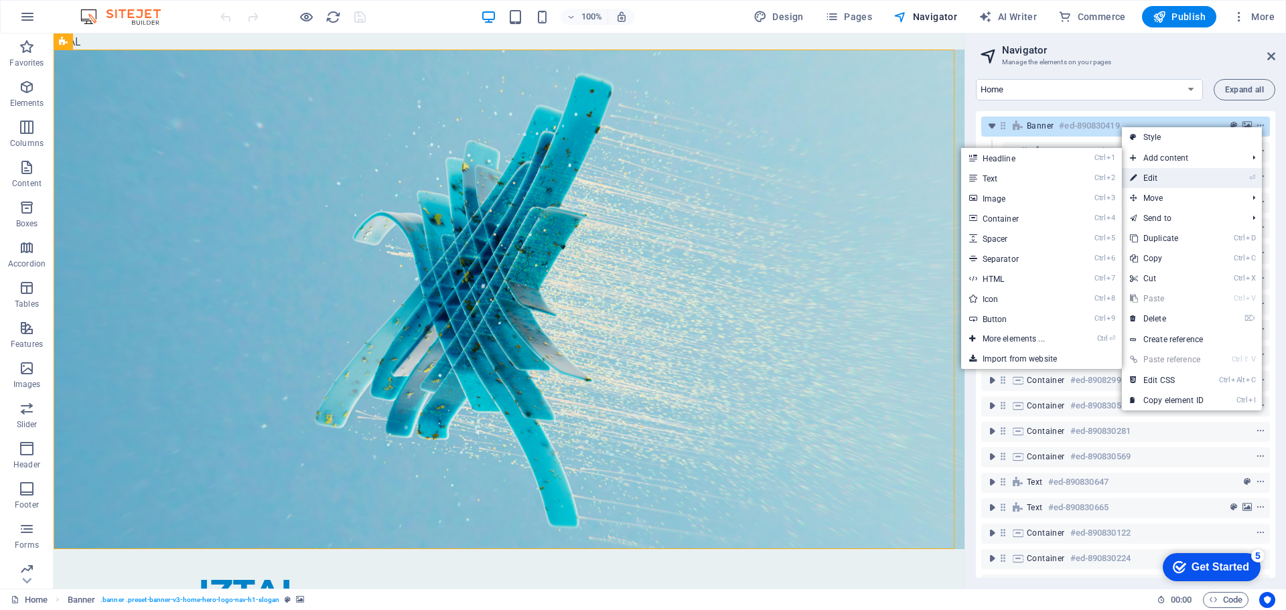
click at [1190, 173] on link "⏎ Edit" at bounding box center [1167, 178] width 90 height 20
select select "vh"
select select "header"
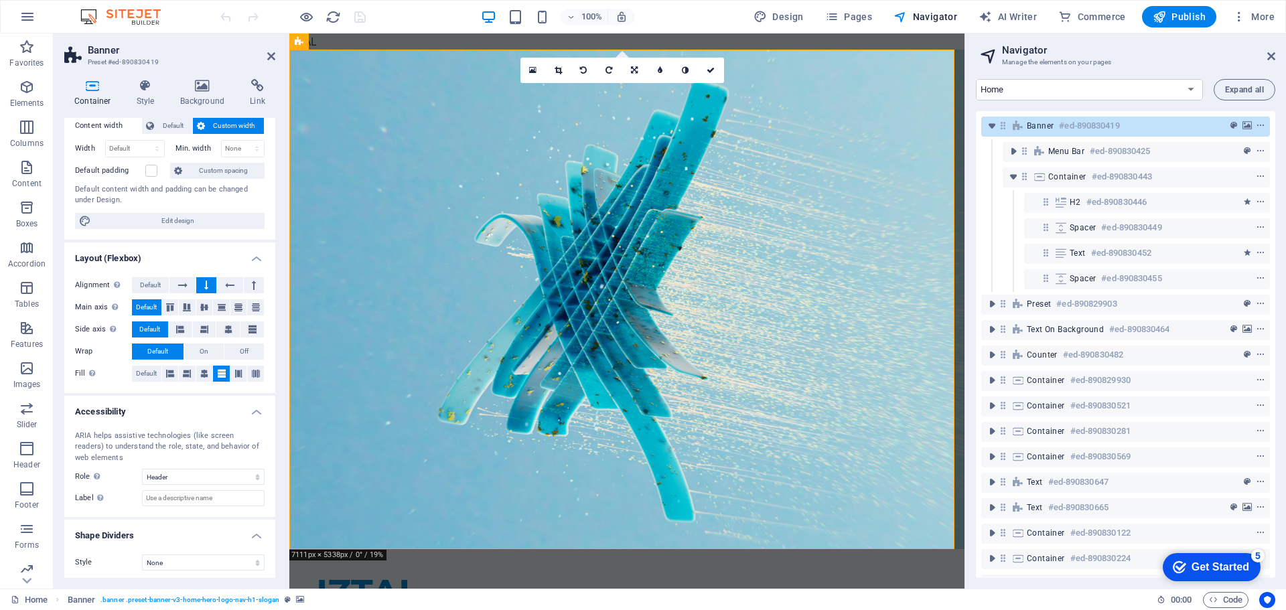
scroll to position [82, 0]
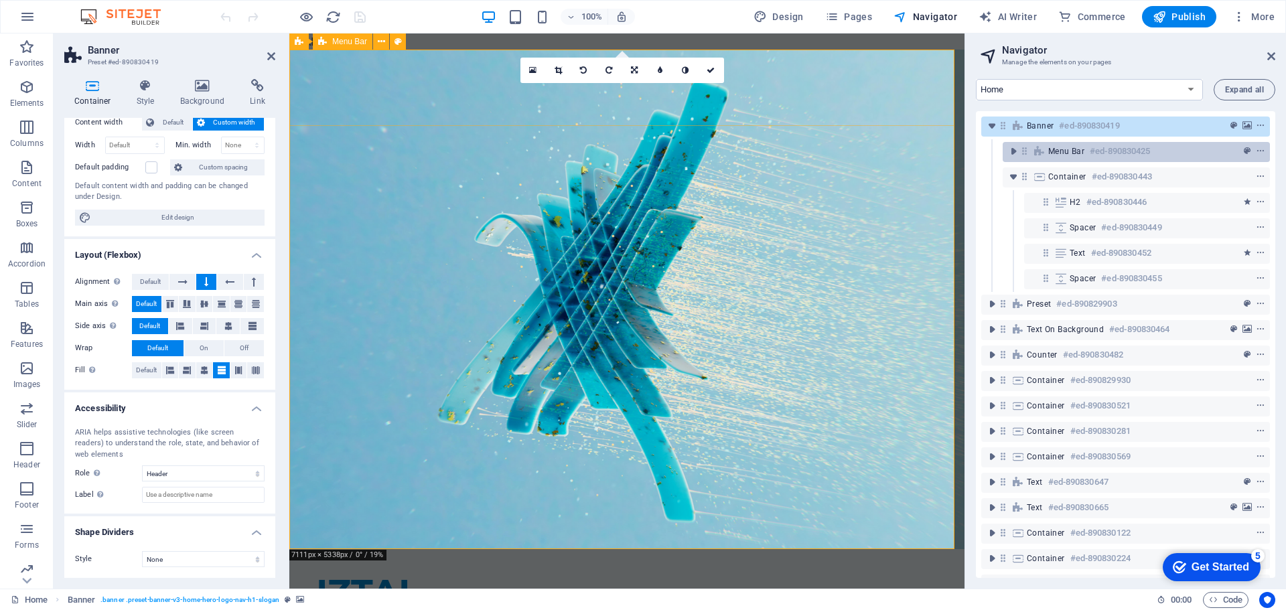
click at [1058, 155] on span "Menu Bar" at bounding box center [1066, 151] width 36 height 11
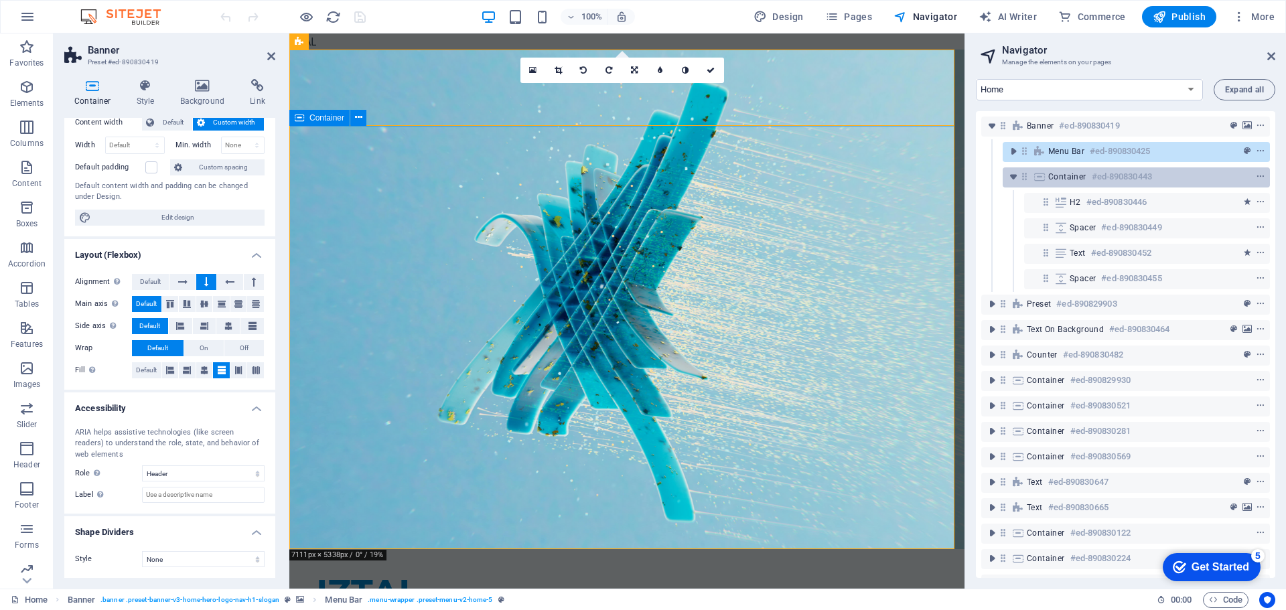
click at [1058, 184] on div "Container #ed-890830443" at bounding box center [1125, 177] width 155 height 16
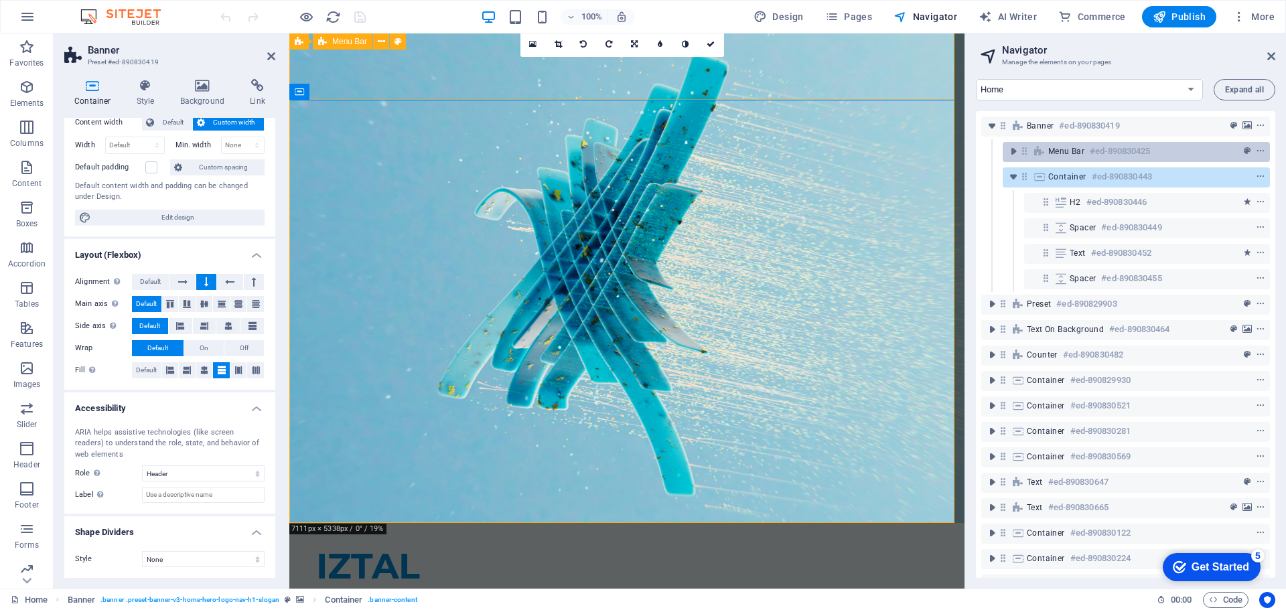
click at [1054, 159] on div "Menu Bar #ed-890830425" at bounding box center [1136, 152] width 267 height 20
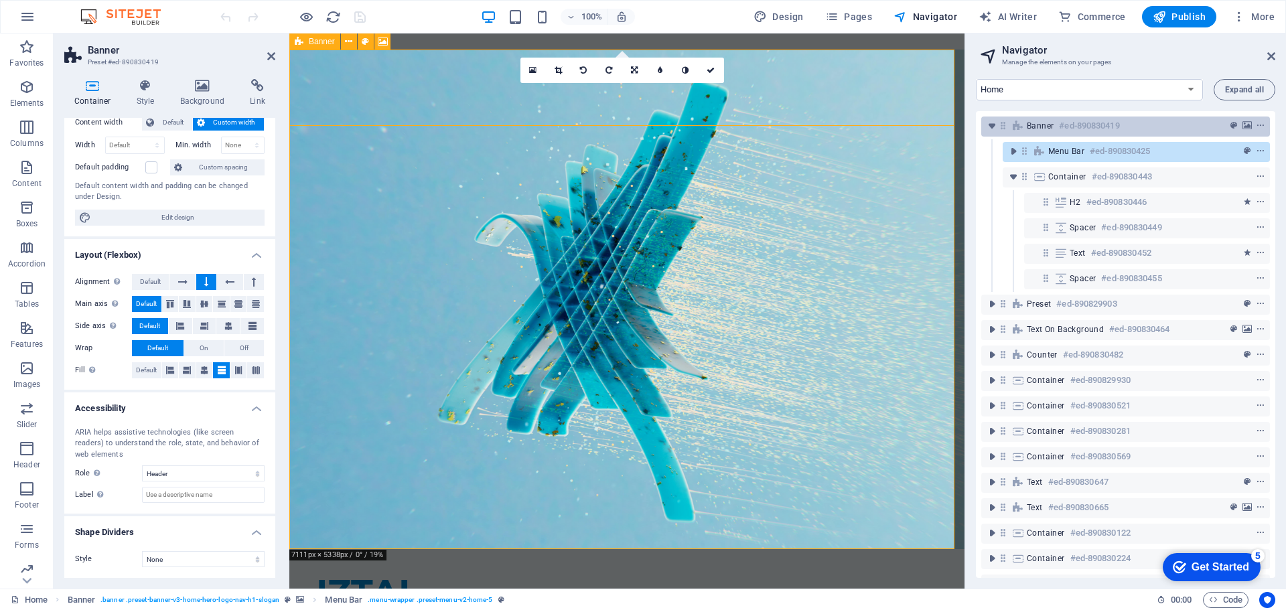
click at [1047, 129] on span "Banner" at bounding box center [1040, 126] width 27 height 11
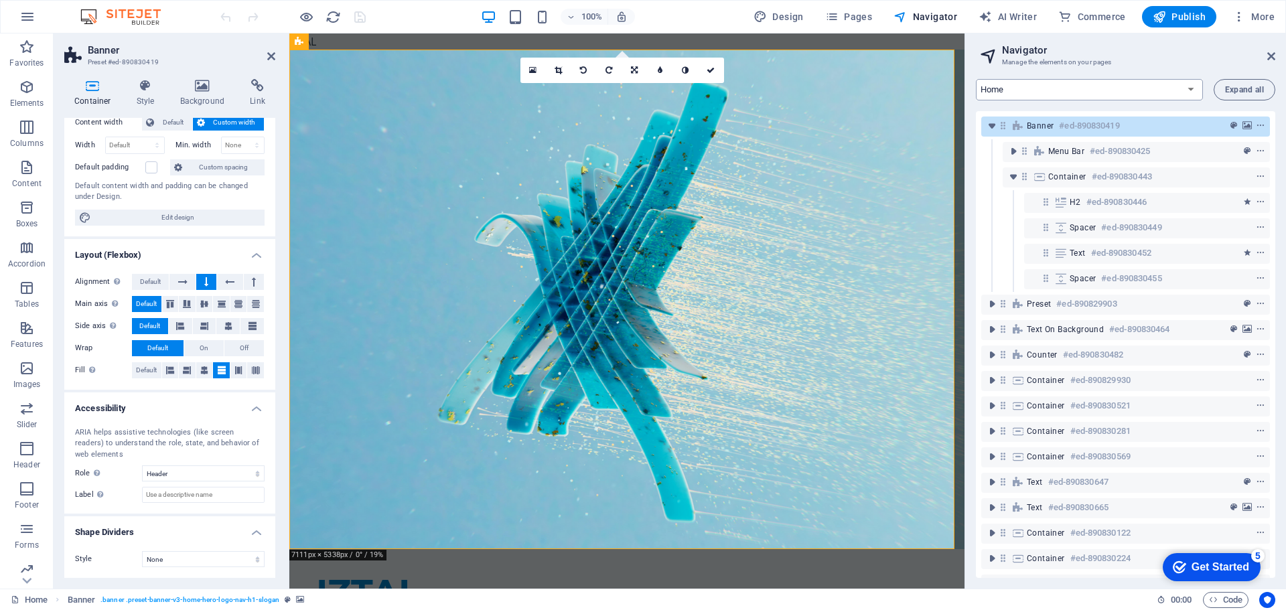
click at [1067, 93] on select "Home Subpage Legal Notice Privacy New Collection: Single Page Layout Real Estat…" at bounding box center [1089, 89] width 227 height 21
click at [976, 79] on select "Home Subpage Legal Notice Privacy New Collection: Single Page Layout Real Estat…" at bounding box center [1089, 89] width 227 height 21
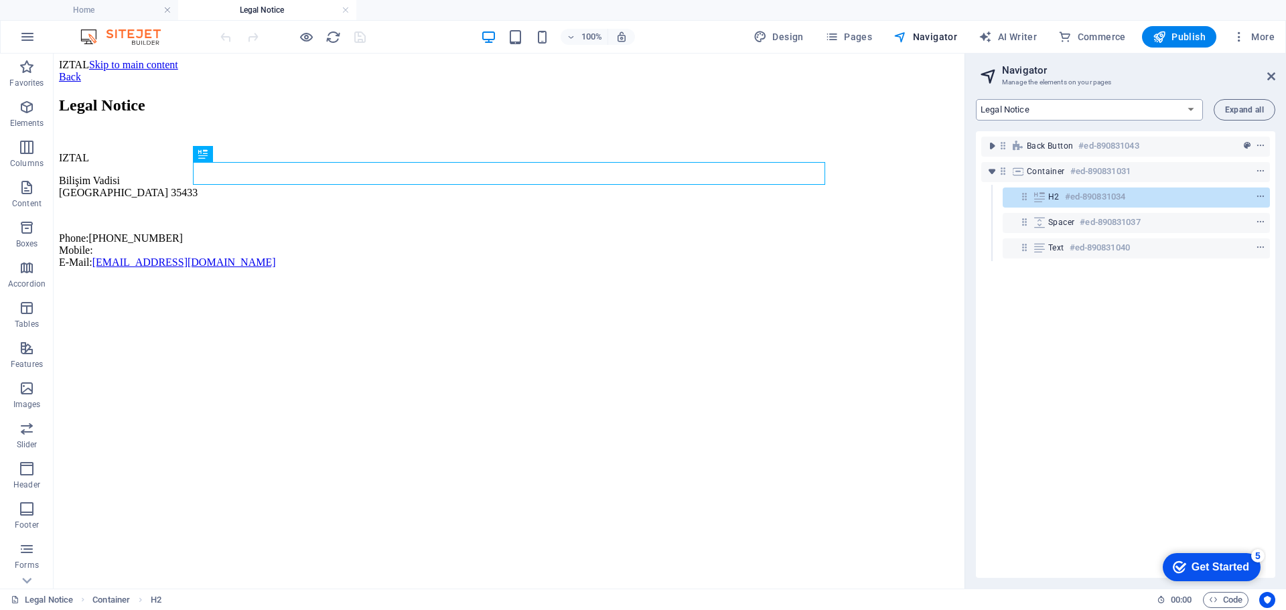
click at [1046, 106] on select "Home Subpage Legal Notice Privacy New Collection: Single Page Layout Real Estat…" at bounding box center [1089, 109] width 227 height 21
click at [976, 99] on select "Home Subpage Legal Notice Privacy New Collection: Single Page Layout Real Estat…" at bounding box center [1089, 109] width 227 height 21
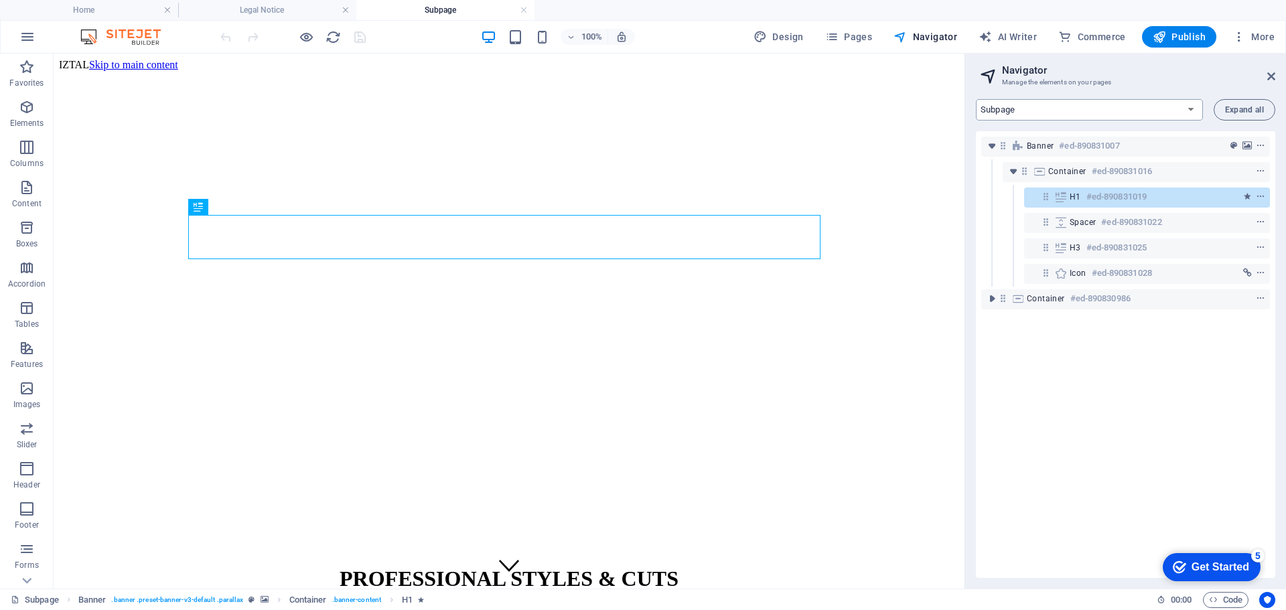
click at [1052, 104] on select "Home Subpage Legal Notice Privacy New Collection: Single Page Layout Real Estat…" at bounding box center [1089, 109] width 227 height 21
select select "16807845-en"
click at [976, 99] on select "Home Subpage Legal Notice Privacy New Collection: Single Page Layout Real Estat…" at bounding box center [1089, 109] width 227 height 21
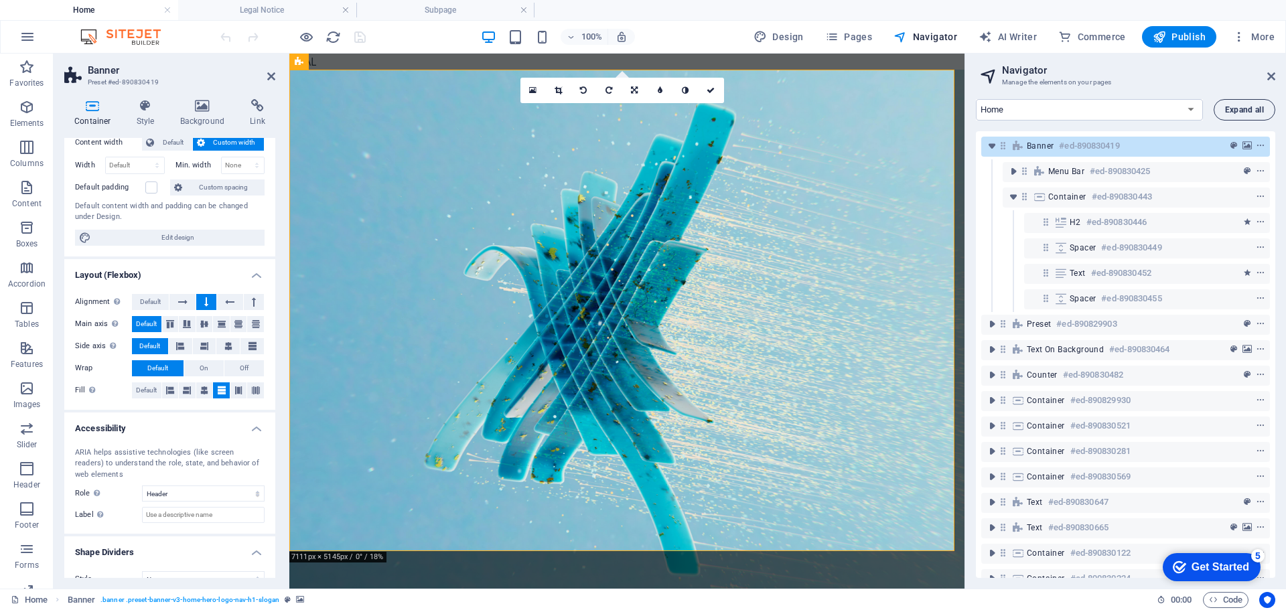
click at [1246, 109] on span "Expand all" at bounding box center [1244, 110] width 39 height 8
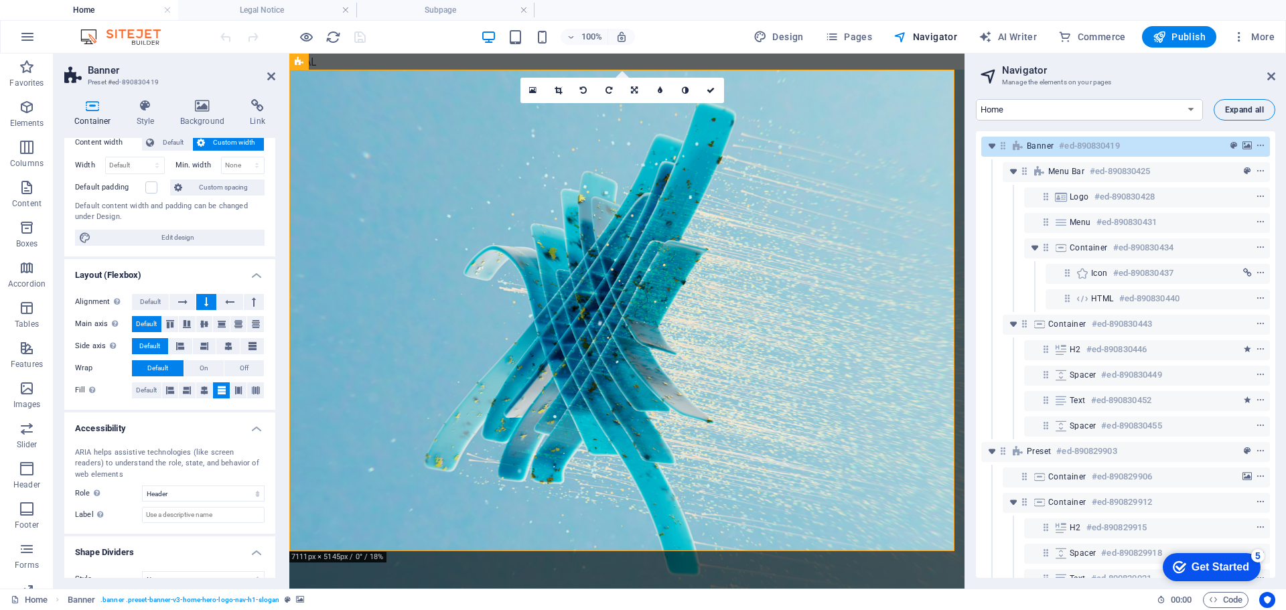
click at [1246, 109] on span "Expand all" at bounding box center [1244, 110] width 39 height 8
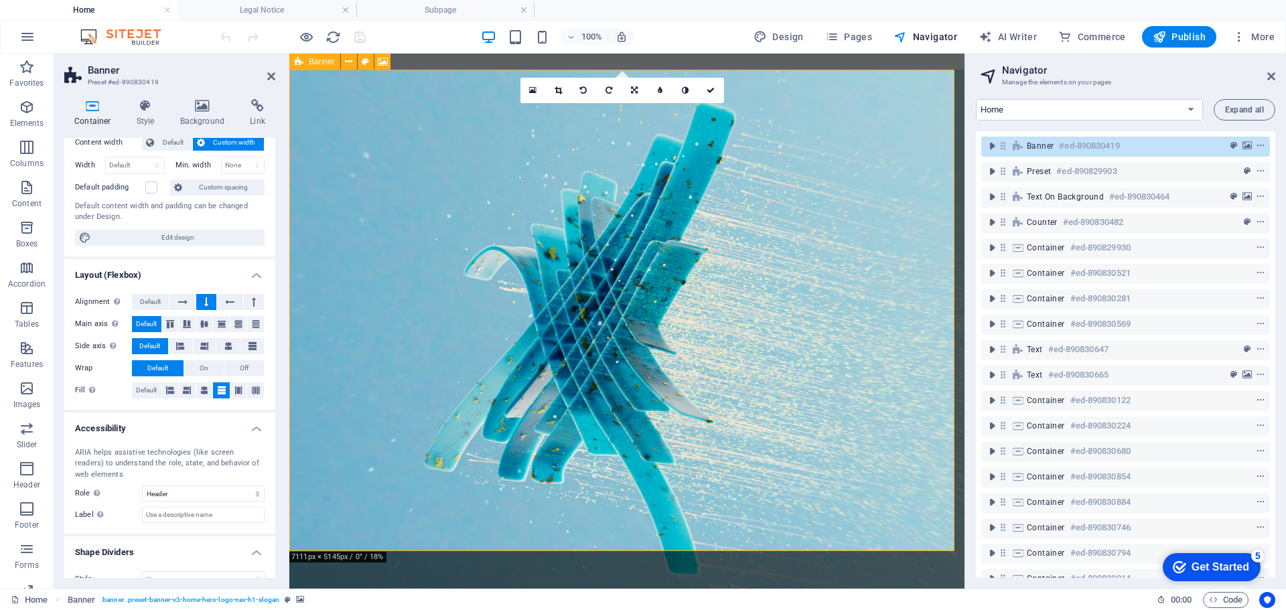
click at [1161, 146] on div "Banner #ed-890830419" at bounding box center [1115, 146] width 176 height 16
click at [987, 143] on icon "toggle-expand" at bounding box center [991, 145] width 13 height 13
click at [1245, 145] on icon "background" at bounding box center [1246, 145] width 9 height 9
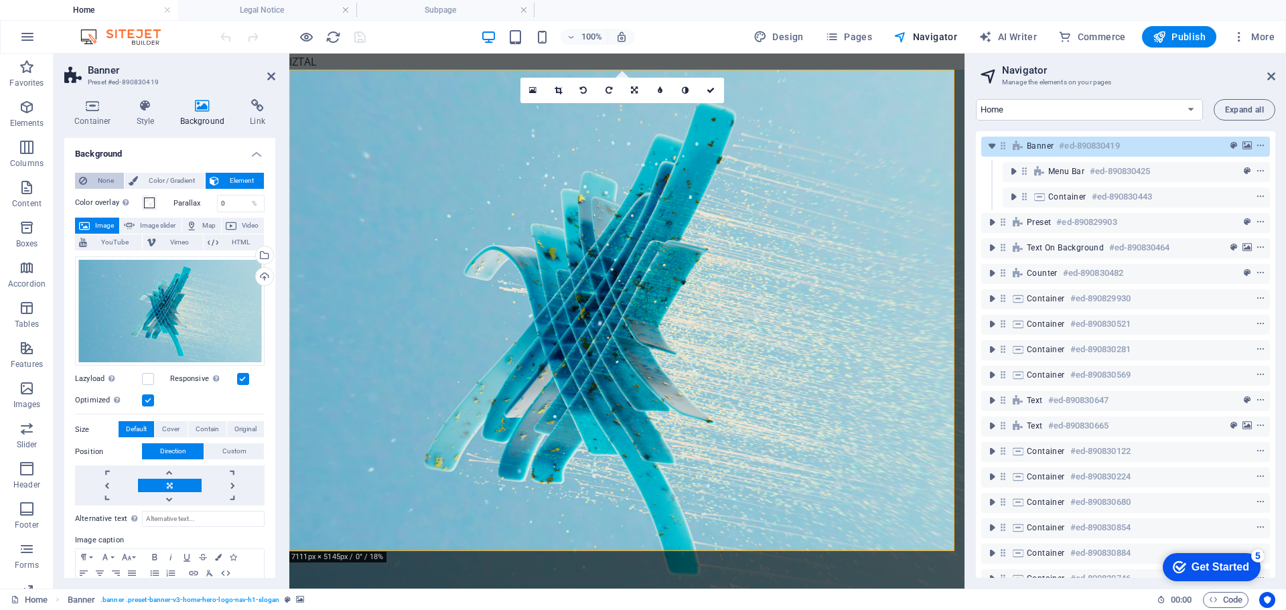
click at [97, 184] on span "None" at bounding box center [105, 181] width 29 height 16
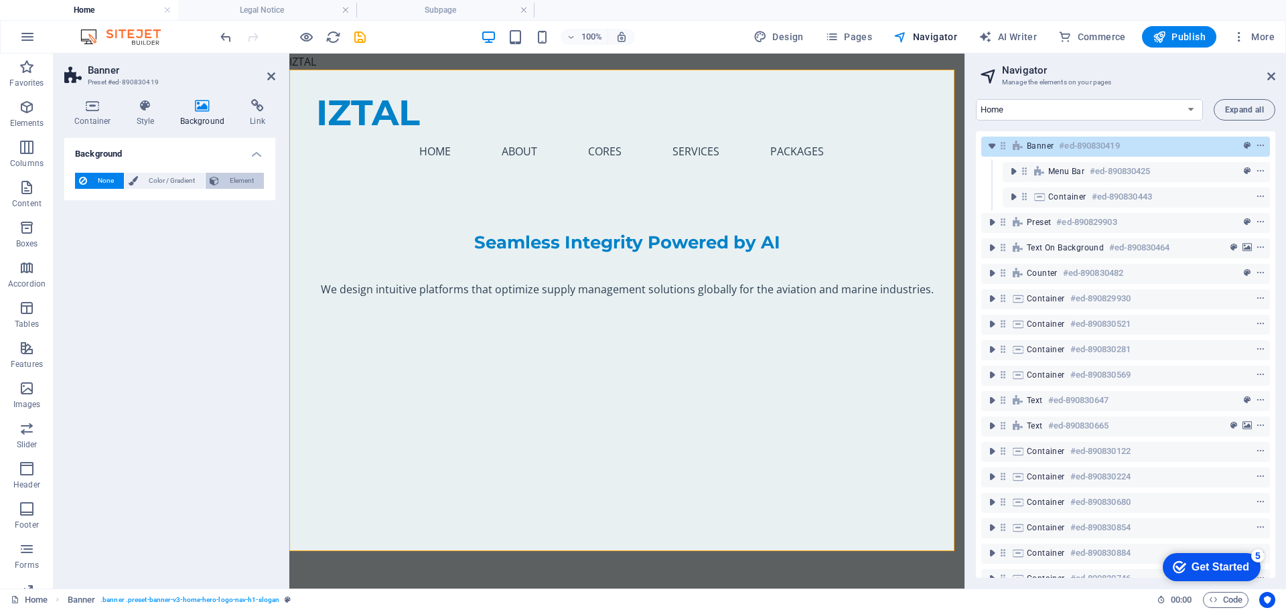
click at [246, 180] on span "Element" at bounding box center [241, 181] width 37 height 16
